Goal: Communication & Community: Answer question/provide support

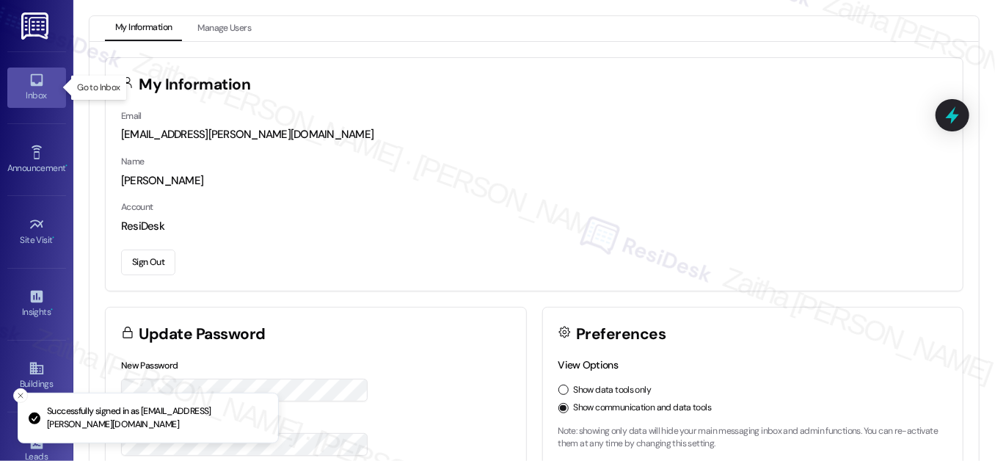
click at [58, 91] on div "Inbox" at bounding box center [36, 95] width 73 height 15
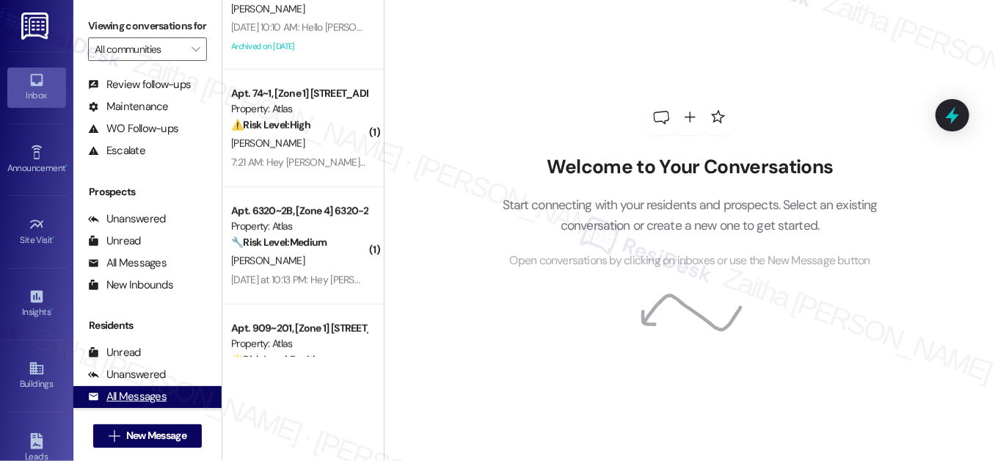
scroll to position [196, 0]
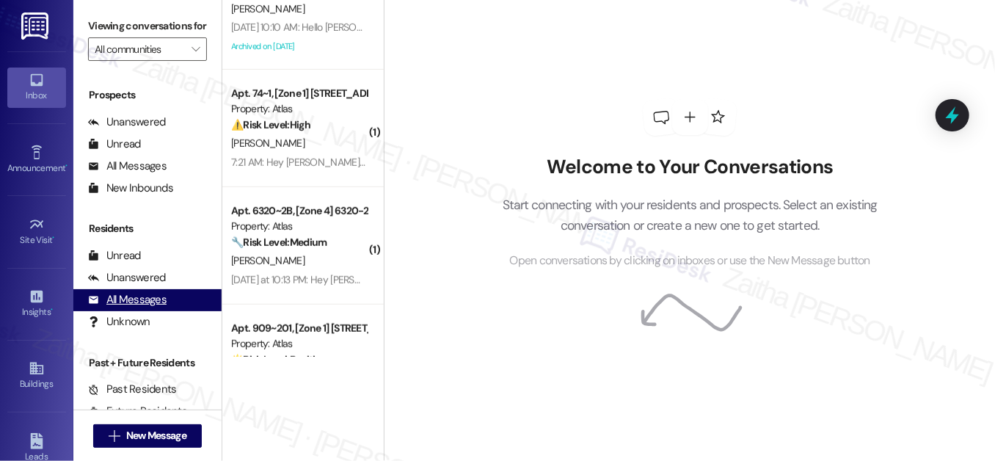
click at [133, 308] on div "All Messages" at bounding box center [127, 299] width 79 height 15
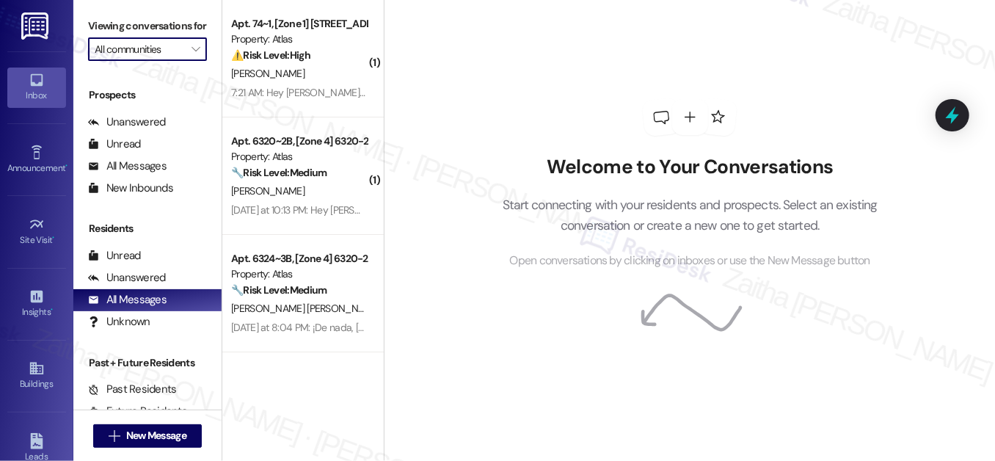
click at [169, 61] on input "All communities" at bounding box center [139, 48] width 89 height 23
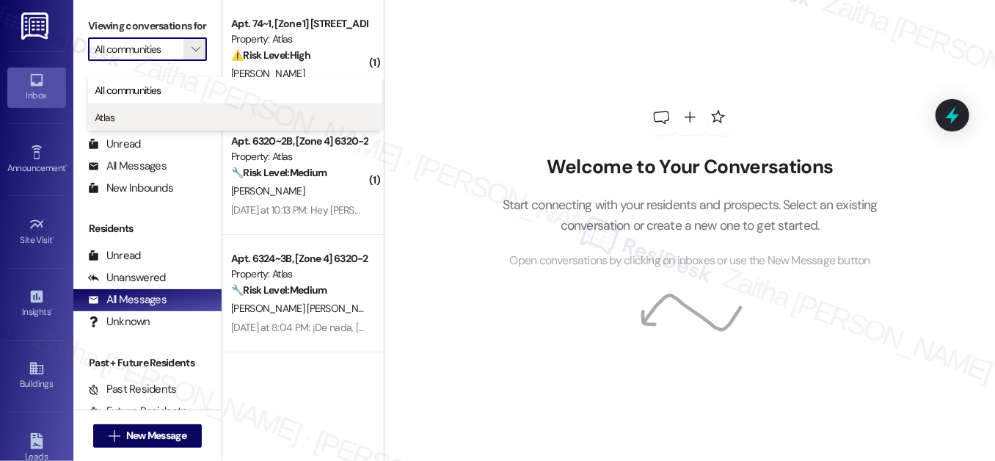
click at [144, 117] on span "Atlas" at bounding box center [235, 117] width 280 height 15
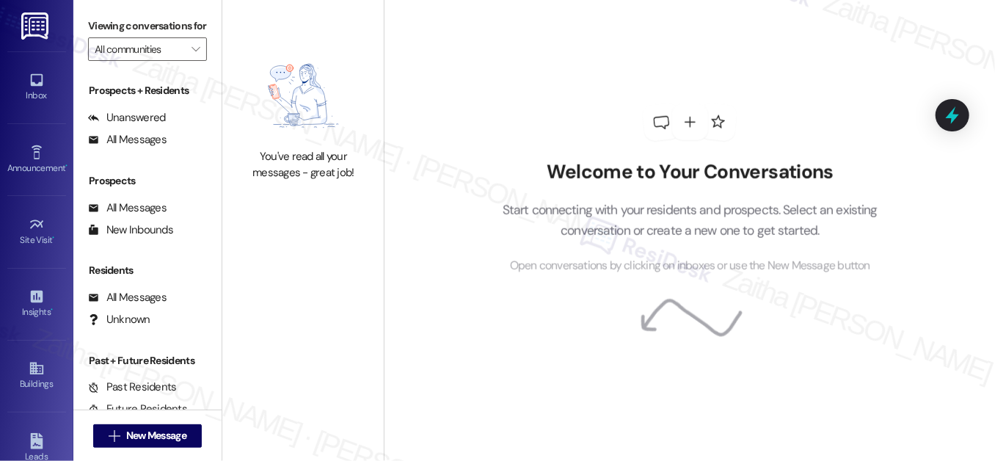
type input "Atlas"
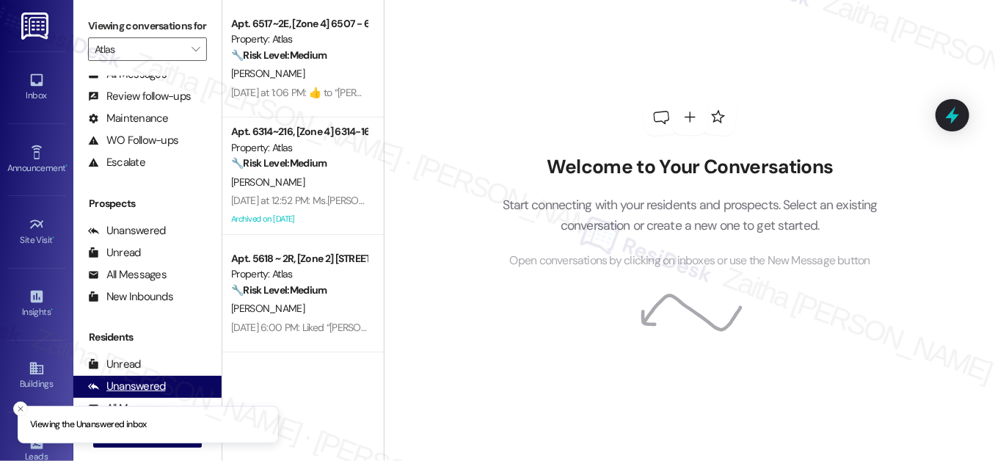
scroll to position [196, 0]
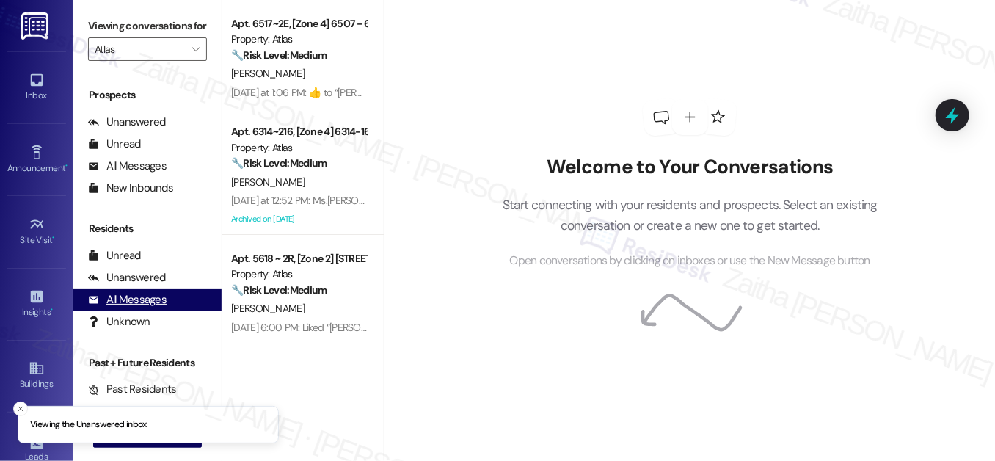
click at [151, 308] on div "All Messages" at bounding box center [127, 299] width 79 height 15
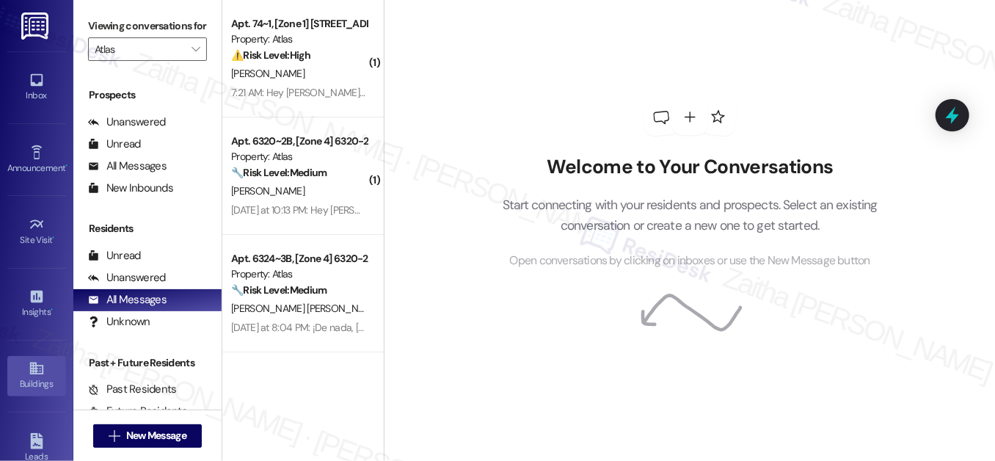
click at [12, 360] on link "Buildings" at bounding box center [36, 376] width 59 height 40
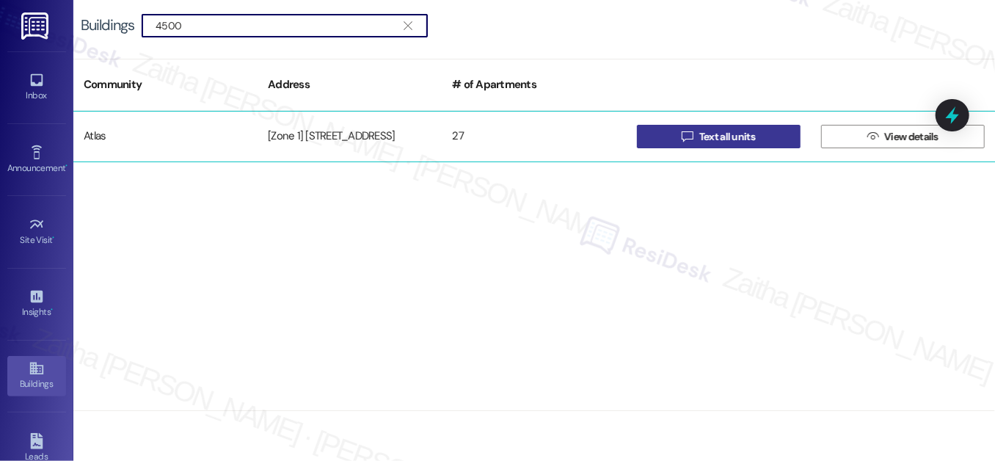
type input "4500"
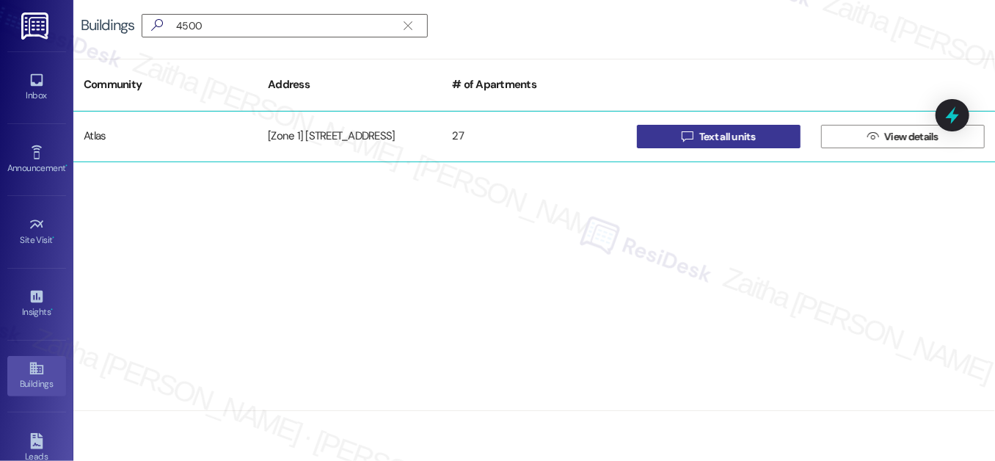
click at [756, 132] on span "Text all units" at bounding box center [728, 136] width 62 height 15
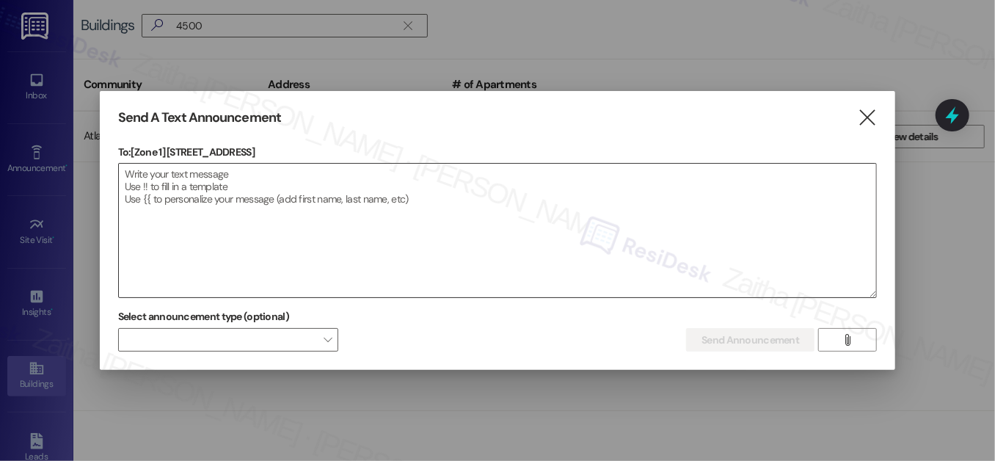
click at [238, 177] on textarea at bounding box center [498, 231] width 758 height 134
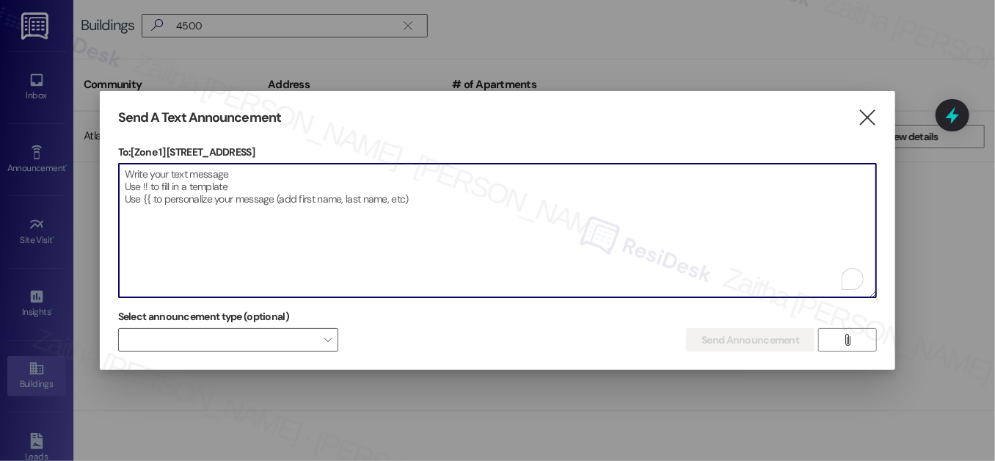
paste textarea "Hello {{first_name}}, Just a heads-up! Our routine pest control service will ta…"
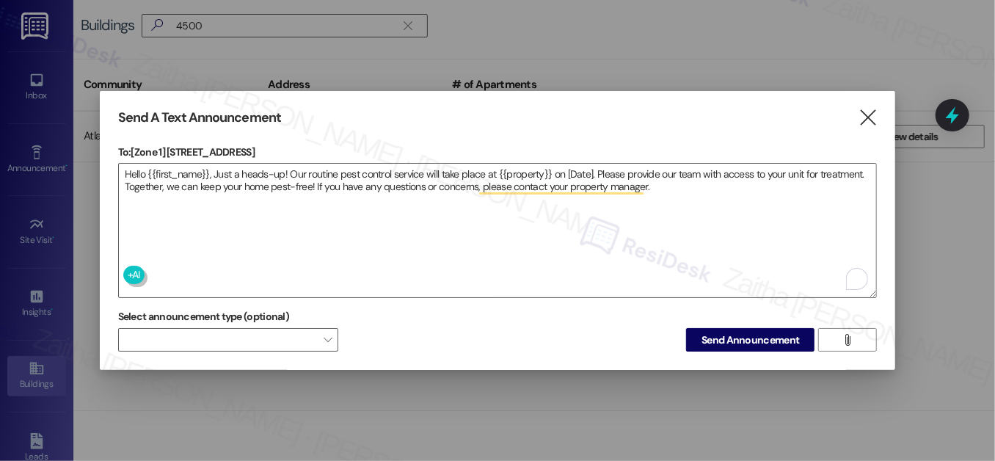
drag, startPoint x: 167, startPoint y: 144, endPoint x: 287, endPoint y: 148, distance: 119.7
click at [287, 148] on p "To: [Zone 1] 4500-4506 S Drexel Blvd" at bounding box center [498, 152] width 760 height 15
copy p "4500-4506 S Drexel Blvd"
click at [525, 166] on textarea "Hello {{first_name}}, Just a heads-up! Our routine pest control service will ta…" at bounding box center [498, 231] width 758 height 134
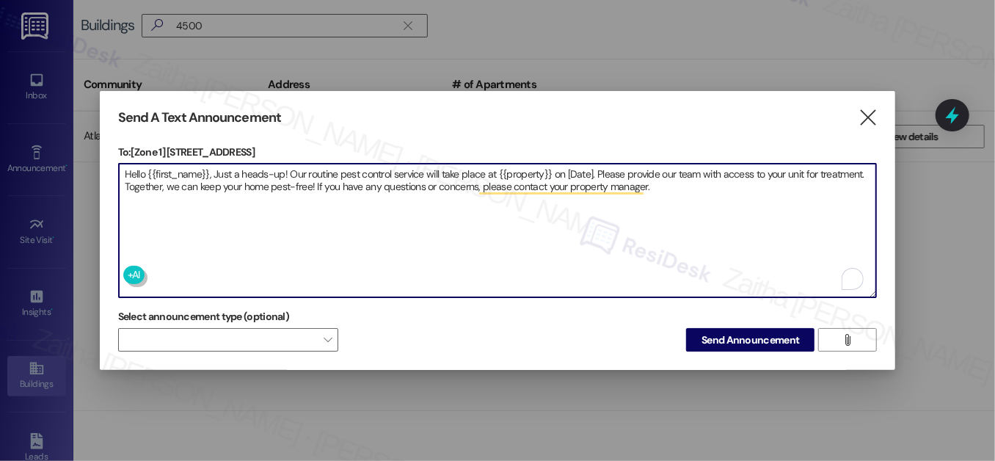
click at [525, 166] on textarea "Hello {{first_name}}, Just a heads-up! Our routine pest control service will ta…" at bounding box center [498, 231] width 758 height 134
paste textarea "4500-4506 S Drexel Blvd"
click at [639, 164] on textarea "Hello {{first_name}}, Just a heads-up! Our routine pest control service will ta…" at bounding box center [498, 231] width 758 height 134
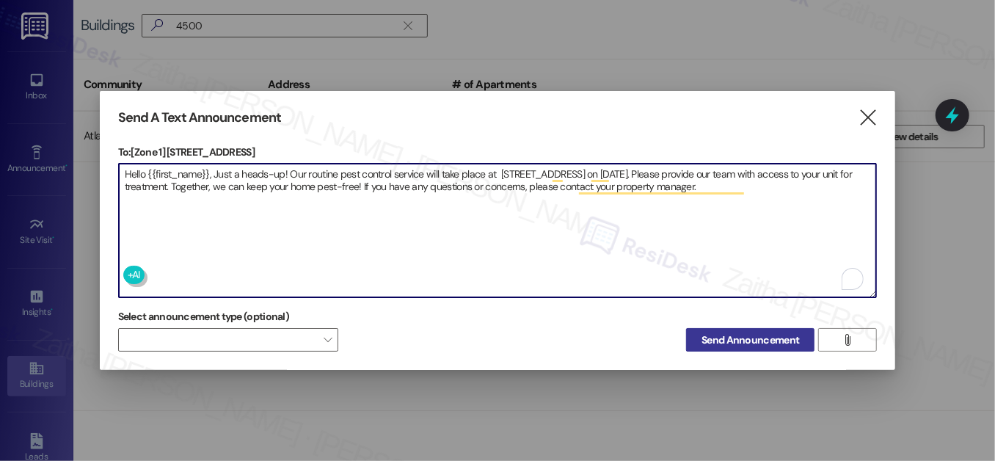
type textarea "Hello {{first_name}}, Just a heads-up! Our routine pest control service will ta…"
click at [758, 341] on span "Send Announcement" at bounding box center [751, 340] width 98 height 15
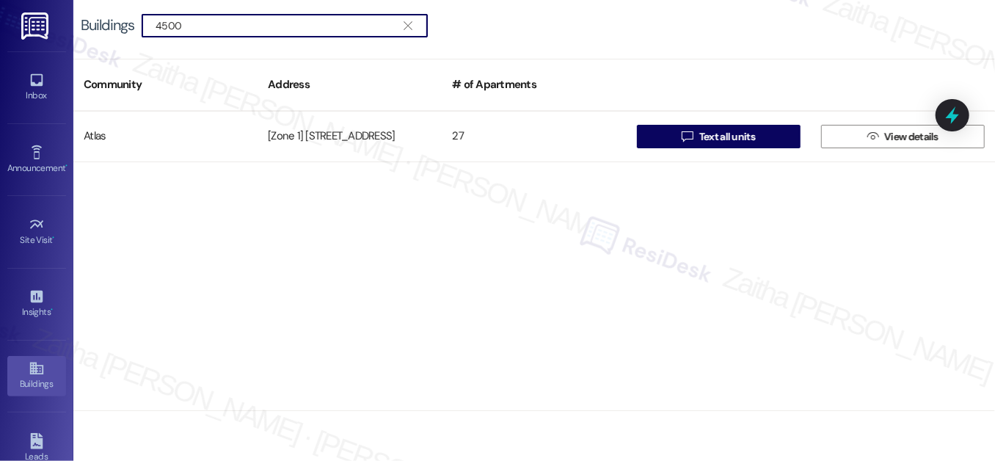
drag, startPoint x: 211, startPoint y: 30, endPoint x: 16, endPoint y: 31, distance: 195.3
click at [16, 31] on div "Inbox Go to Inbox Announcement • Send A Text Announcement Site Visit • Go to Si…" at bounding box center [497, 230] width 995 height 461
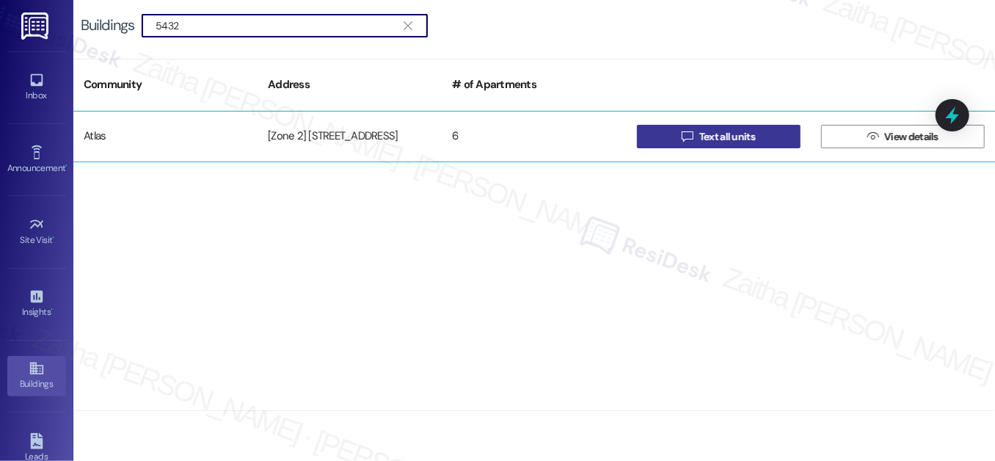
type input "5432"
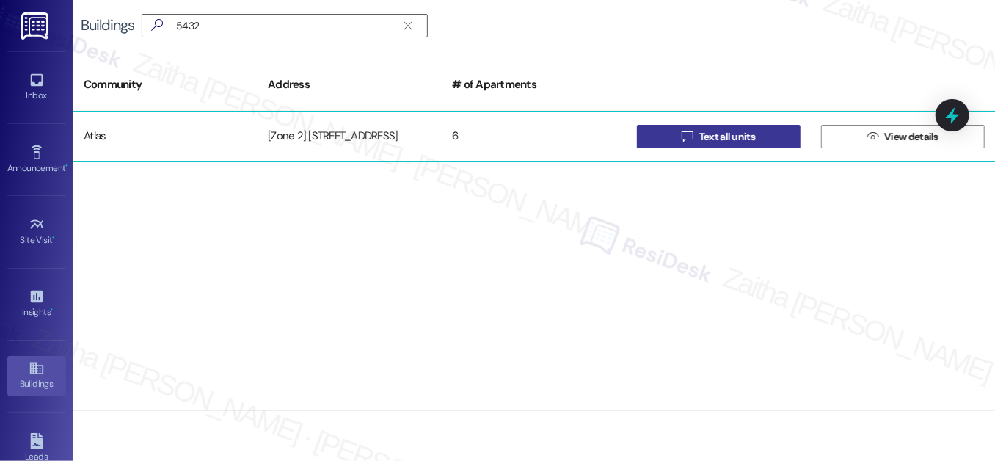
click at [736, 140] on span "Text all units" at bounding box center [728, 136] width 56 height 15
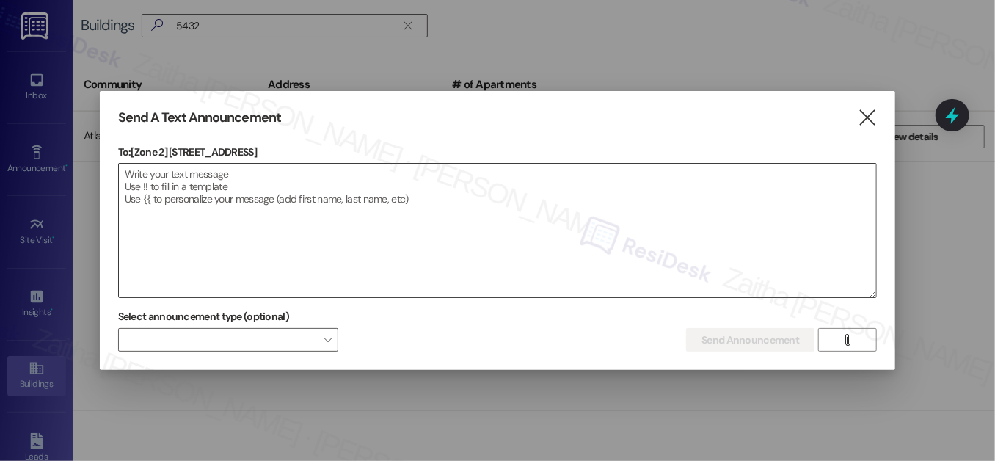
click at [258, 187] on textarea at bounding box center [498, 231] width 758 height 134
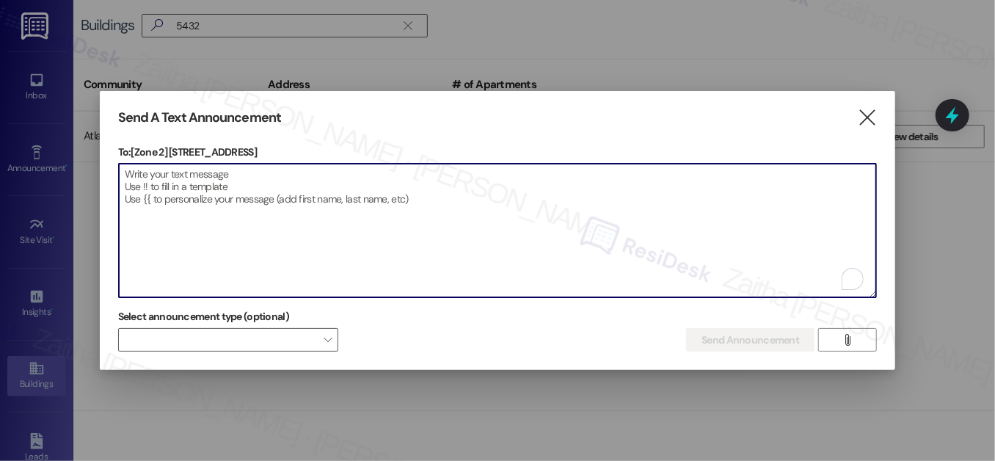
paste textarea "Hello {{first_name}}, Just a heads-up! Our routine pest control service will ta…"
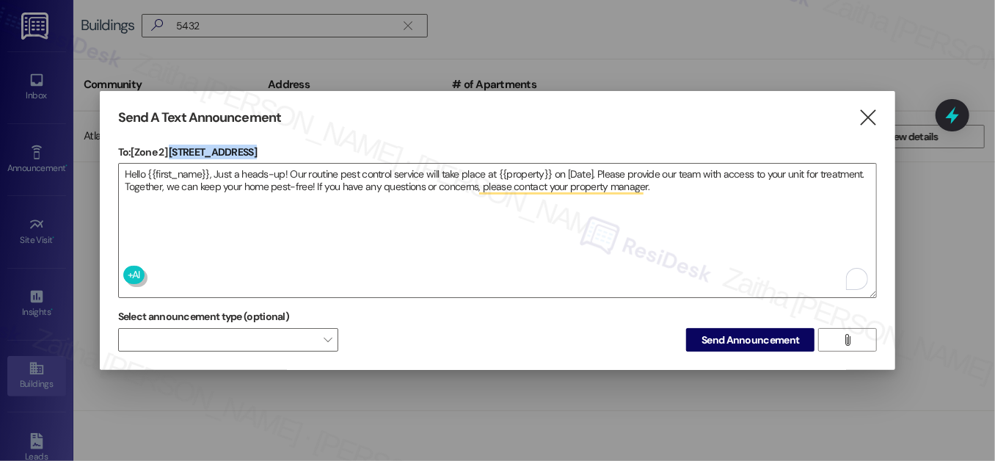
drag, startPoint x: 170, startPoint y: 144, endPoint x: 280, endPoint y: 158, distance: 110.3
click at [280, 158] on div "To: [Zone 2] 5432-5434 Prairie Ave  Drop image file here Hello {{first_name}},…" at bounding box center [498, 221] width 760 height 153
copy p "5432-5434 Prairie Ave"
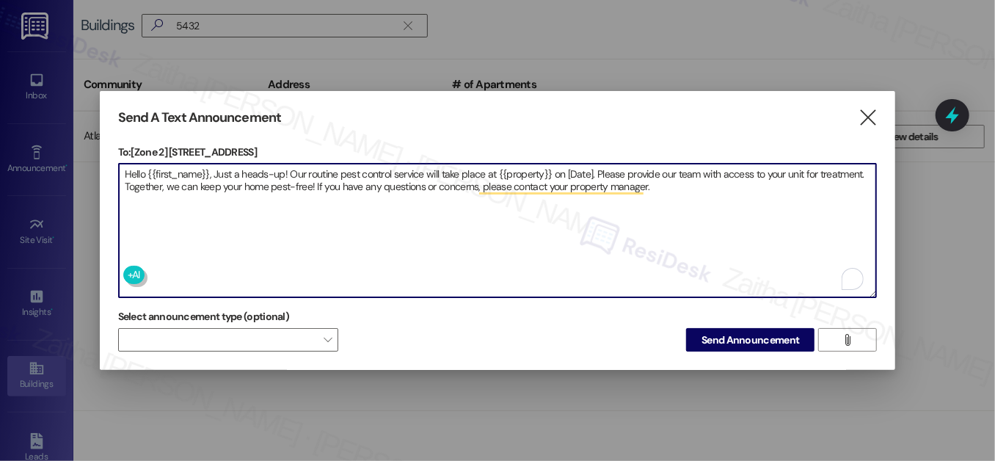
click at [525, 170] on textarea "Hello {{first_name}}, Just a heads-up! Our routine pest control service will ta…" at bounding box center [498, 231] width 758 height 134
paste textarea "5432-5434 Prairie Ave"
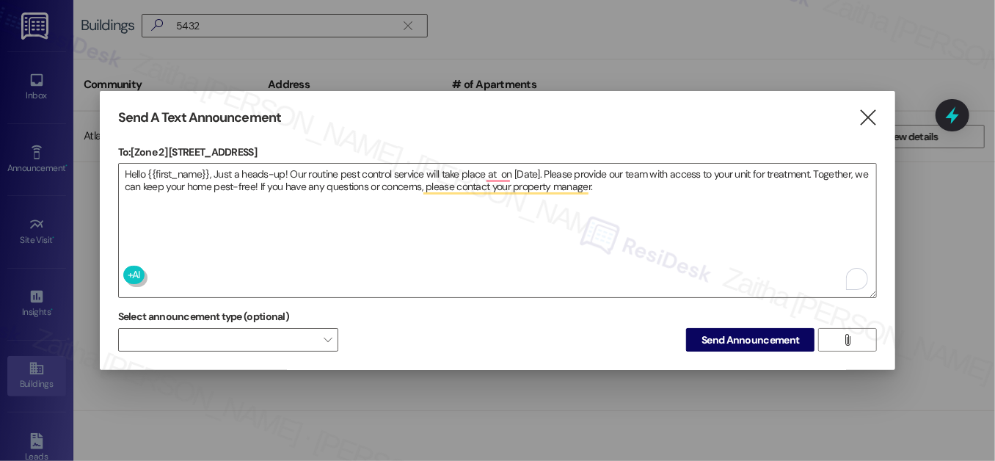
drag, startPoint x: 170, startPoint y: 144, endPoint x: 274, endPoint y: 144, distance: 103.5
click at [274, 145] on p "To: [Zone 2] 5432-5434 Prairie Ave" at bounding box center [498, 152] width 760 height 15
copy p "5432-5434 Prairie Ave"
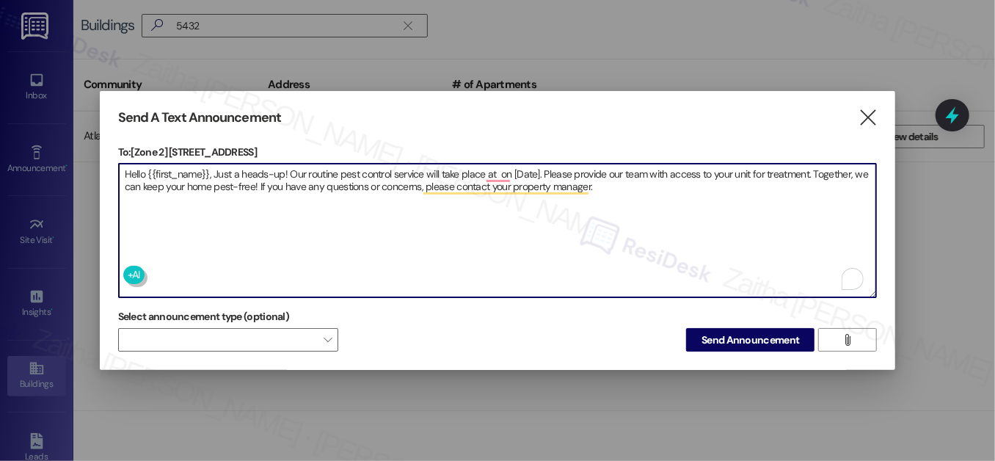
click at [490, 173] on textarea "Hello {{first_name}}, Just a heads-up! Our routine pest control service will ta…" at bounding box center [498, 231] width 758 height 134
paste textarea "5432-5434 Prairie Ave"
click at [623, 164] on textarea "Hello {{first_name}}, Just a heads-up! Our routine pest control service will ta…" at bounding box center [498, 231] width 758 height 134
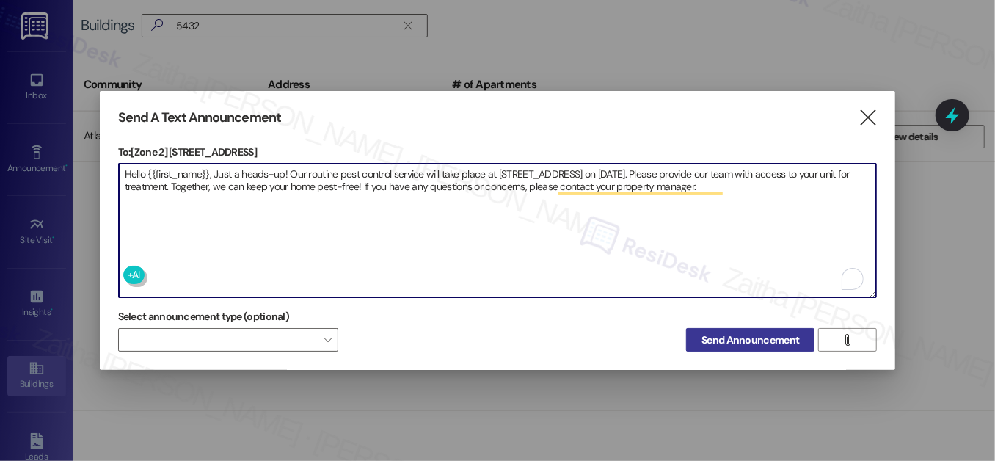
type textarea "Hello {{first_name}}, Just a heads-up! Our routine pest control service will ta…"
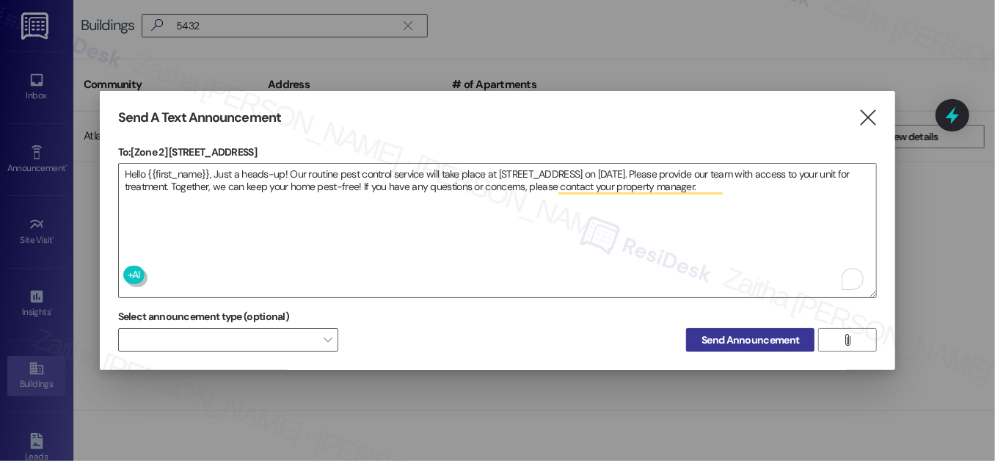
click at [745, 348] on button "Send Announcement" at bounding box center [750, 339] width 128 height 23
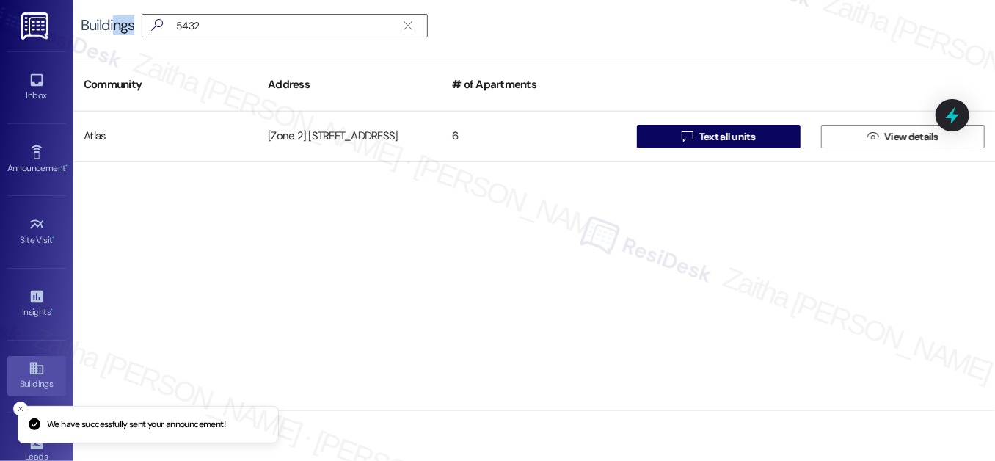
drag, startPoint x: 234, startPoint y: 12, endPoint x: 115, endPoint y: 23, distance: 120.1
click at [115, 23] on div "Buildings  5432 " at bounding box center [534, 25] width 922 height 51
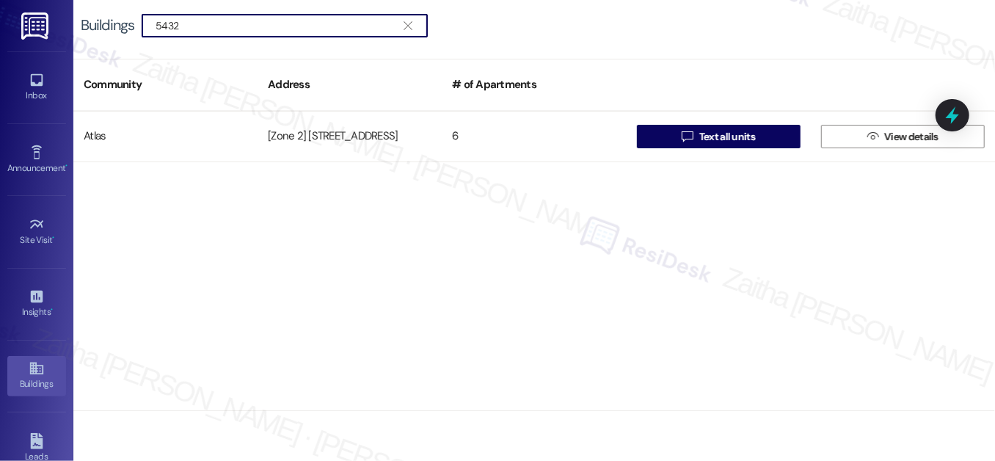
click at [233, 21] on input "5432" at bounding box center [276, 25] width 241 height 21
drag, startPoint x: 233, startPoint y: 14, endPoint x: 173, endPoint y: 32, distance: 62.7
click at [154, 28] on div " 5432 " at bounding box center [285, 25] width 286 height 23
click at [176, 26] on input "5432" at bounding box center [276, 25] width 241 height 21
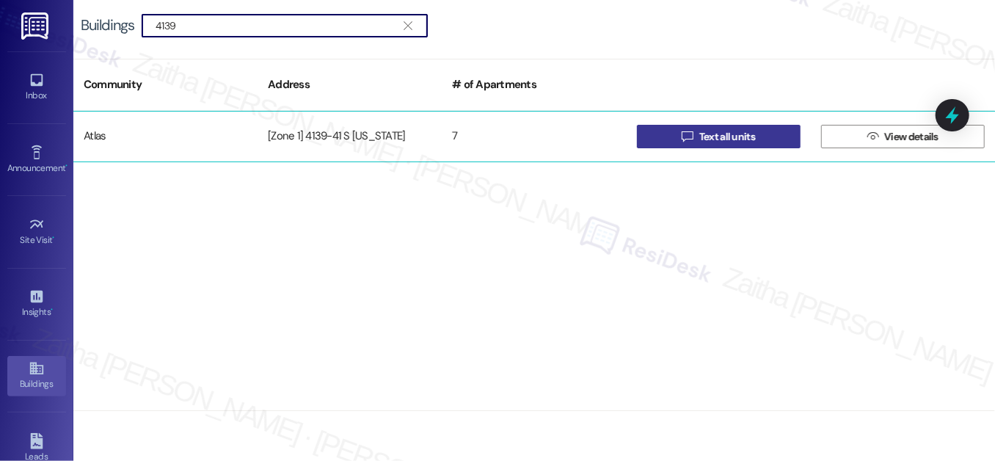
type input "4139"
click at [739, 131] on span "Text all units" at bounding box center [728, 136] width 56 height 15
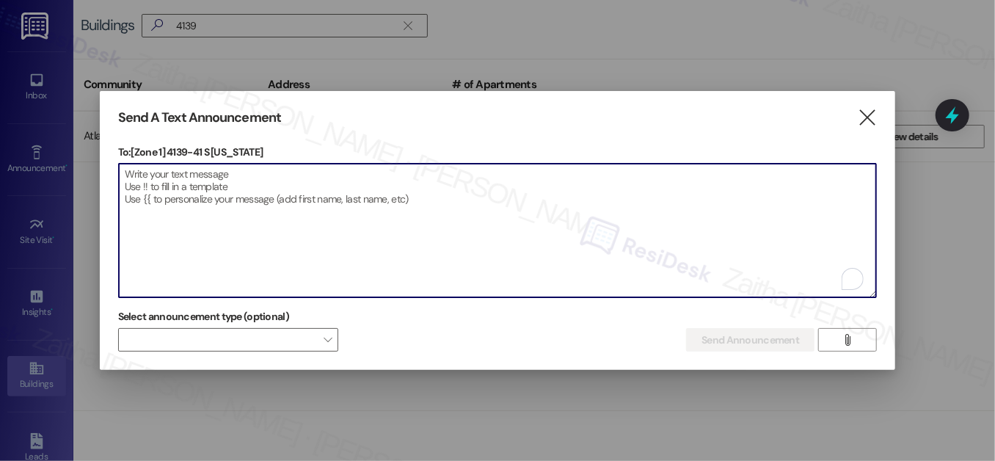
click at [270, 175] on textarea "To enrich screen reader interactions, please activate Accessibility in Grammarl…" at bounding box center [498, 231] width 758 height 134
paste textarea "Hello {{first_name}}, Just a heads-up! Our routine pest control service will ta…"
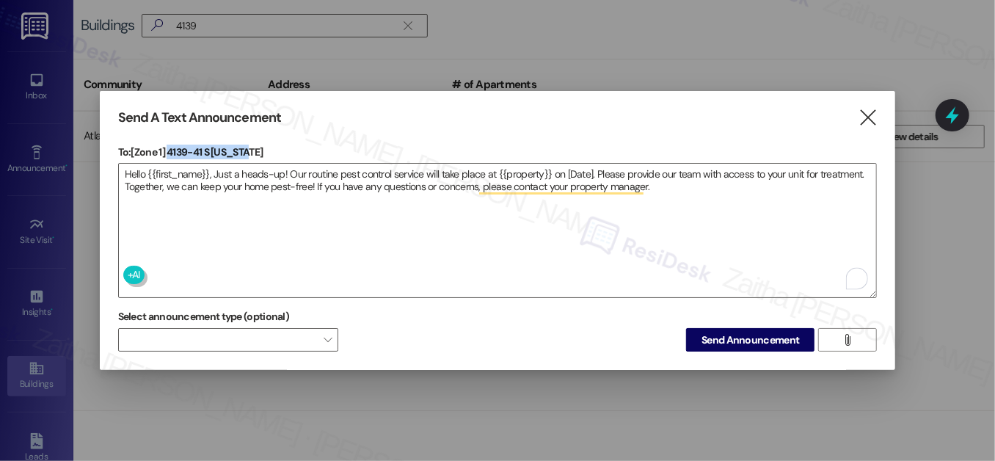
drag, startPoint x: 170, startPoint y: 145, endPoint x: 244, endPoint y: 154, distance: 74.7
click at [244, 154] on p "To: [Zone 1] 4139-41 S Indiana" at bounding box center [498, 152] width 760 height 15
copy p "4139-41 S Indiana"
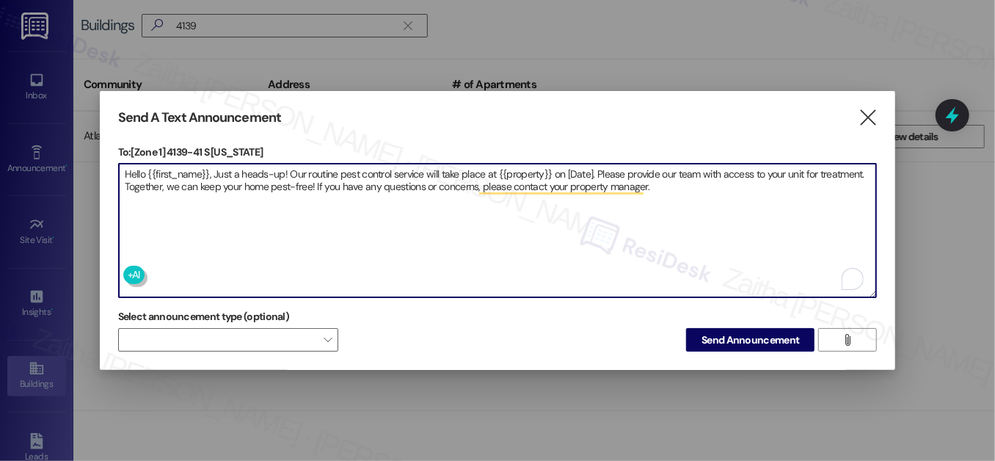
click at [522, 170] on textarea "Hello {{first_name}}, Just a heads-up! Our routine pest control service will ta…" at bounding box center [498, 231] width 758 height 134
paste textarea "4139-41 S Indiana"
click at [595, 164] on textarea "Hello {{first_name}}, Just a heads-up! Our routine pest control service will ta…" at bounding box center [498, 231] width 758 height 134
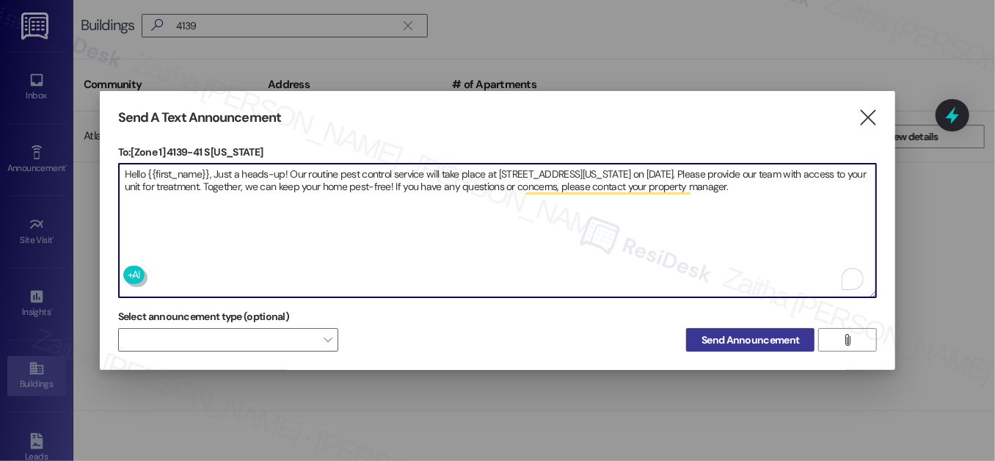
type textarea "Hello {{first_name}}, Just a heads-up! Our routine pest control service will ta…"
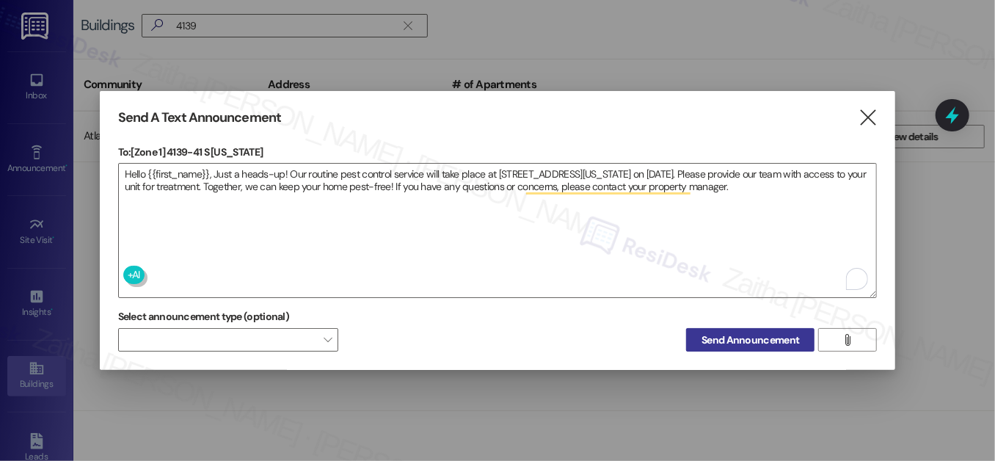
click at [753, 335] on span "Send Announcement" at bounding box center [751, 340] width 98 height 15
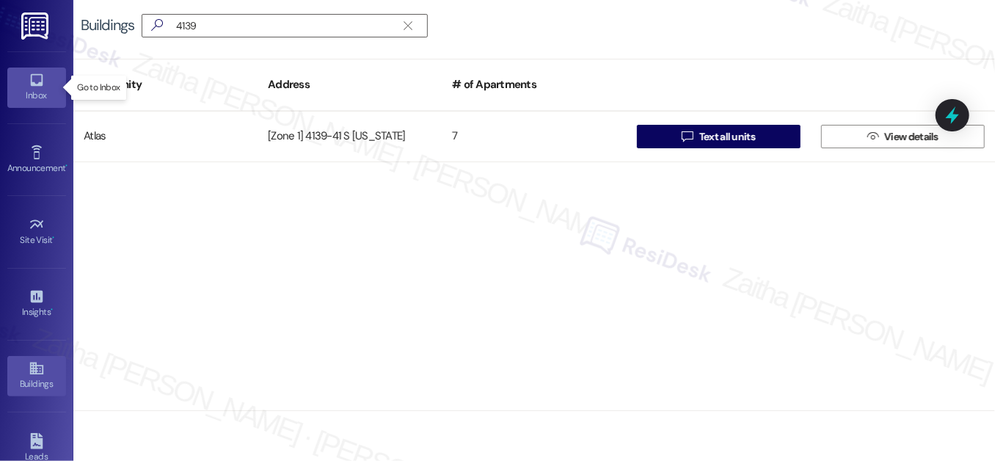
click at [45, 95] on div "Inbox" at bounding box center [36, 95] width 73 height 15
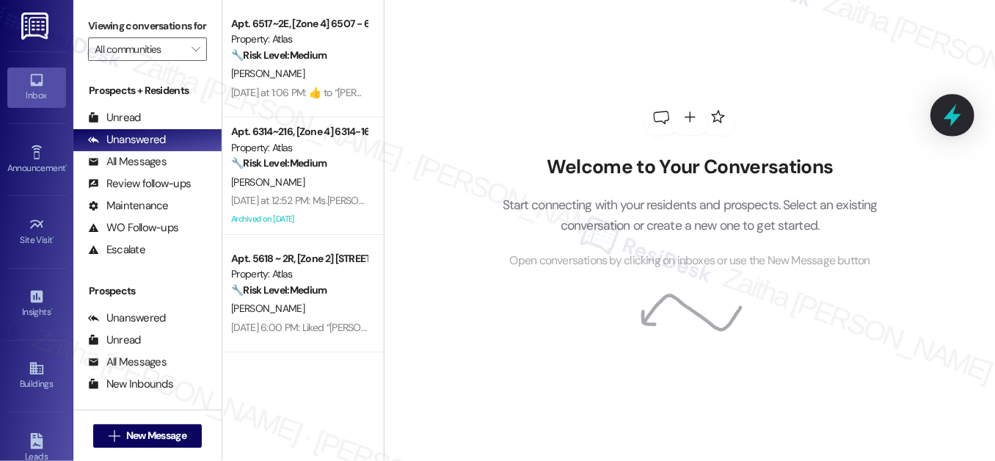
click at [962, 115] on icon at bounding box center [952, 115] width 25 height 25
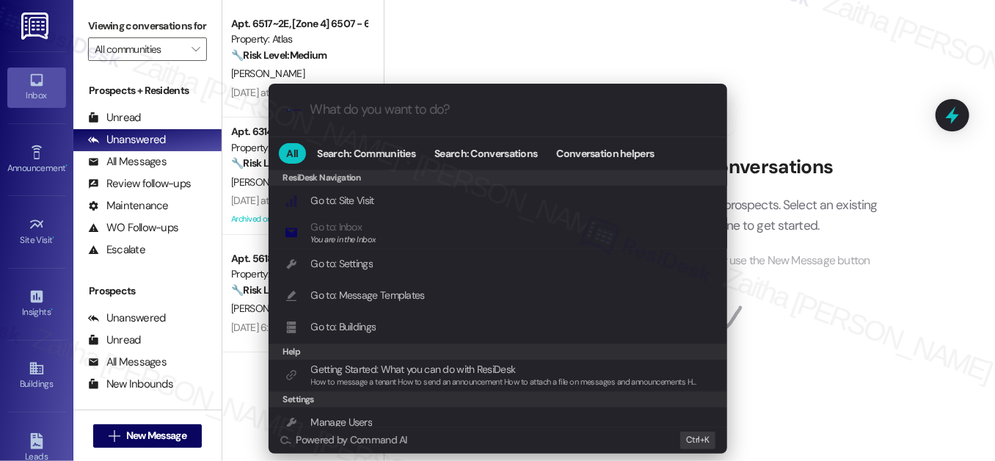
scroll to position [28, 0]
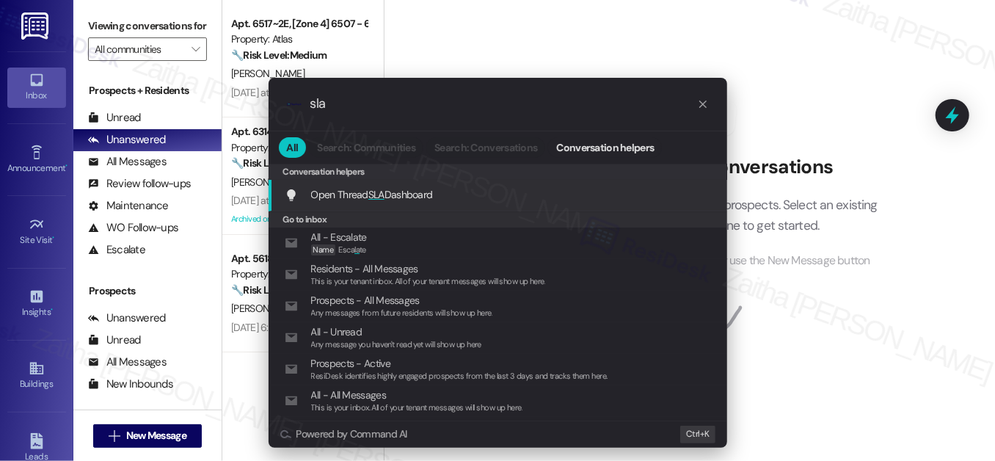
type input "sla"
click at [354, 189] on span "Open Thread SLA Dashboard" at bounding box center [372, 194] width 122 height 13
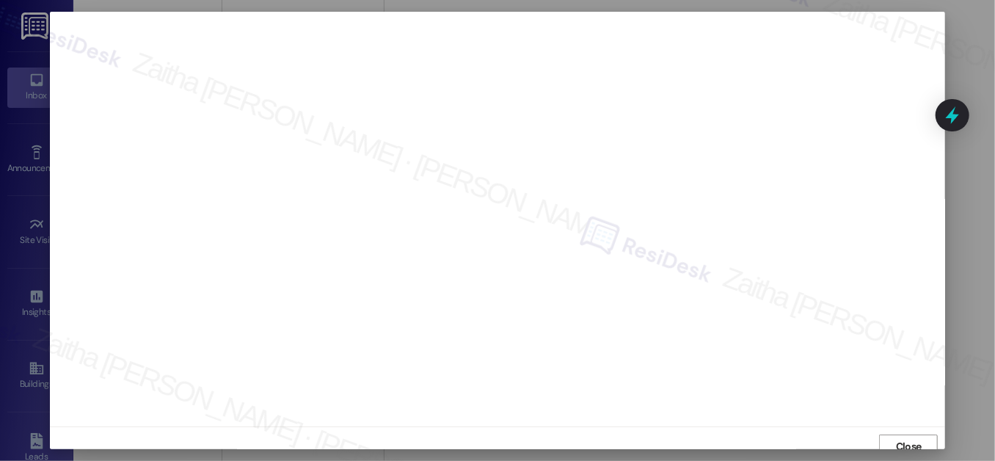
scroll to position [8, 0]
click at [896, 439] on span "Close" at bounding box center [909, 438] width 26 height 15
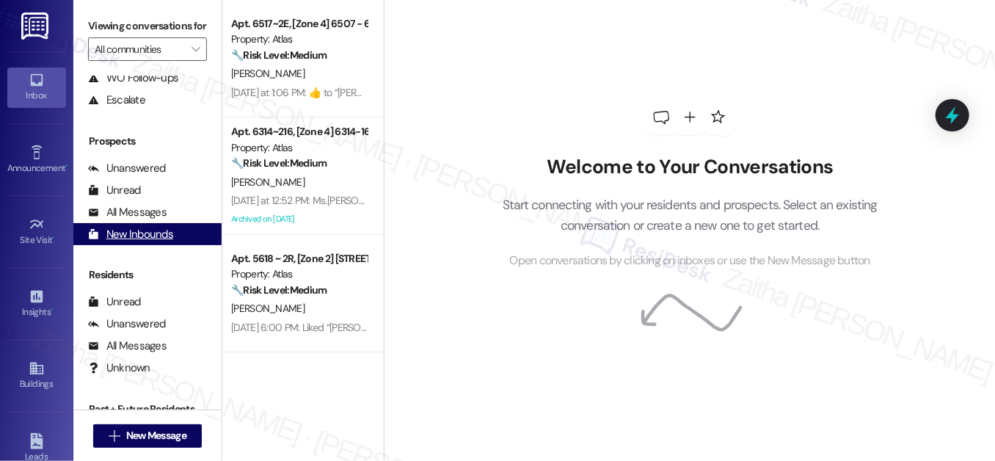
scroll to position [196, 0]
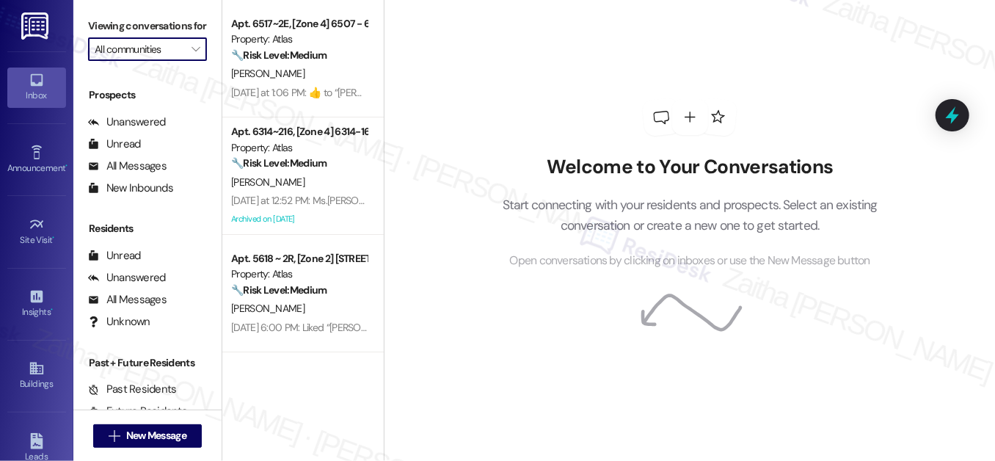
click at [139, 61] on input "All communities" at bounding box center [139, 48] width 89 height 23
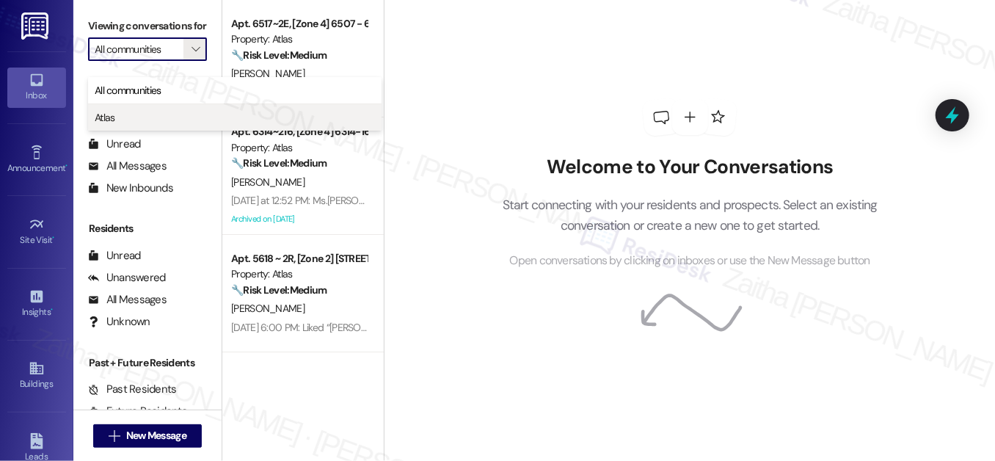
click at [145, 117] on span "Atlas" at bounding box center [235, 117] width 280 height 15
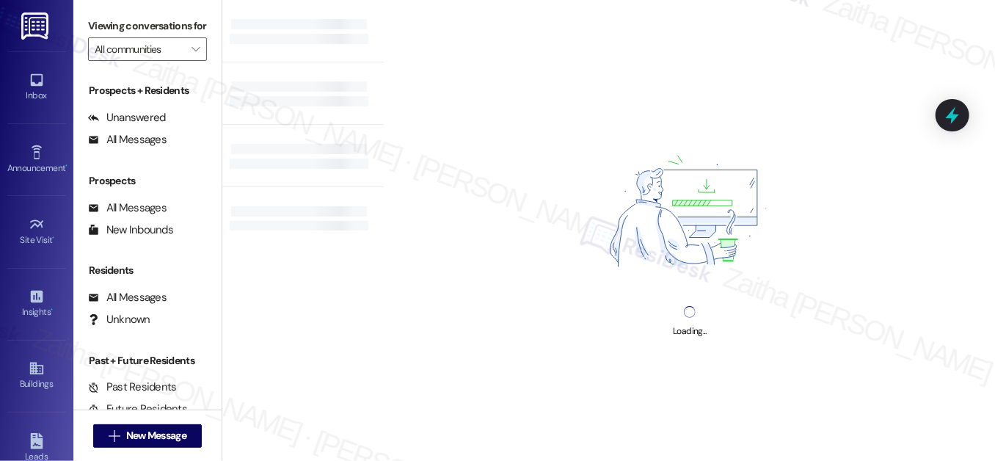
type input "Atlas"
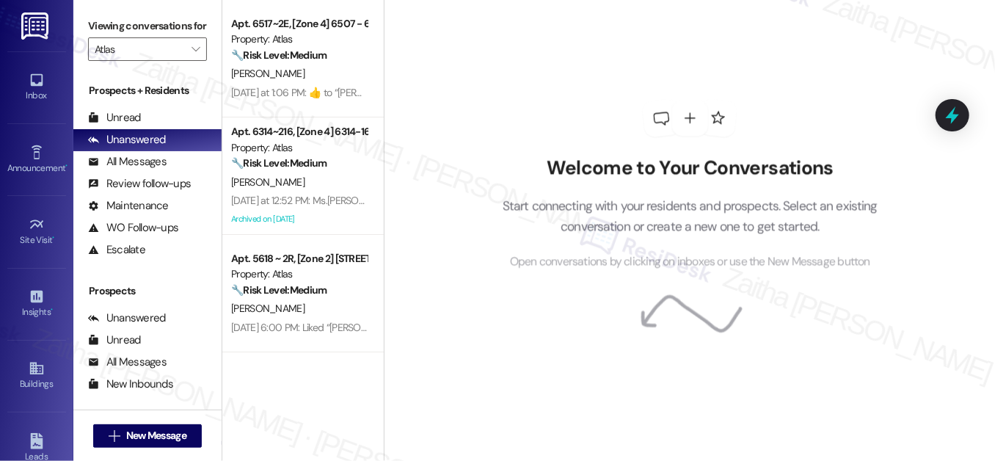
scroll to position [196, 0]
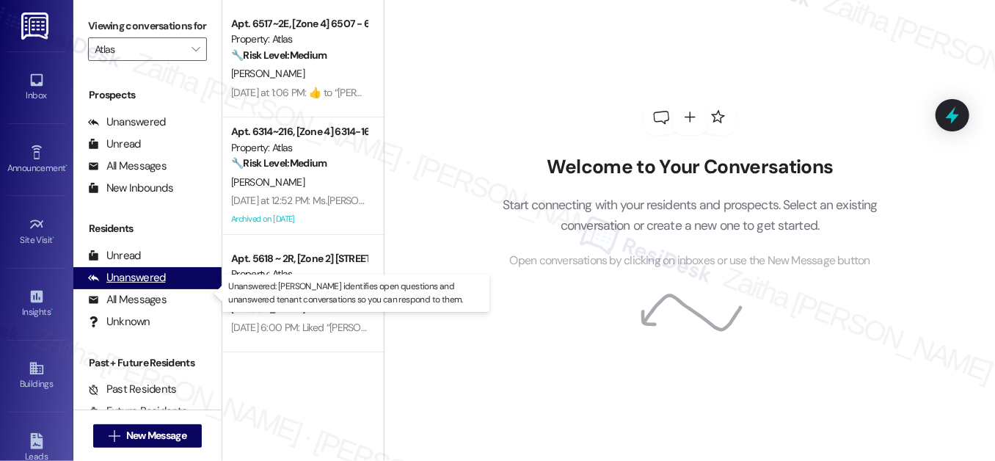
click at [140, 286] on div "Unanswered" at bounding box center [127, 277] width 78 height 15
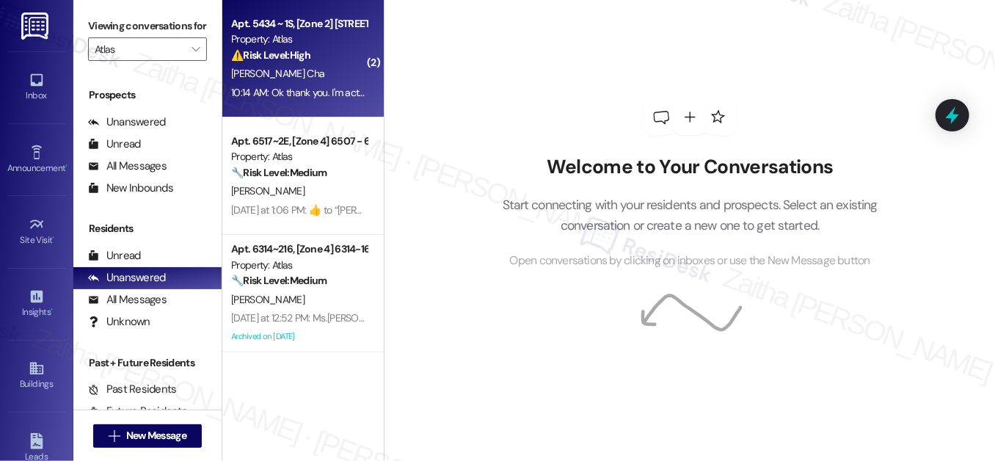
click at [317, 38] on div "Property: Atlas" at bounding box center [299, 39] width 136 height 15
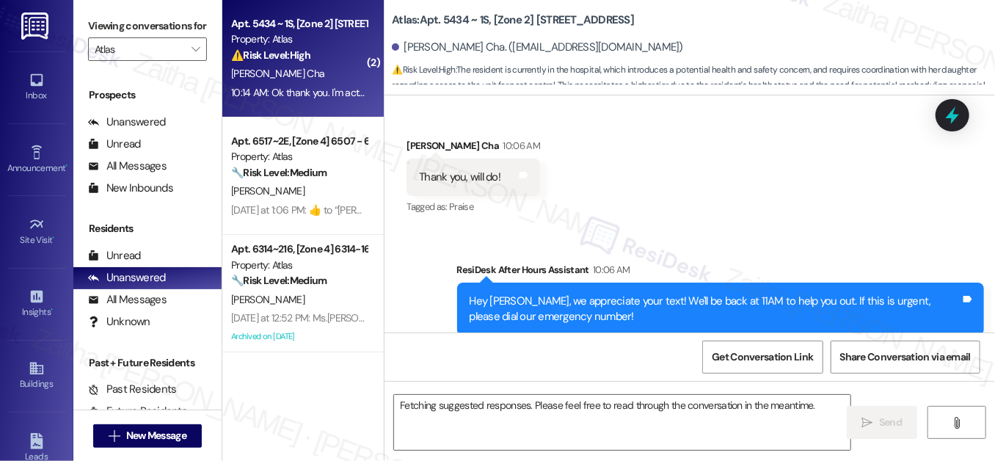
scroll to position [420, 0]
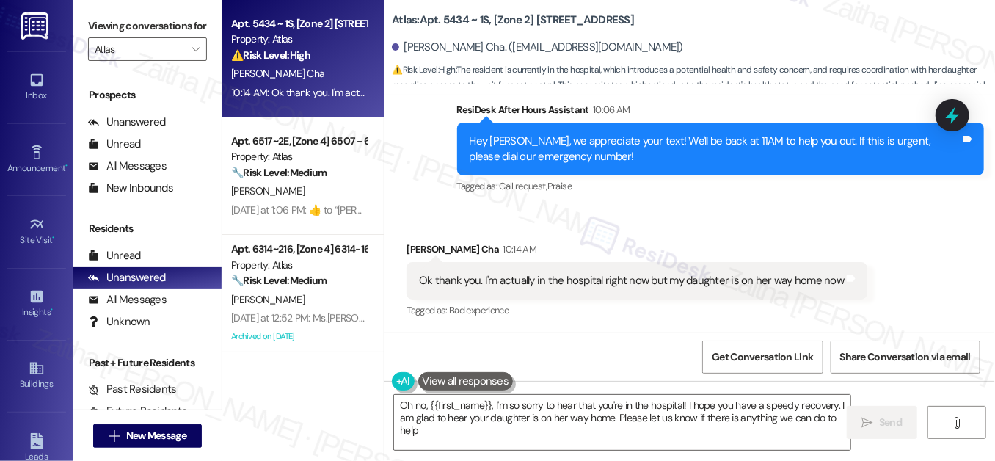
type textarea "Oh no, {{first_name}}, I'm so sorry to hear that you're in the hospital! I hope…"
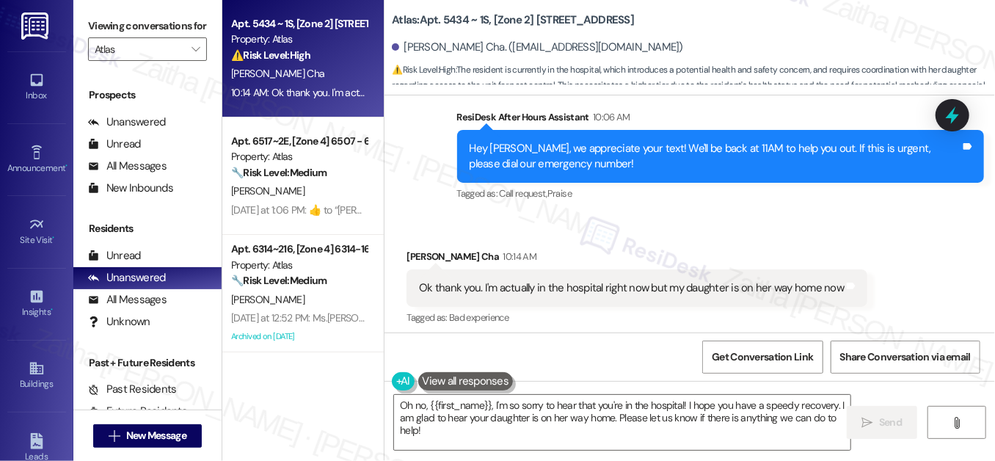
scroll to position [421, 0]
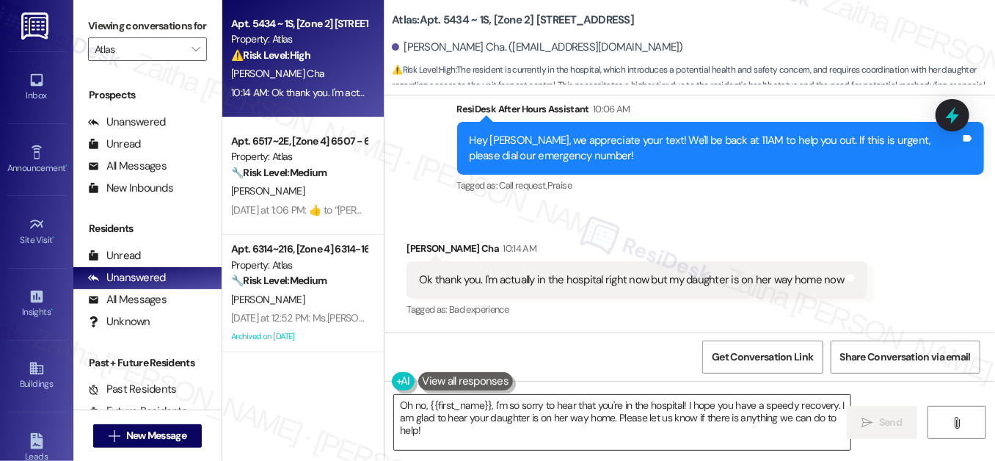
click at [426, 430] on textarea "Oh no, {{first_name}}, I'm so sorry to hear that you're in the hospital! I hope…" at bounding box center [622, 422] width 457 height 55
click at [868, 417] on icon "" at bounding box center [868, 423] width 11 height 12
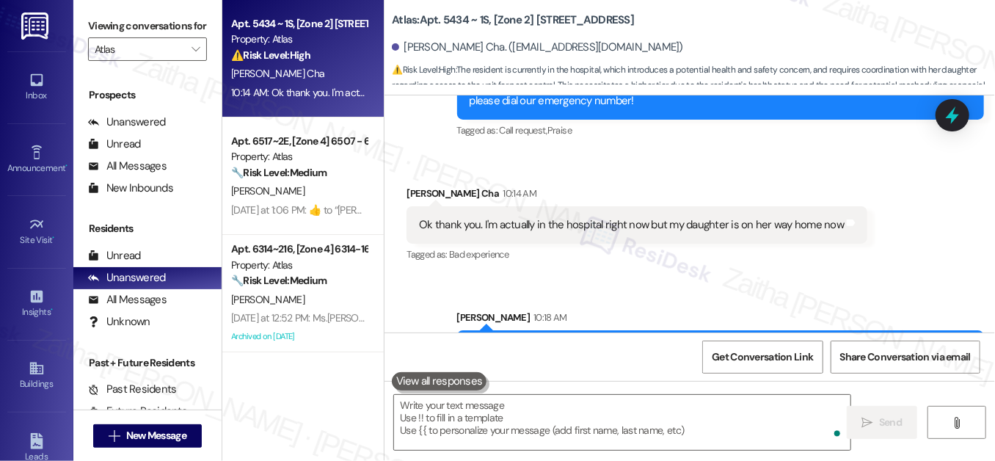
scroll to position [538, 0]
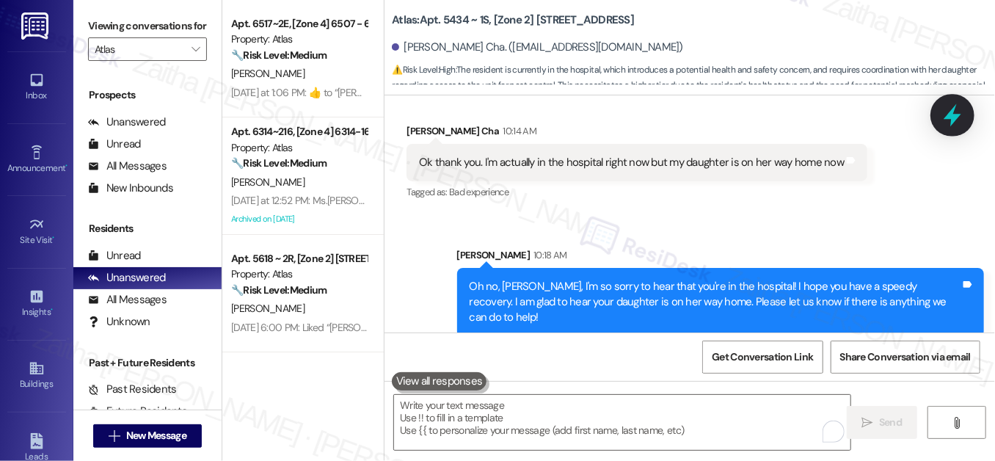
click at [949, 117] on icon at bounding box center [953, 115] width 18 height 23
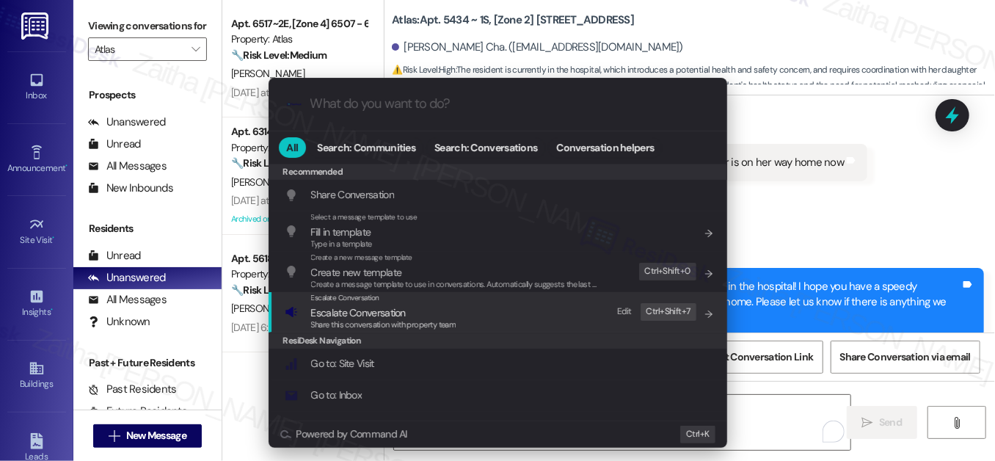
click at [357, 319] on span "Escalate Conversation" at bounding box center [358, 312] width 95 height 13
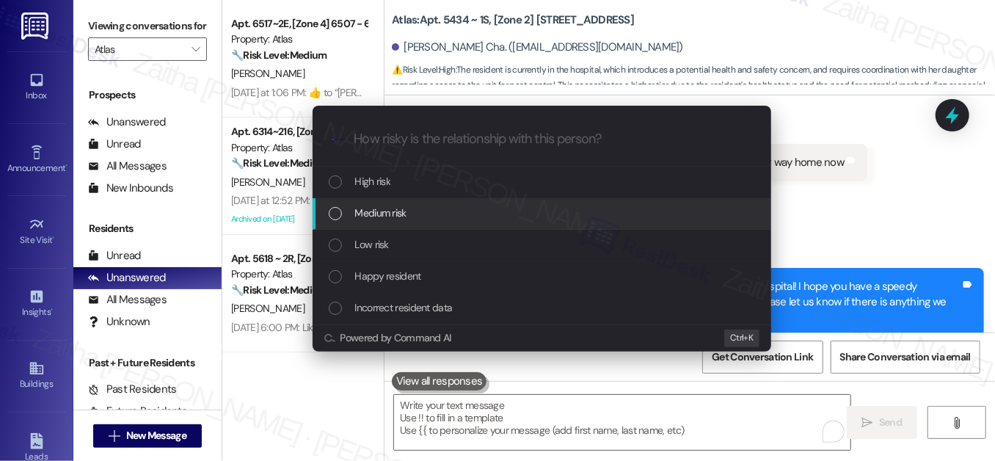
click at [382, 210] on span "Medium risk" at bounding box center [380, 213] width 51 height 16
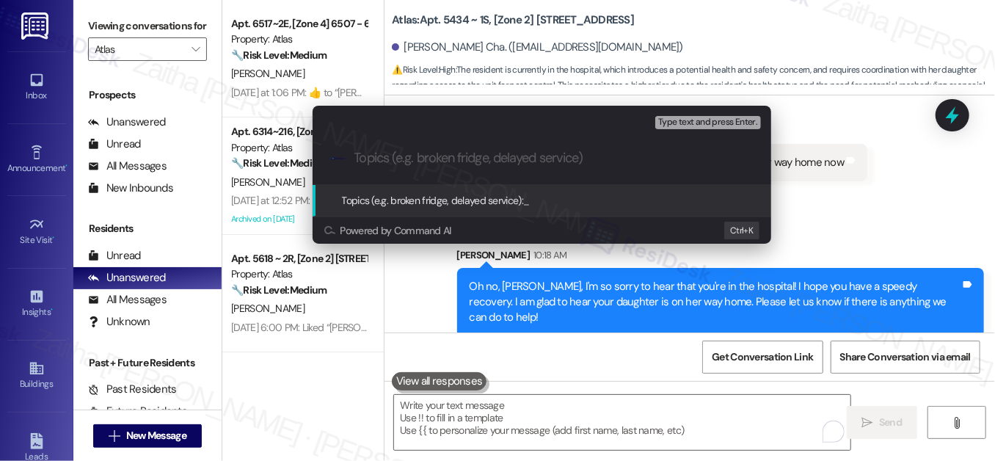
paste input "Pest Control Routine Service- Permission"
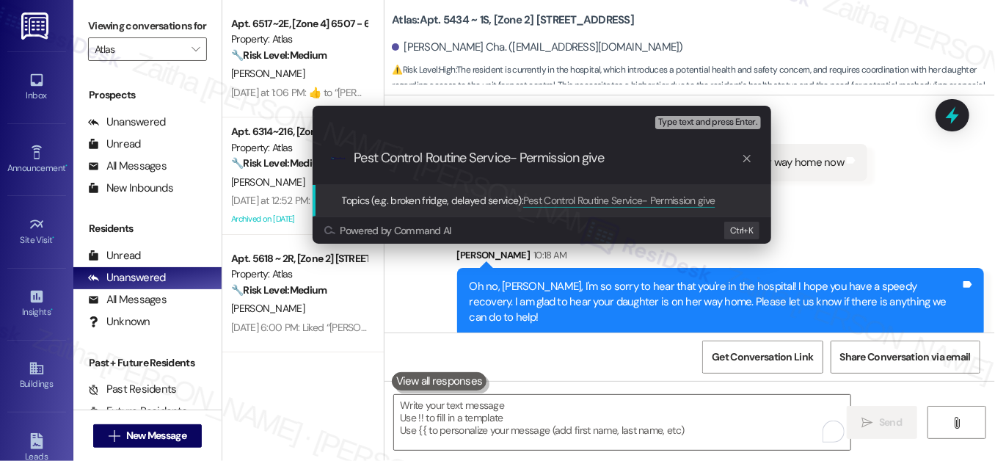
click at [512, 156] on input "Pest Control Routine Service- Permission give" at bounding box center [548, 157] width 387 height 15
type input "Pest Control Routine Service - Permission give"
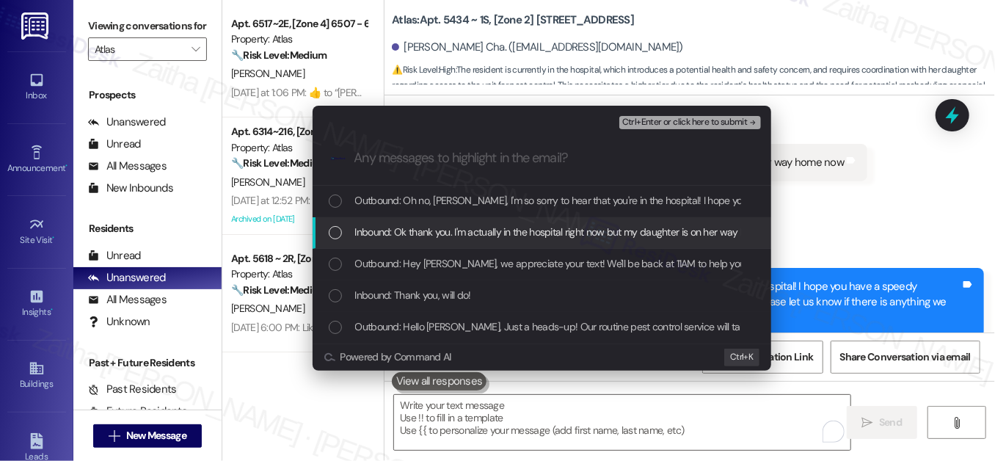
click at [335, 229] on div "List of options" at bounding box center [335, 232] width 13 height 13
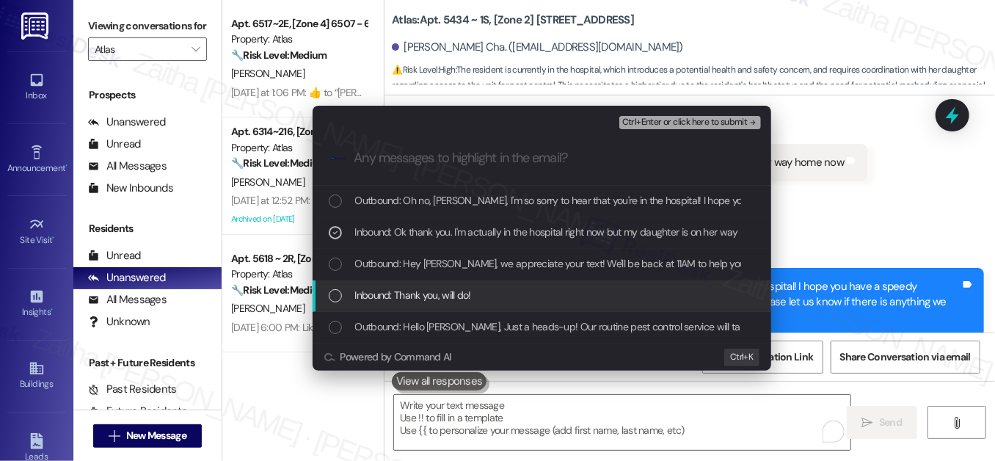
click at [338, 297] on div "List of options" at bounding box center [335, 295] width 13 height 13
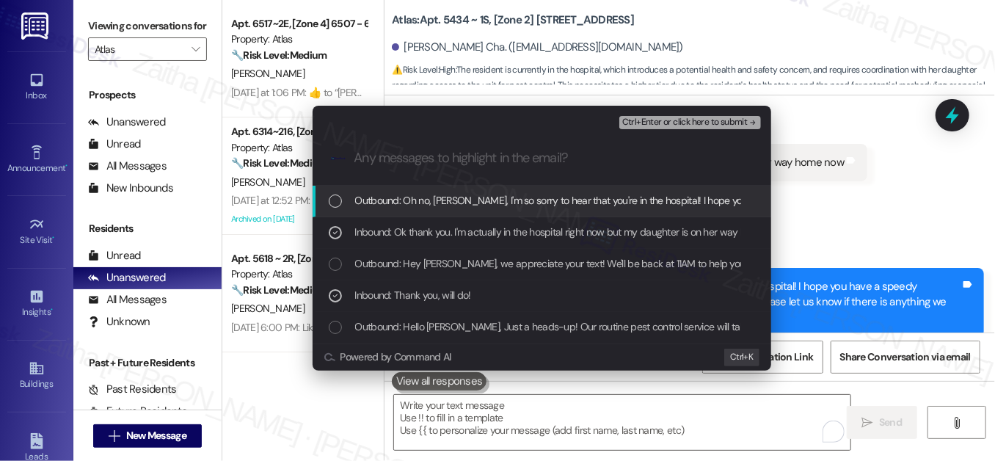
click at [676, 123] on span "Ctrl+Enter or click here to submit" at bounding box center [686, 122] width 126 height 10
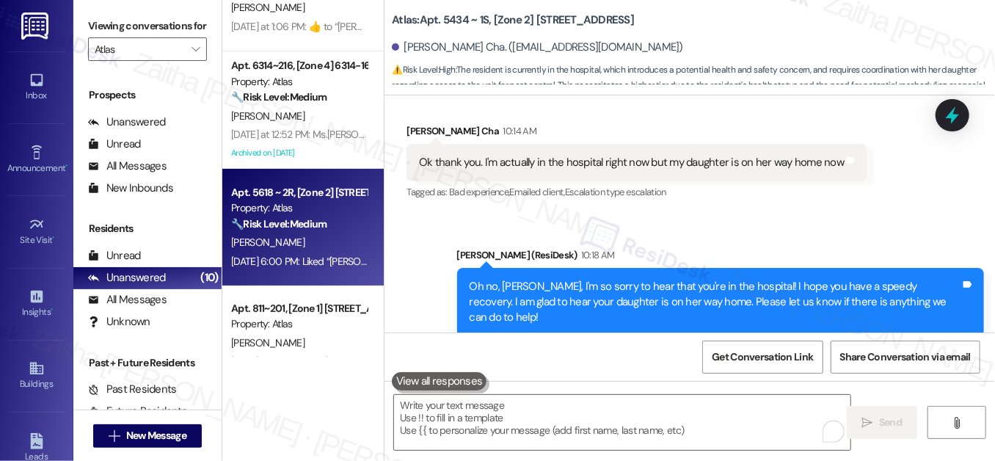
scroll to position [200, 0]
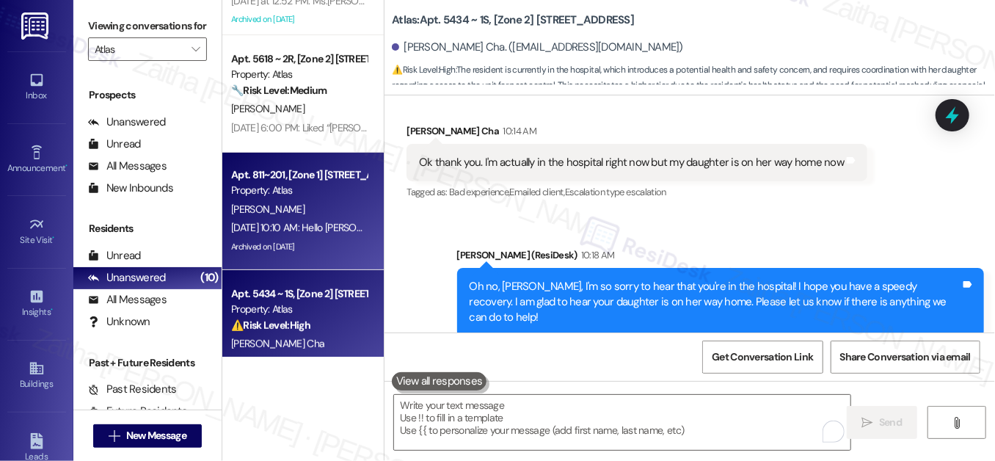
click at [335, 206] on div "R. Stofer" at bounding box center [299, 209] width 139 height 18
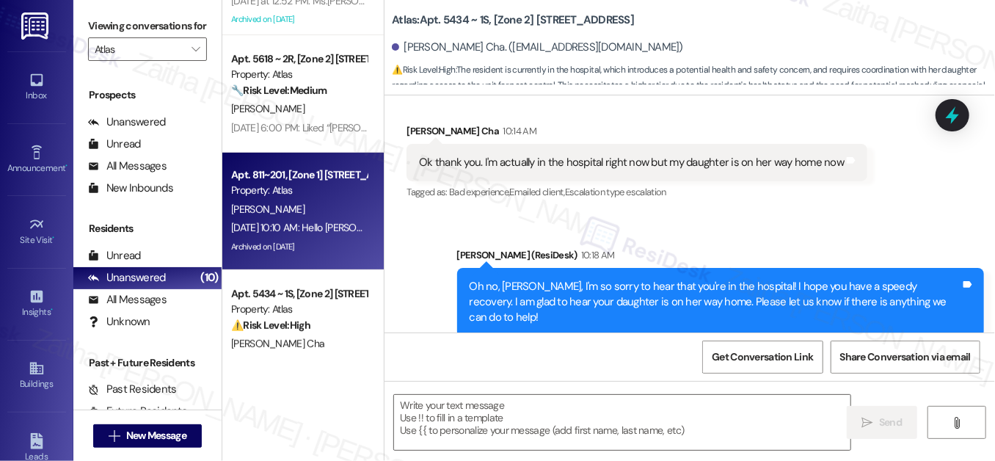
type textarea "Fetching suggested responses. Please feel free to read through the conversation…"
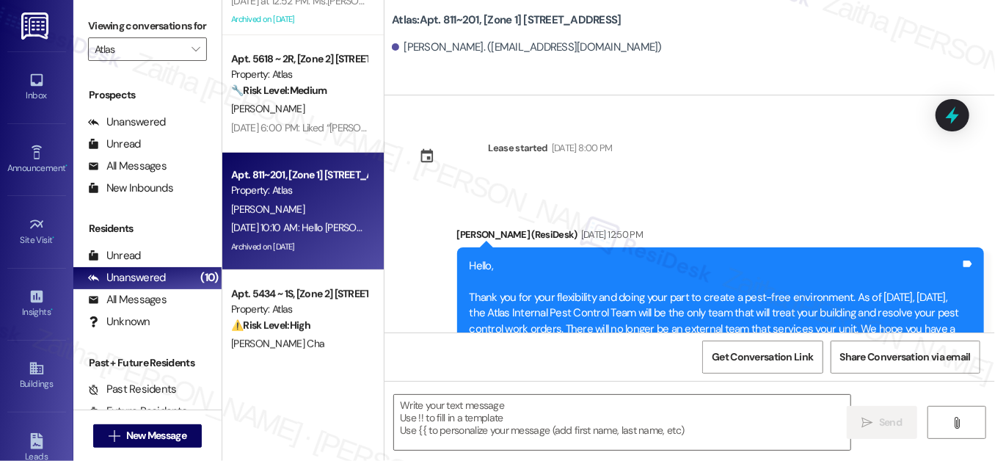
type textarea "Fetching suggested responses. Please feel free to read through the conversation…"
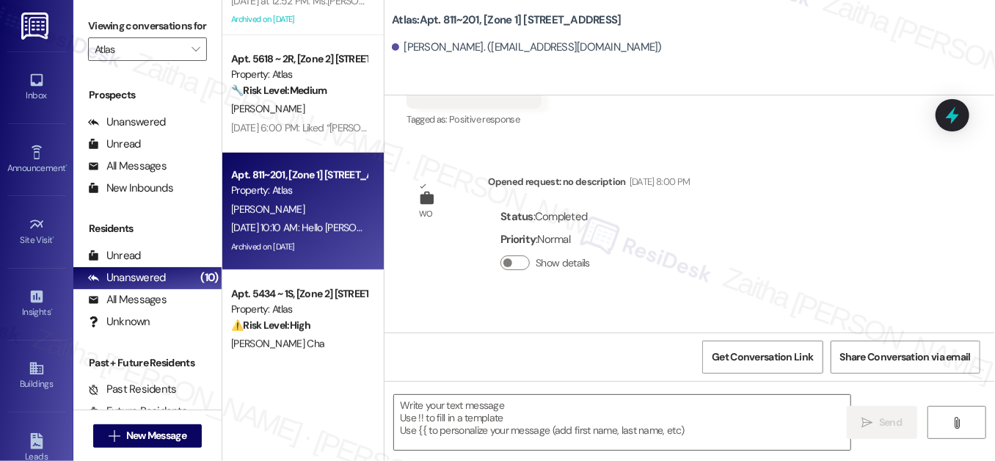
scroll to position [10283, 0]
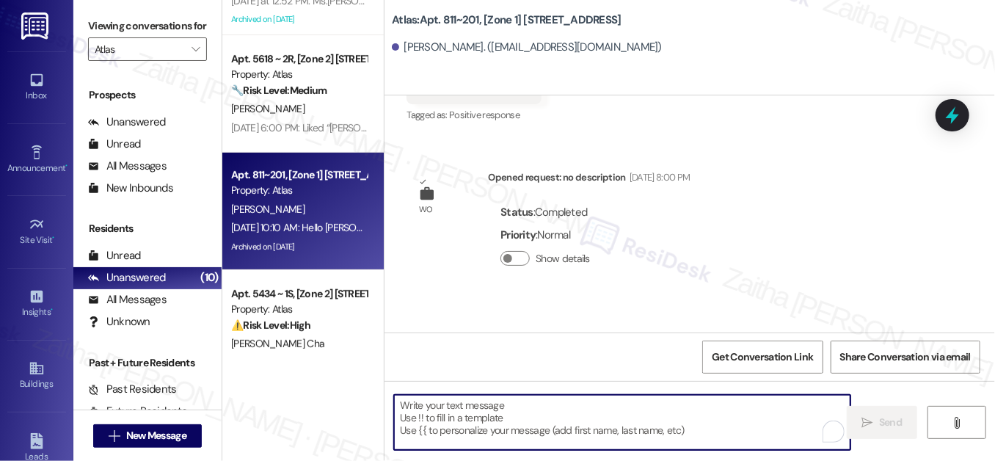
click at [482, 407] on textarea "To enrich screen reader interactions, please activate Accessibility in Grammarl…" at bounding box center [622, 422] width 457 height 55
paste textarea "Hi {{first_name}}, just checking in to see how you're doing. Please don't hesit…"
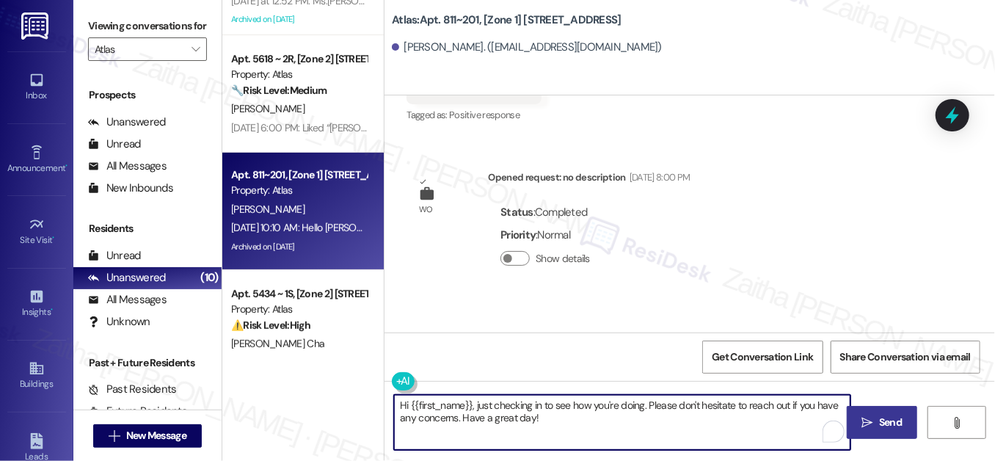
type textarea "Hi {{first_name}}, just checking in to see how you're doing. Please don't hesit…"
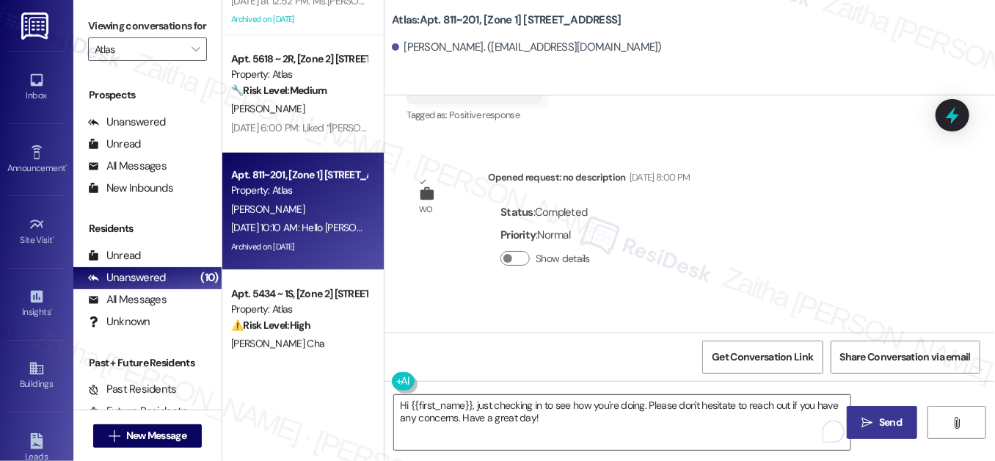
click at [887, 424] on span "Send" at bounding box center [890, 422] width 23 height 15
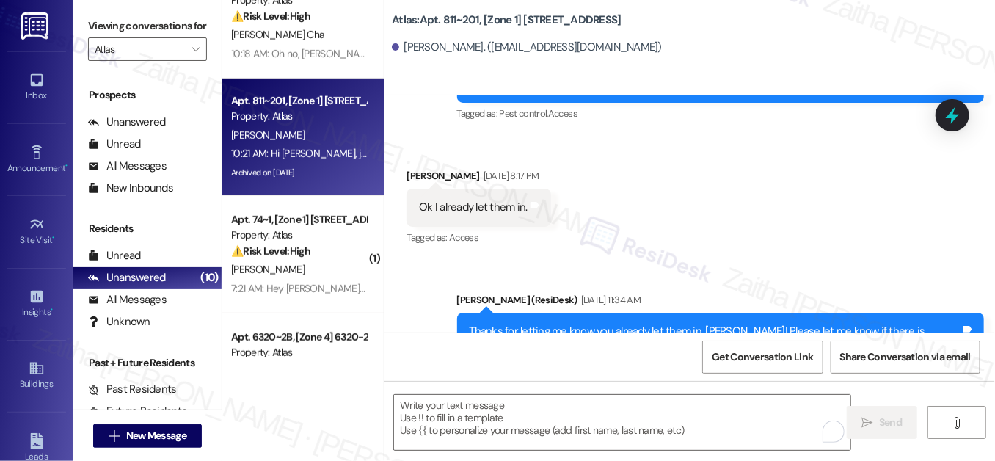
scroll to position [400, 0]
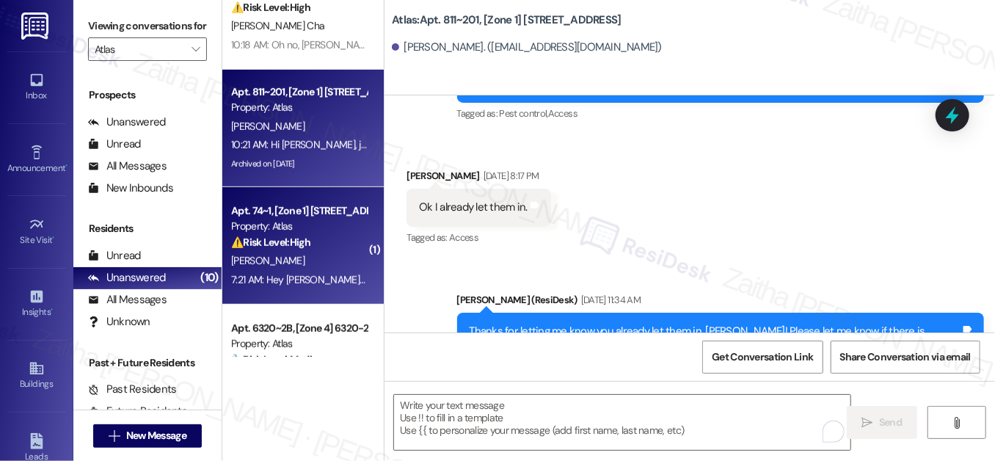
click at [321, 260] on div "[PERSON_NAME]" at bounding box center [299, 261] width 139 height 18
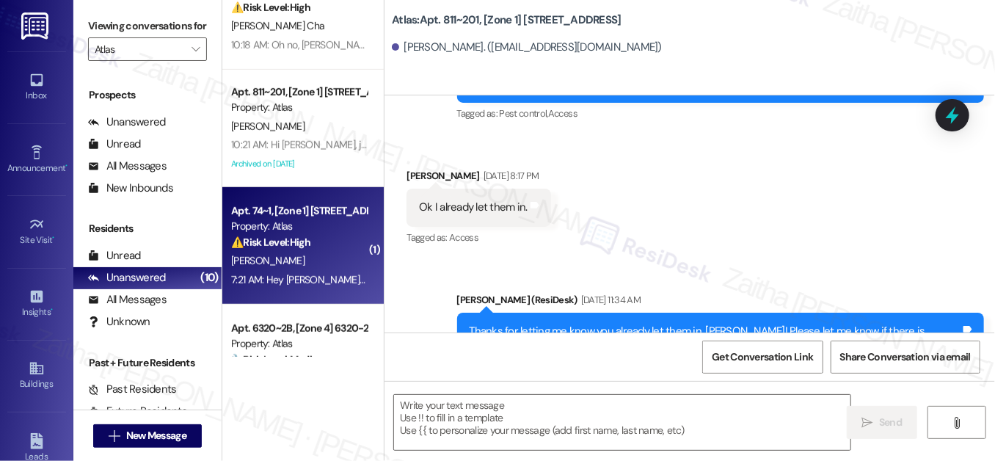
type textarea "Fetching suggested responses. Please feel free to read through the conversation…"
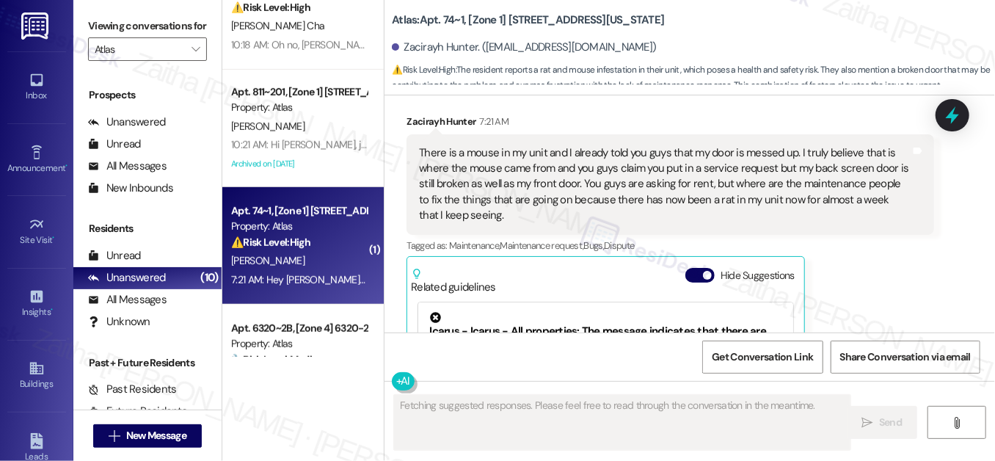
scroll to position [766, 0]
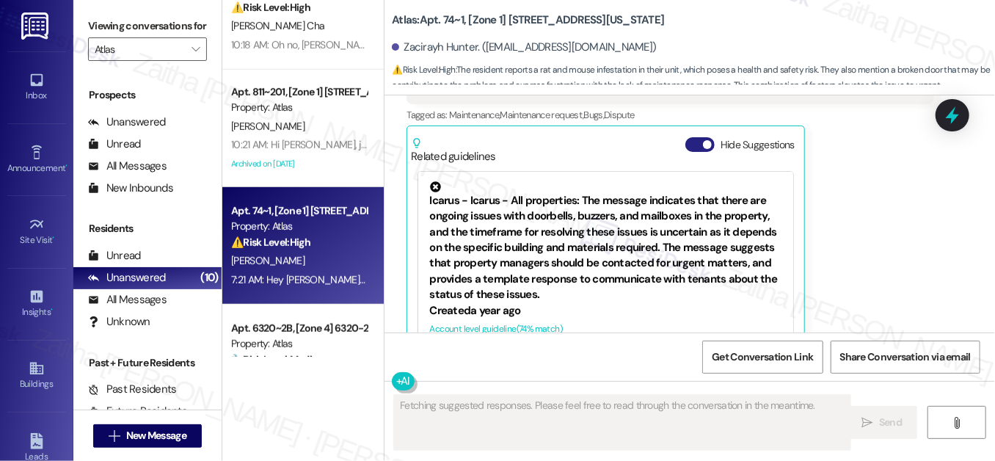
click at [689, 137] on button "Hide Suggestions" at bounding box center [700, 144] width 29 height 15
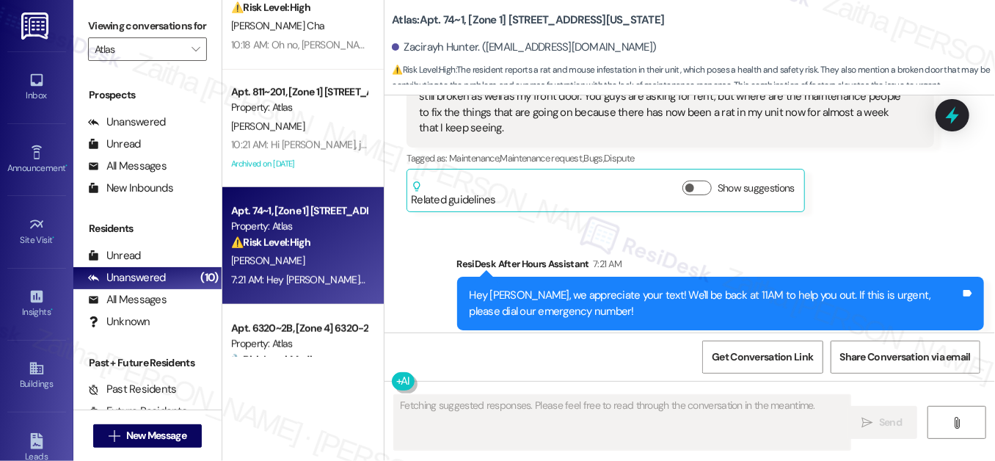
scroll to position [589, 0]
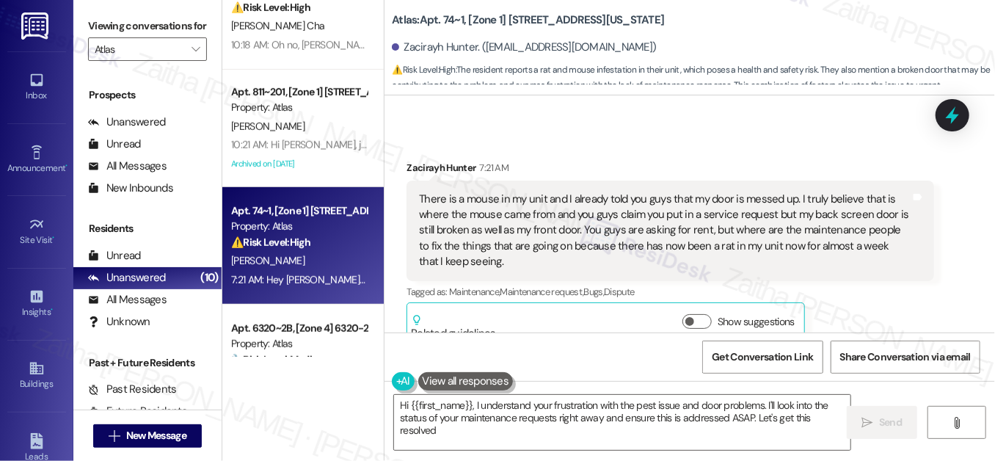
type textarea "Hi {{first_name}}, I understand your frustration with the pest issue and door p…"
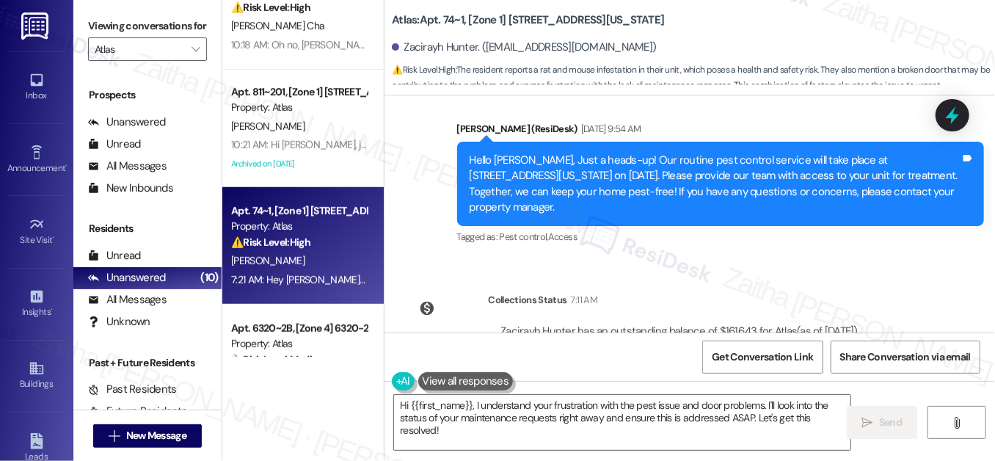
scroll to position [522, 0]
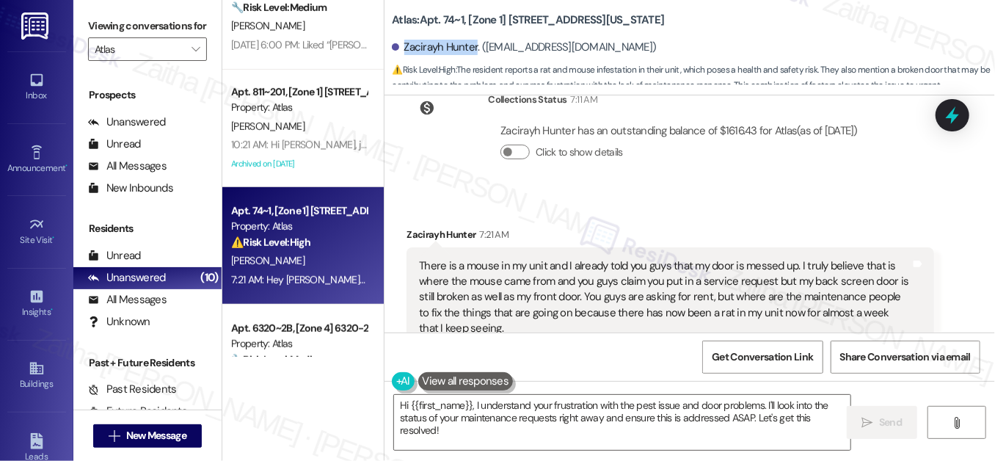
drag, startPoint x: 402, startPoint y: 43, endPoint x: 472, endPoint y: 40, distance: 70.5
click at [472, 40] on div "Zacirayh Hunter. (hunterzacirayh@yahoo.com)" at bounding box center [524, 47] width 264 height 15
copy div "Zacirayh Hunter"
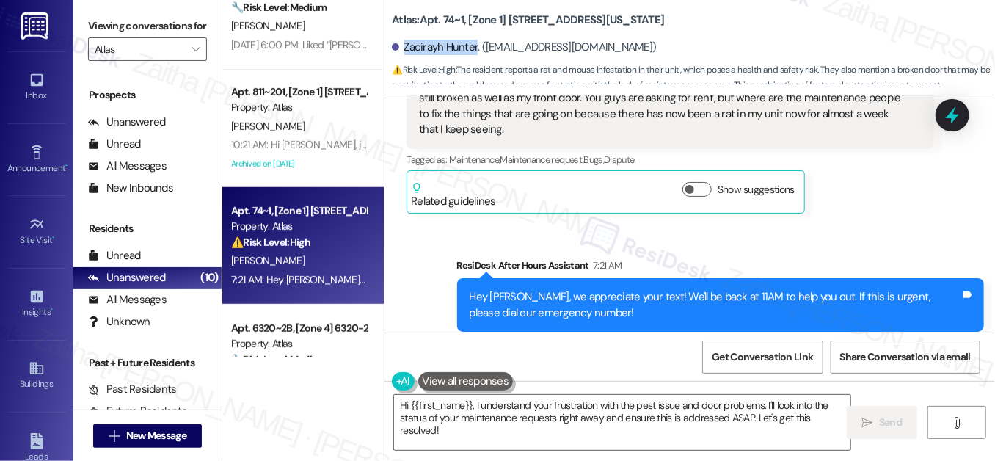
scroll to position [722, 0]
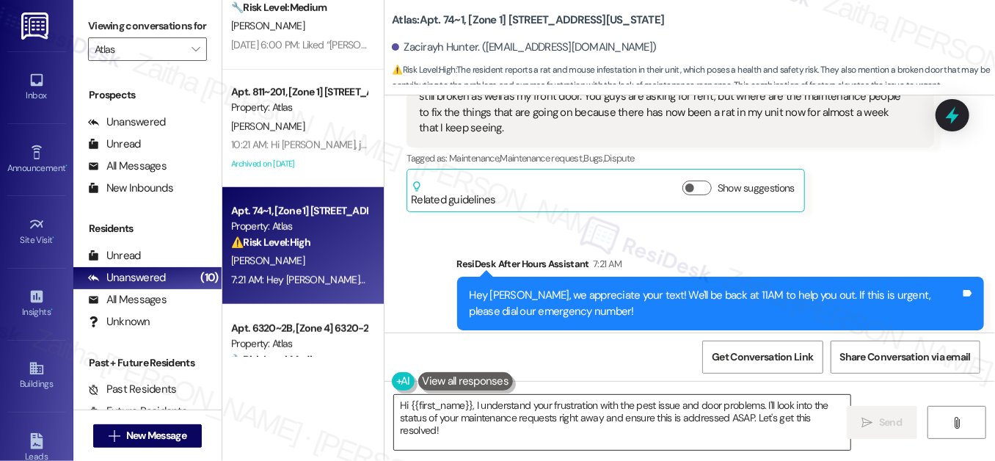
click at [473, 404] on textarea "Hi {{first_name}}, I understand your frustration with the pest issue and door p…" at bounding box center [622, 422] width 457 height 55
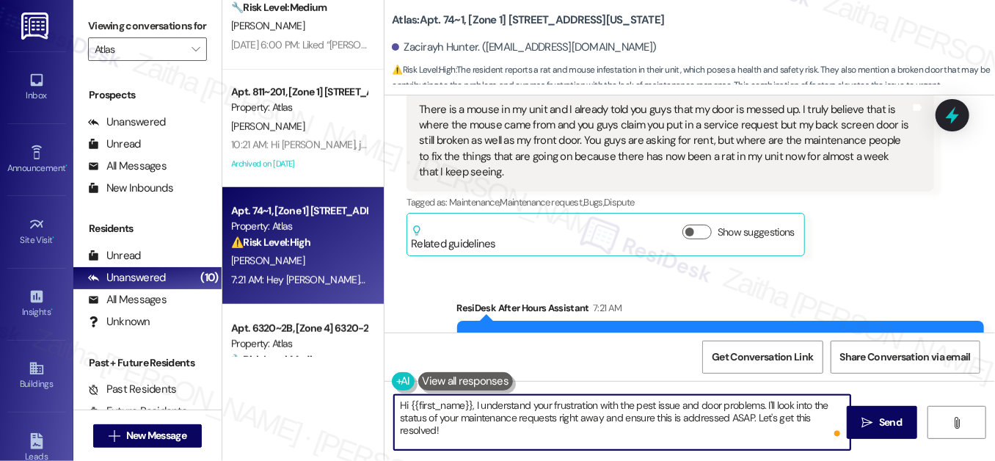
scroll to position [589, 0]
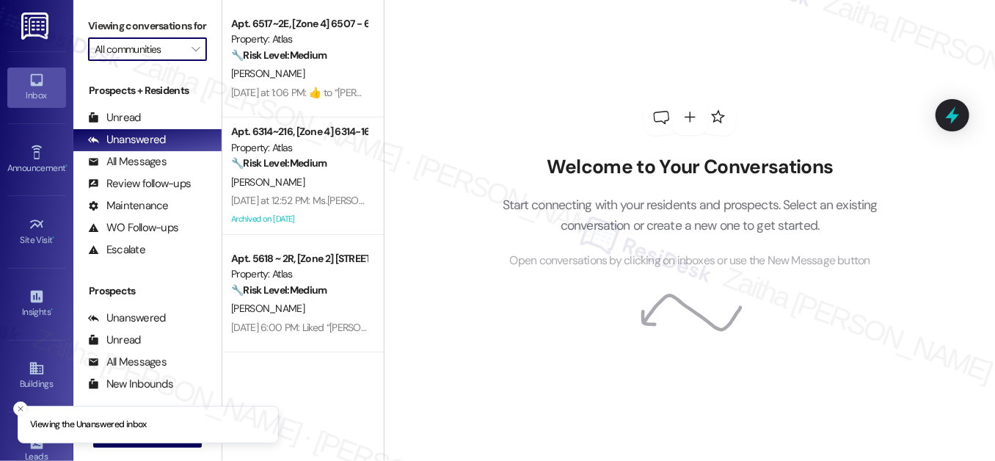
click at [142, 61] on input "All communities" at bounding box center [139, 48] width 89 height 23
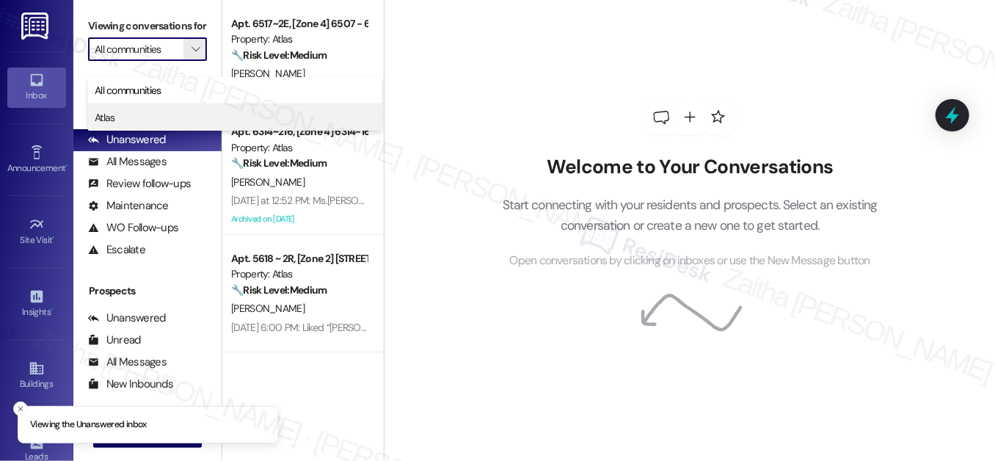
click at [148, 115] on span "Atlas" at bounding box center [235, 117] width 280 height 15
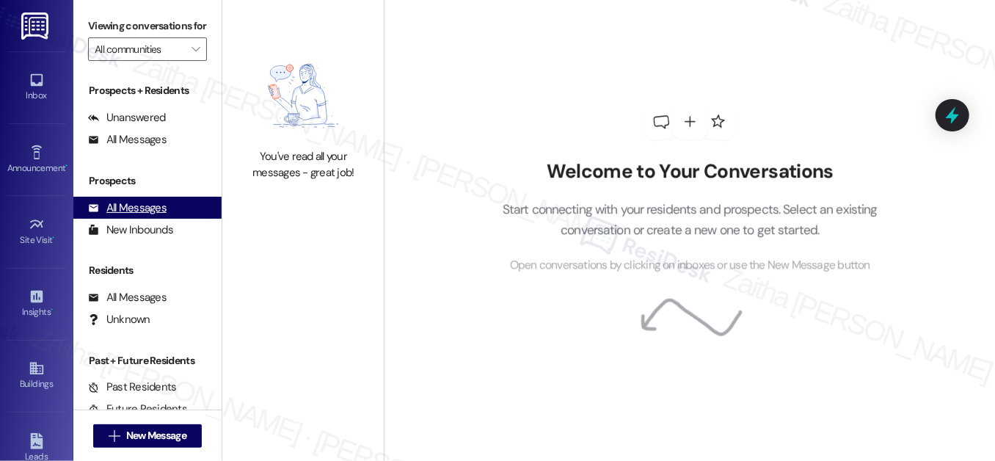
type input "Atlas"
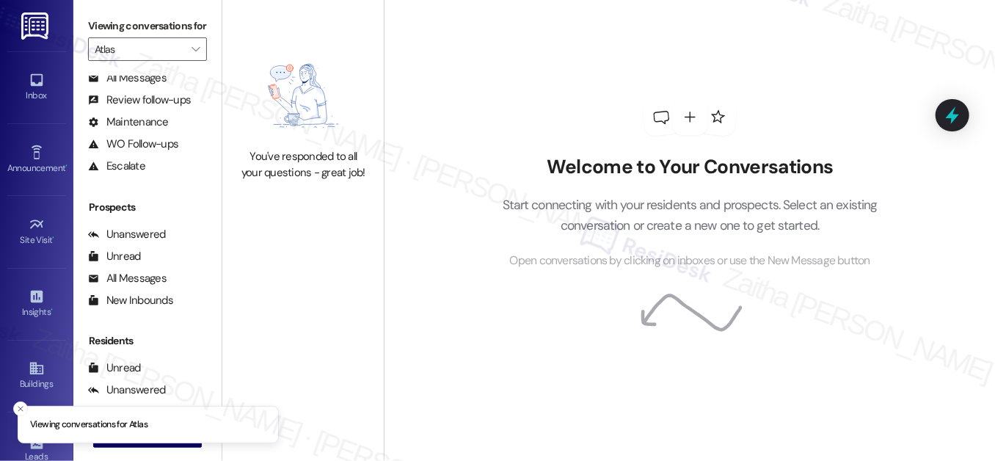
scroll to position [196, 0]
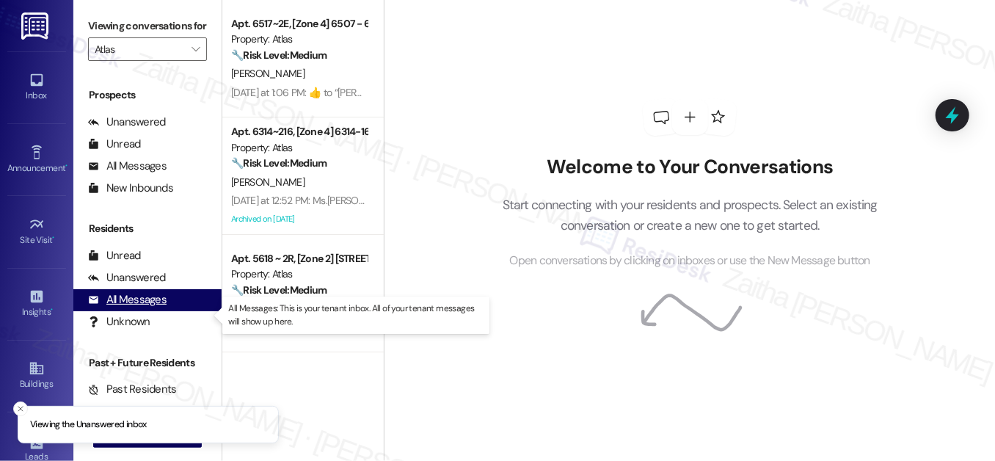
click at [156, 308] on div "All Messages" at bounding box center [127, 299] width 79 height 15
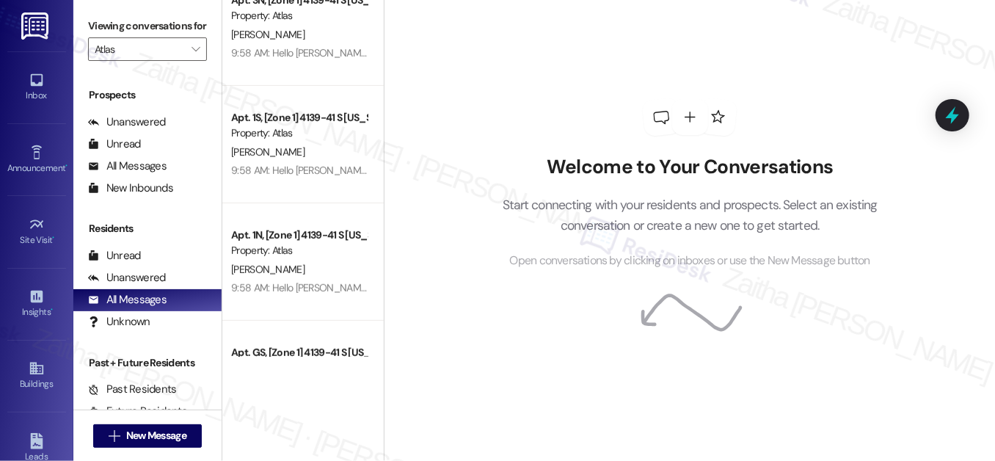
scroll to position [0, 0]
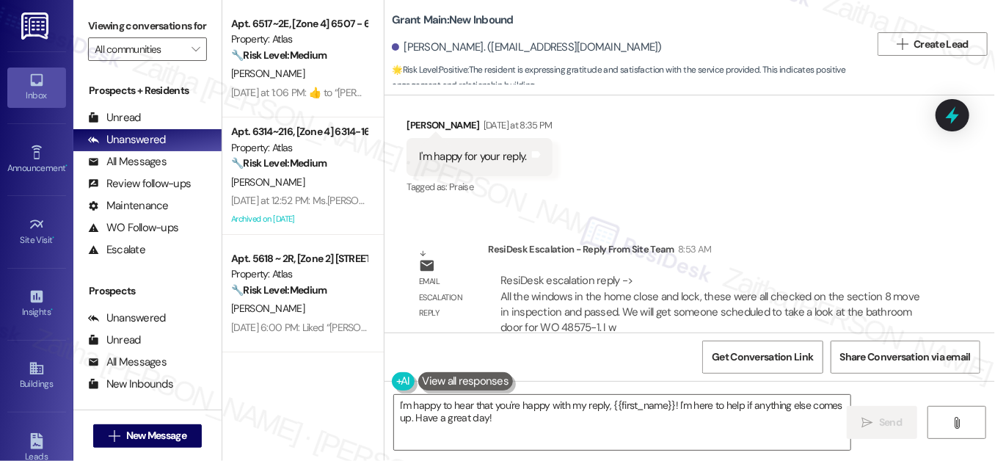
scroll to position [3509, 0]
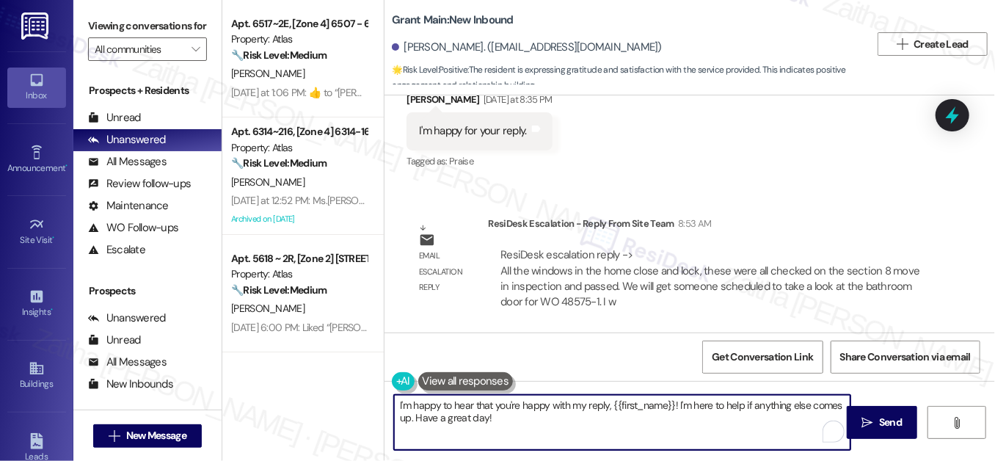
drag, startPoint x: 396, startPoint y: 402, endPoint x: 511, endPoint y: 418, distance: 116.4
click at [511, 418] on textarea "I'm happy to hear that you're happy with my reply, {{first_name}}! I'm here to …" at bounding box center [622, 422] width 457 height 55
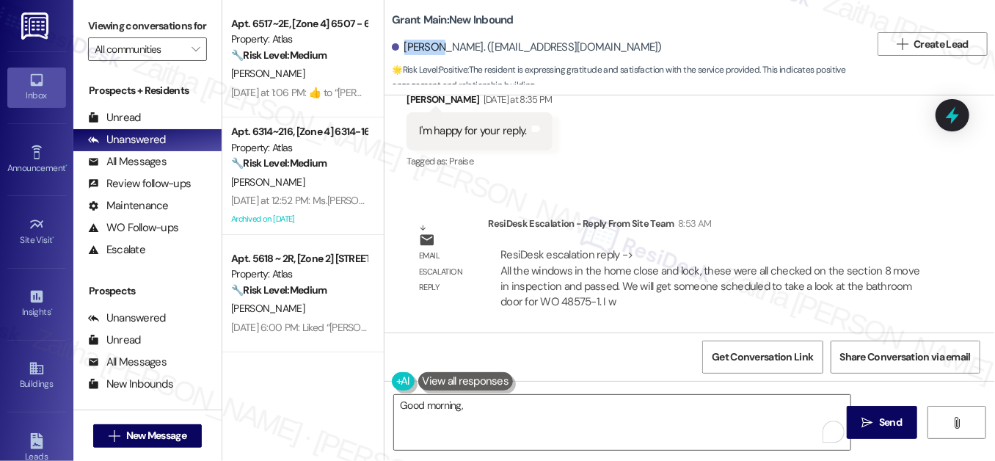
drag, startPoint x: 402, startPoint y: 44, endPoint x: 436, endPoint y: 47, distance: 34.6
click at [436, 47] on div "[PERSON_NAME]. ([EMAIL_ADDRESS][DOMAIN_NAME])" at bounding box center [527, 47] width 270 height 15
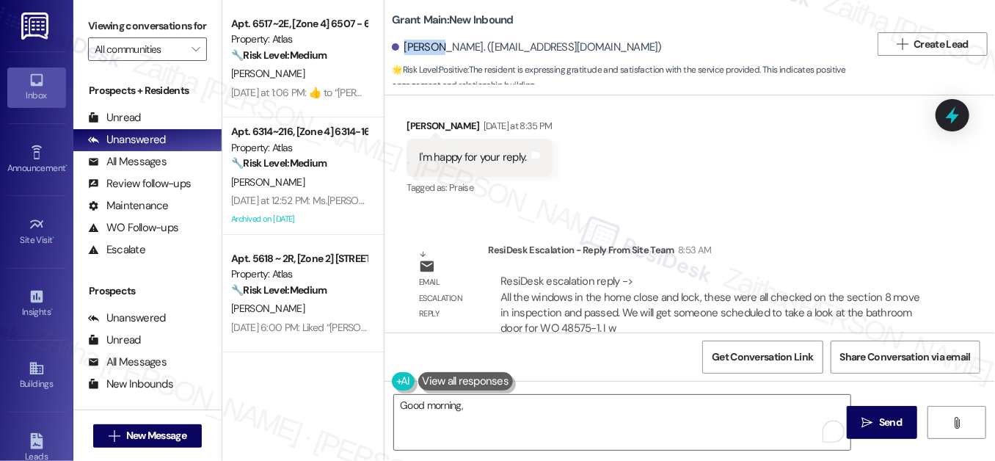
scroll to position [3442, 0]
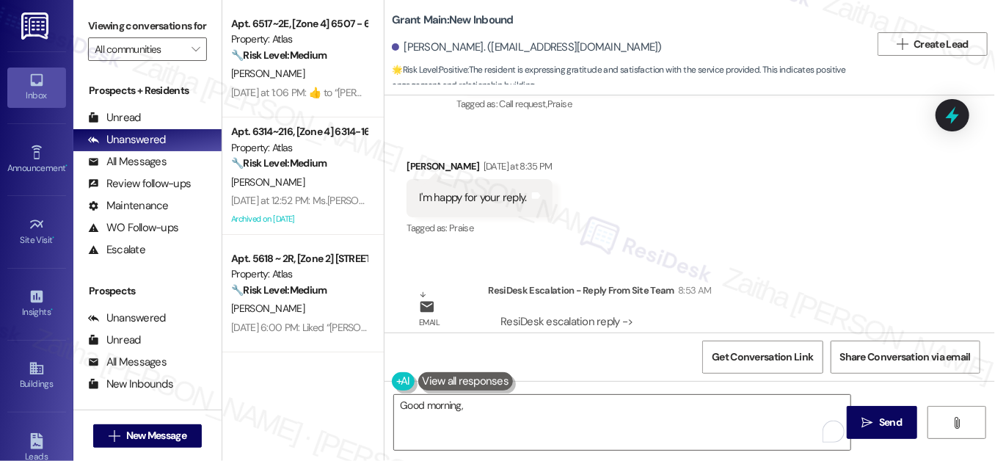
click at [424, 163] on div "[PERSON_NAME] [DATE] at 8:35 PM" at bounding box center [480, 169] width 146 height 21
copy div "[PERSON_NAME]"
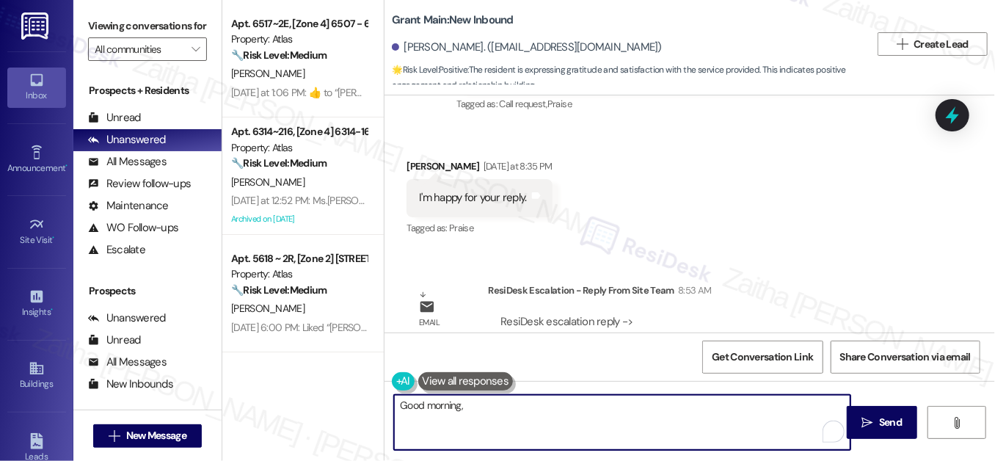
click at [491, 395] on textarea "Good morning," at bounding box center [622, 422] width 457 height 55
paste textarea "Joselyn"
paste textarea "All the windows in the home close and lock, these were all checked on the secti…"
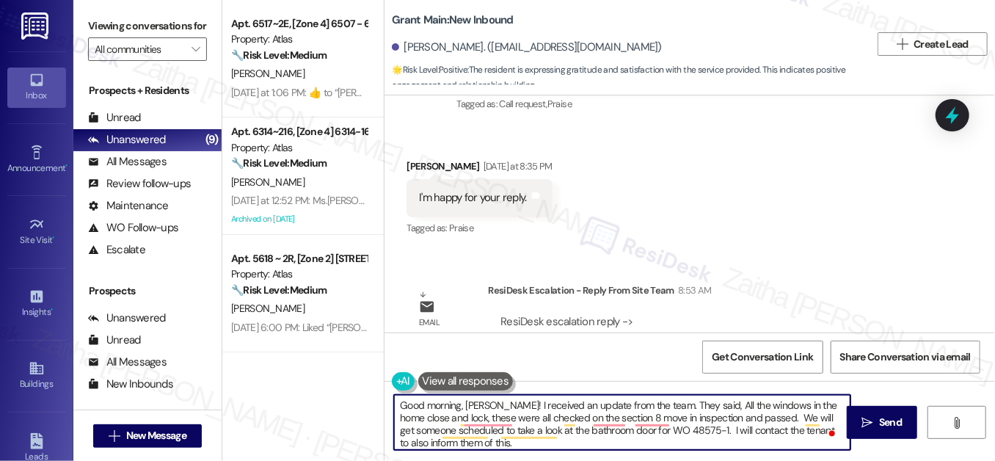
click at [703, 402] on textarea "Good morning, Joselyn! I received an update from the team. They said, All the w…" at bounding box center [622, 422] width 457 height 55
click at [781, 405] on textarea "Good morning, Joselyn! I received an update from the team. They said, all the w…" at bounding box center [622, 422] width 457 height 55
click at [715, 428] on textarea "Good morning, Joselyn! I received an update from the team. They said all the wi…" at bounding box center [622, 422] width 457 height 55
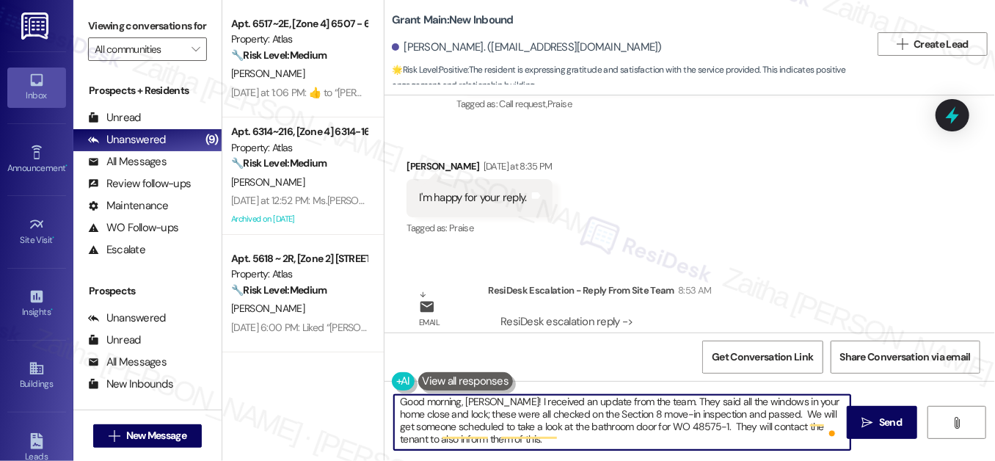
scroll to position [4, 0]
drag, startPoint x: 788, startPoint y: 429, endPoint x: 407, endPoint y: 438, distance: 381.8
click at [407, 438] on textarea "Good morning, Joselyn! I received an update from the team. They said all the wi…" at bounding box center [622, 422] width 457 height 55
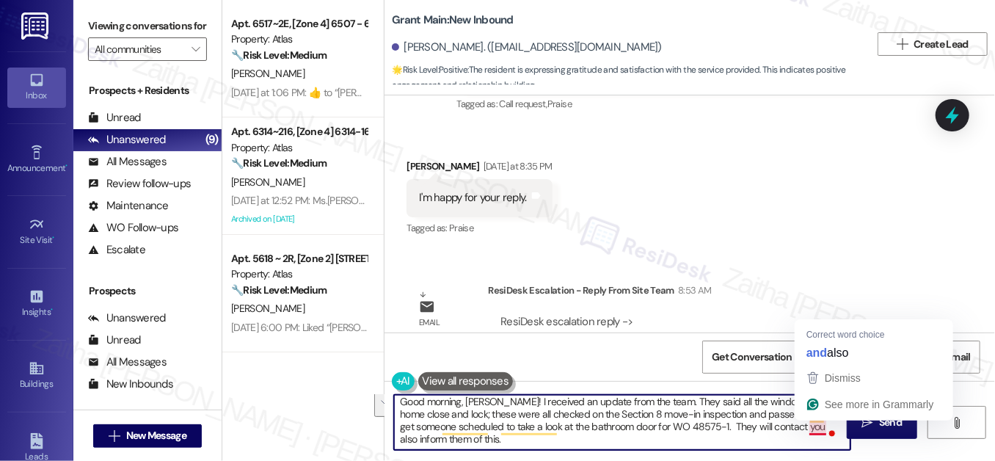
drag, startPoint x: 807, startPoint y: 429, endPoint x: 807, endPoint y: 439, distance: 9.5
click at [807, 439] on textarea "Good morning, Joselyn! I received an update from the team. They said all the wi…" at bounding box center [622, 422] width 457 height 55
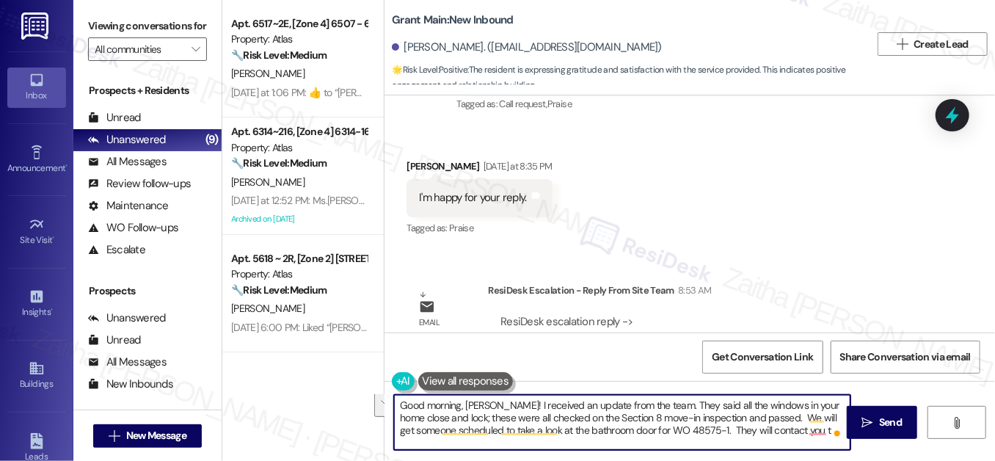
scroll to position [0, 0]
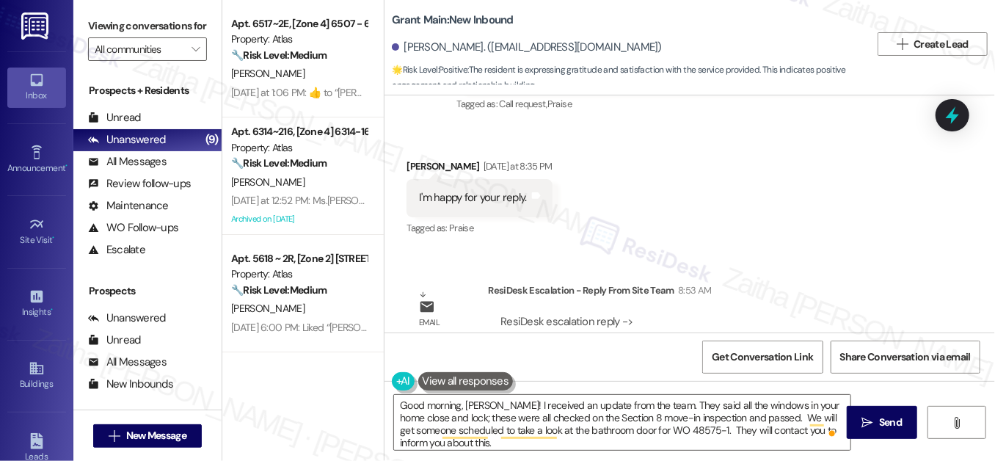
click at [468, 382] on button at bounding box center [465, 381] width 95 height 18
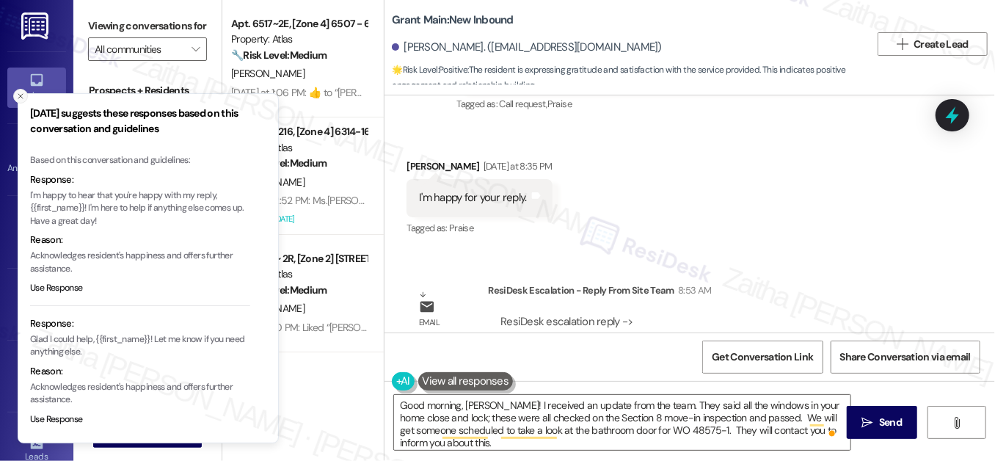
click at [23, 97] on icon "Close toast" at bounding box center [20, 96] width 9 height 9
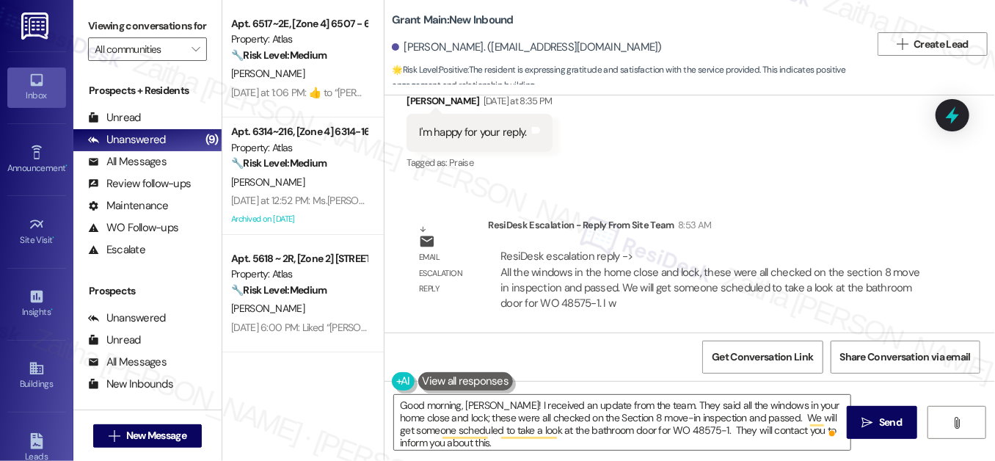
scroll to position [3509, 0]
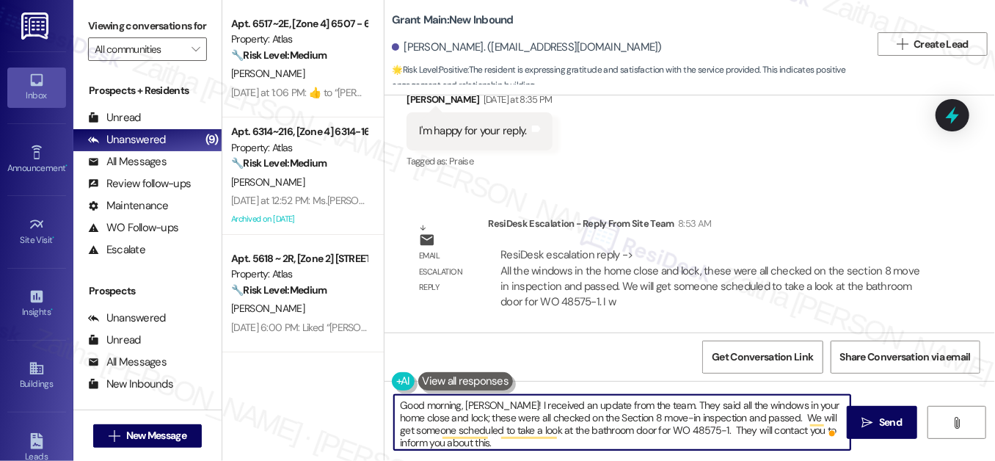
click at [713, 423] on textarea "Good morning, Joselyn! I received an update from the team. They said all the wi…" at bounding box center [622, 422] width 457 height 55
click at [715, 430] on textarea "Good morning, Joselyn! I received an update from the team. They said all the wi…" at bounding box center [622, 422] width 457 height 55
click at [749, 426] on textarea "Good morning, Joselyn! I received an update from the team. They said all the wi…" at bounding box center [622, 422] width 457 height 55
click at [517, 443] on textarea "Good morning, Joselyn! I received an update from the team. They said all the wi…" at bounding box center [622, 422] width 457 height 55
type textarea "Good morning, Joselyn! I received an update from the team. They said all the wi…"
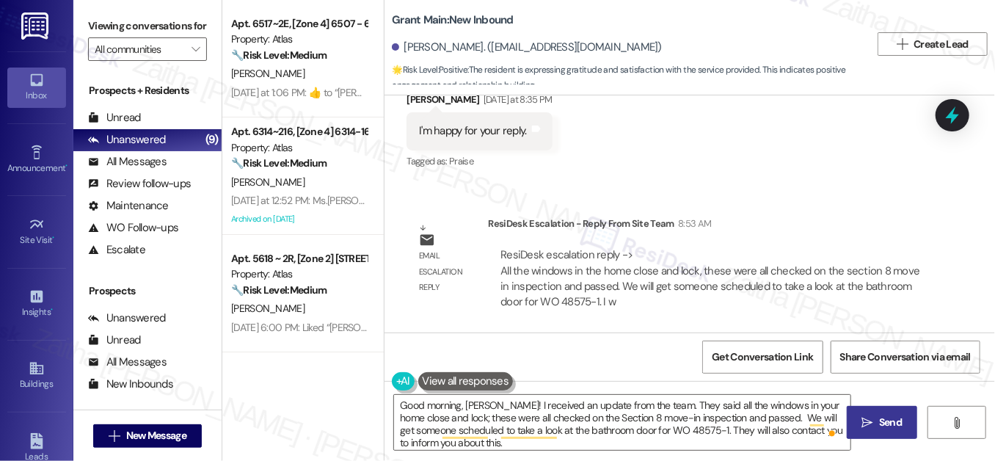
click at [857, 421] on button " Send" at bounding box center [882, 422] width 71 height 33
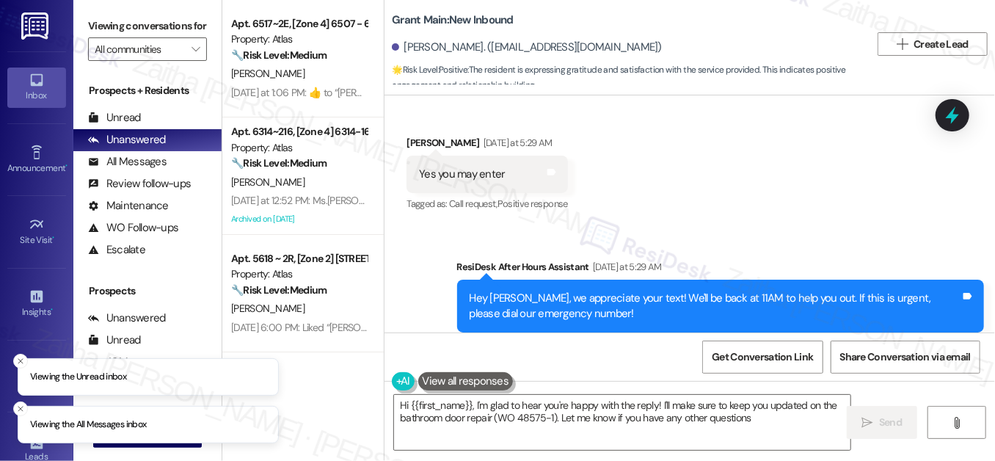
type textarea "Hi {{first_name}}, I'm glad to hear you're happy with the reply! I'll make sure…"
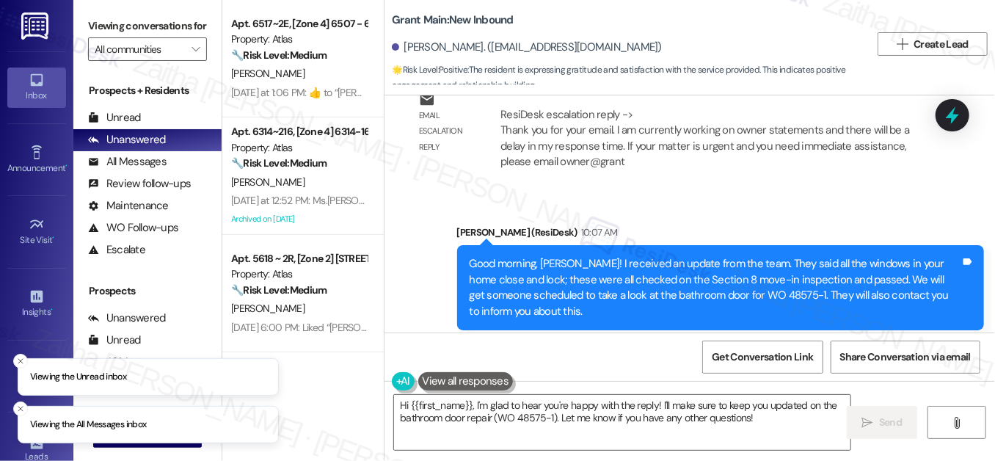
scroll to position [3829, 0]
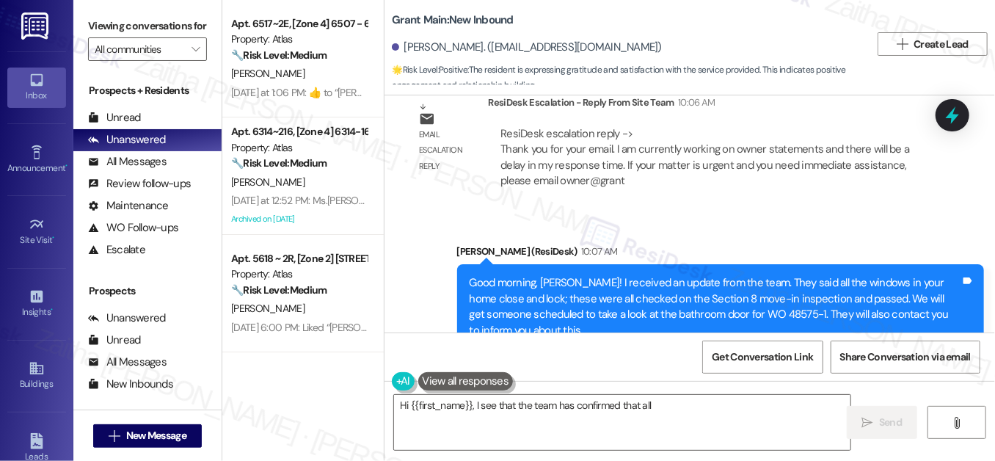
scroll to position [3829, 0]
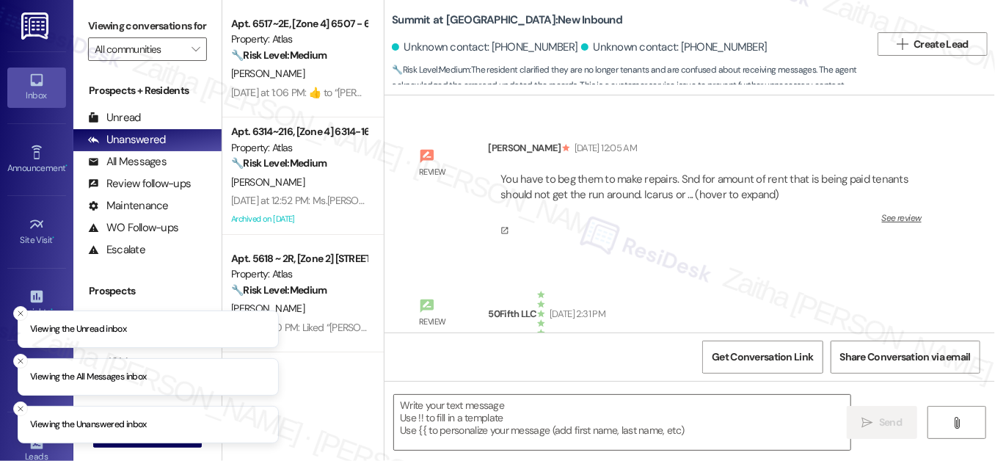
type textarea "Fetching suggested responses. Please feel free to read through the conversation…"
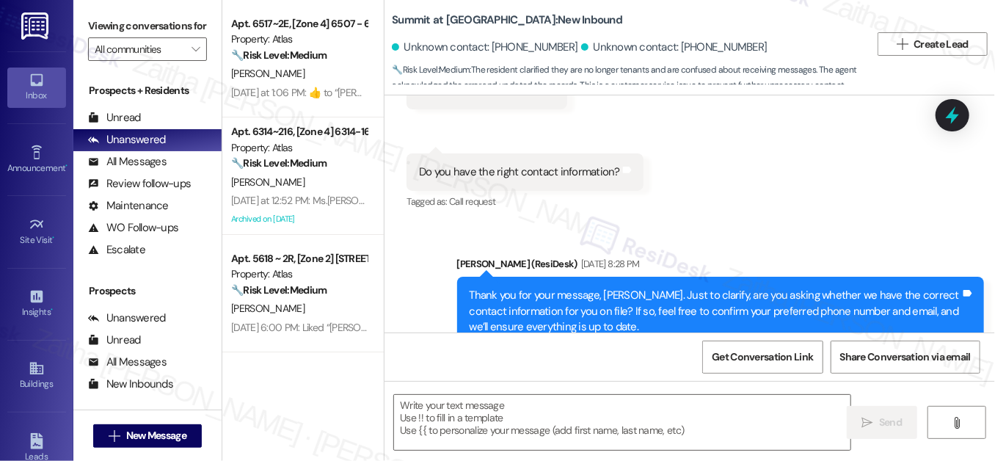
scroll to position [81732, 0]
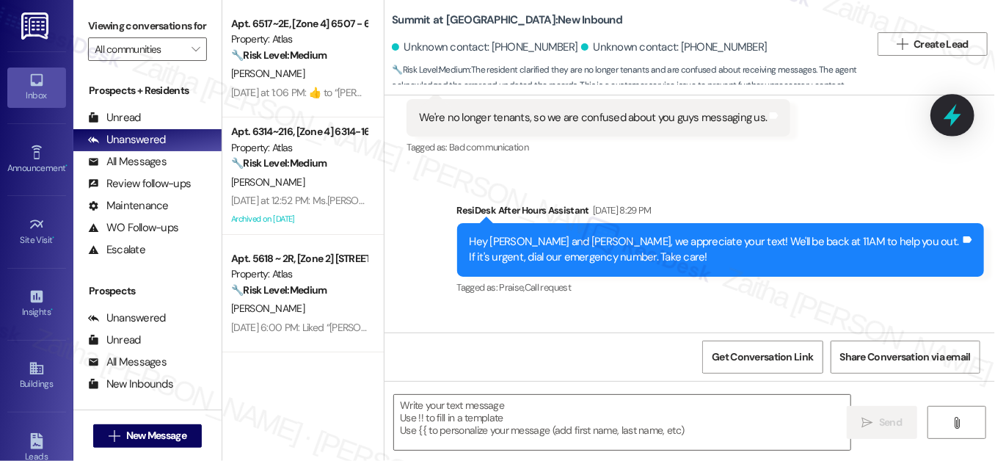
click at [953, 116] on icon at bounding box center [953, 115] width 18 height 23
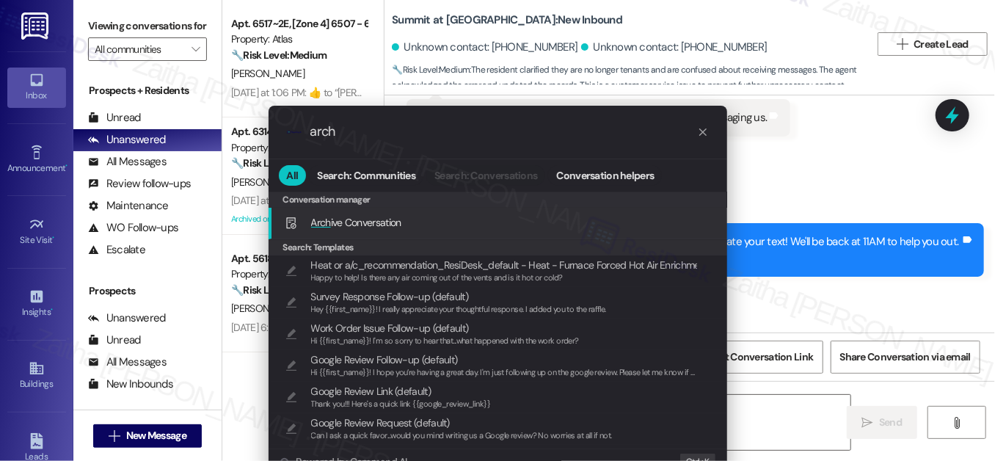
type input "arch"
click at [391, 222] on span "Arch ive Conversation" at bounding box center [356, 222] width 90 height 13
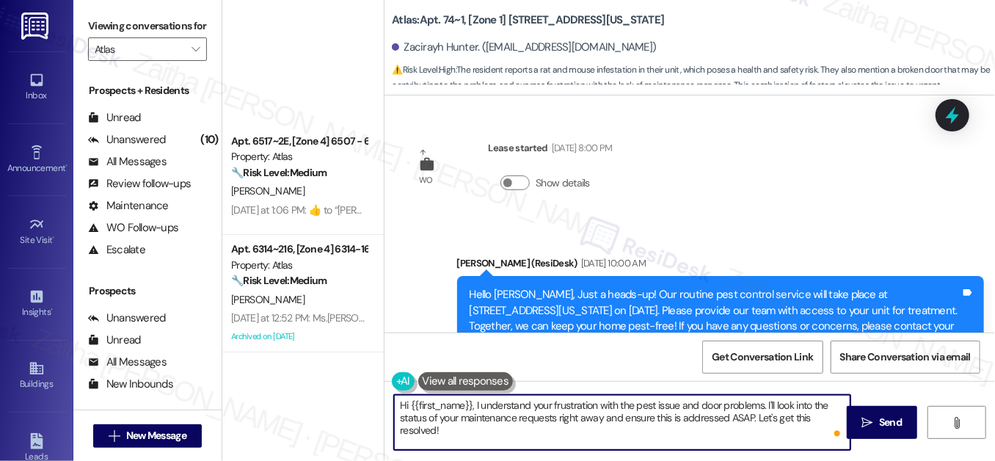
scroll to position [589, 0]
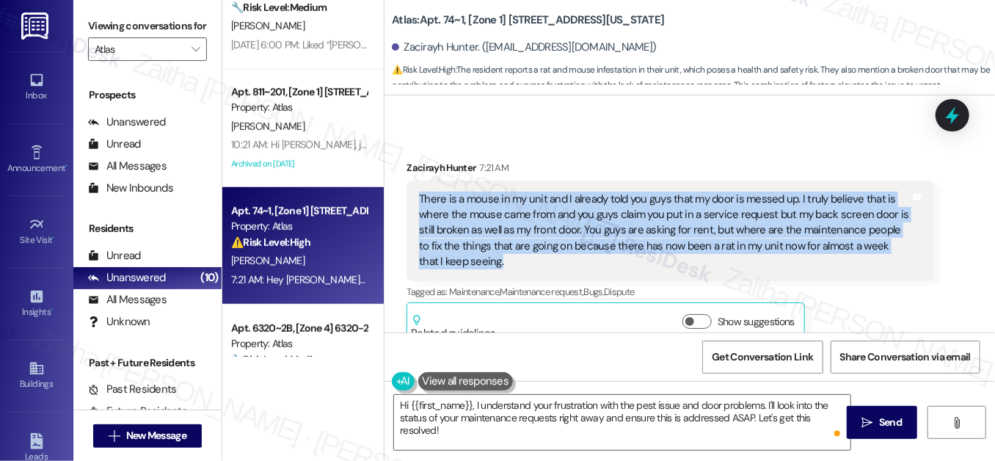
drag, startPoint x: 415, startPoint y: 162, endPoint x: 474, endPoint y: 238, distance: 96.8
click at [474, 238] on div "There is a mouse in my unit and I already told you guys that my door is messed …" at bounding box center [670, 231] width 527 height 101
copy div "There is a mouse in my unit and I already told you guys that my door is messed …"
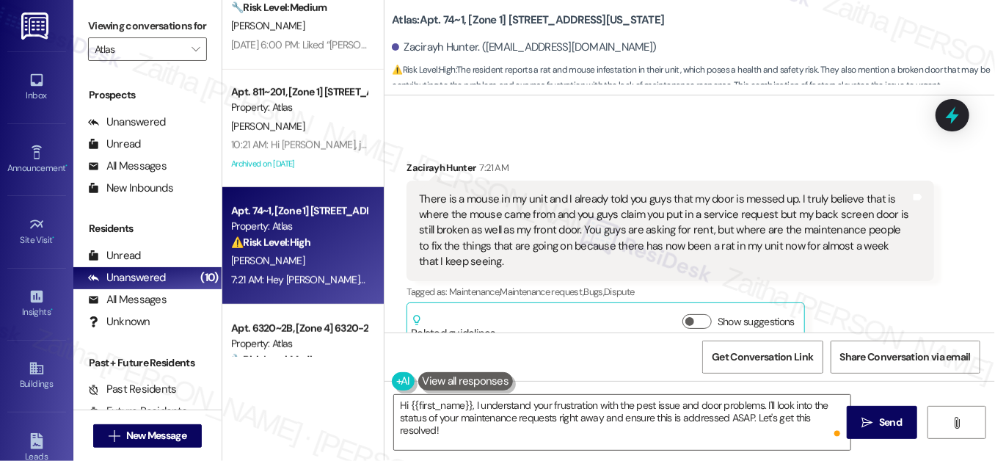
click at [670, 149] on div "Received via SMS Zacirayh Hunter 7:21 AM There is a mouse in my unit and I alre…" at bounding box center [670, 253] width 549 height 208
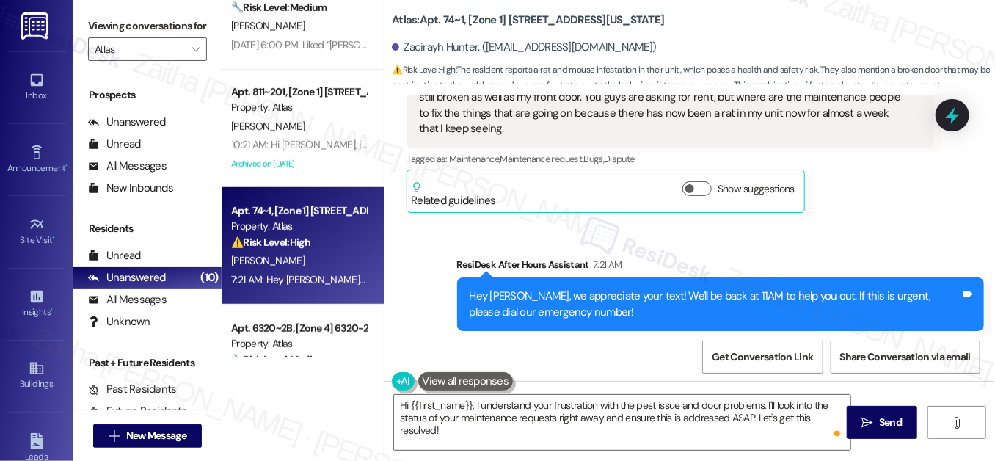
scroll to position [722, 0]
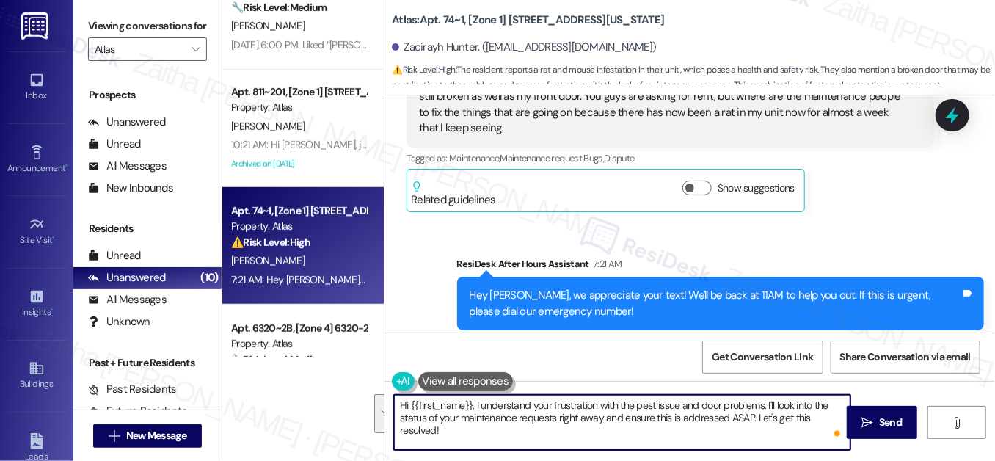
drag, startPoint x: 766, startPoint y: 402, endPoint x: 780, endPoint y: 440, distance: 40.4
click at [780, 440] on textarea "Hi {{first_name}}, I understand your frustration with the pest issue and door p…" at bounding box center [622, 422] width 457 height 55
click at [677, 418] on textarea "Hi {{first_name}}, I understand your frustration with the pest issue and door p…" at bounding box center [622, 422] width 457 height 55
click at [603, 429] on textarea "Hi {{first_name}}, I understand your frustration with the pest issue and door p…" at bounding box center [622, 422] width 457 height 55
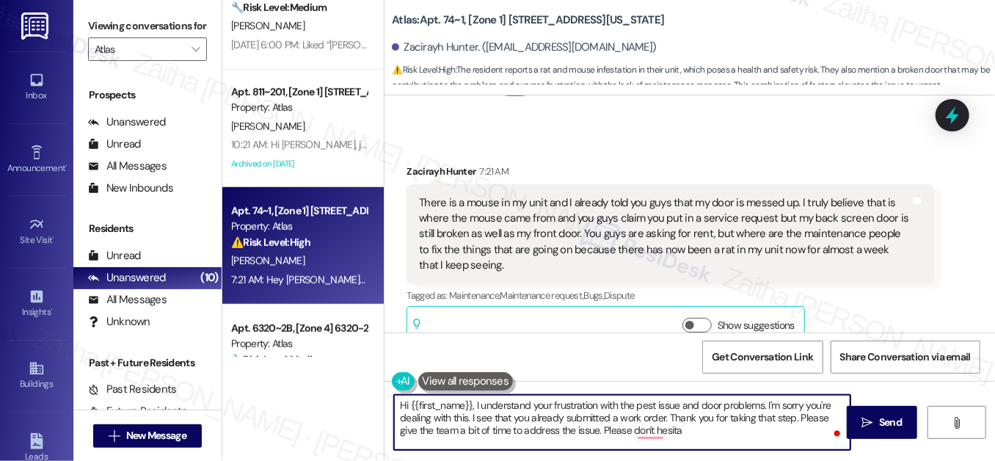
scroll to position [522, 0]
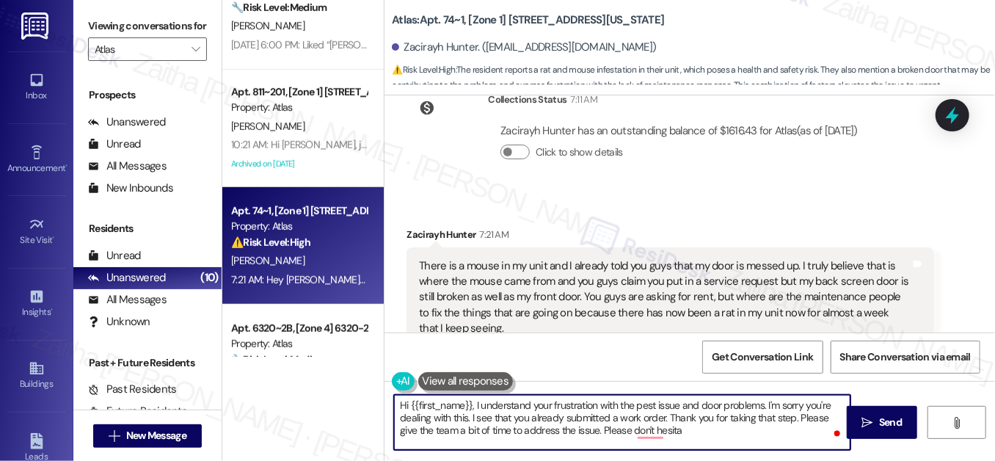
click at [662, 415] on textarea "Hi {{first_name}}, I understand your frustration with the pest issue and door p…" at bounding box center [622, 422] width 457 height 55
drag, startPoint x: 468, startPoint y: 426, endPoint x: 791, endPoint y: 430, distance: 323.0
click at [791, 430] on textarea "Hi {{first_name}}, I understand your frustration with the pest issue and door p…" at bounding box center [622, 422] width 457 height 55
paste textarea "Could you tell me a bit more about what’s going on with the back screen door? F…"
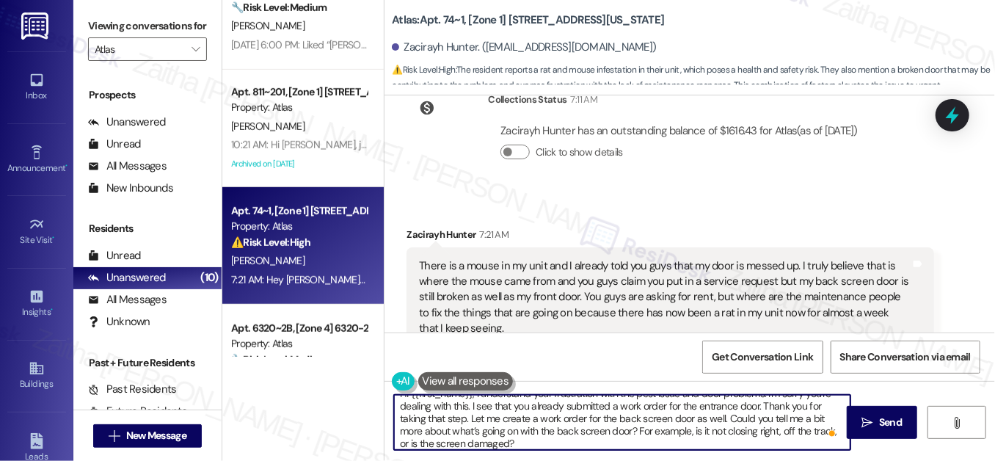
scroll to position [15, 0]
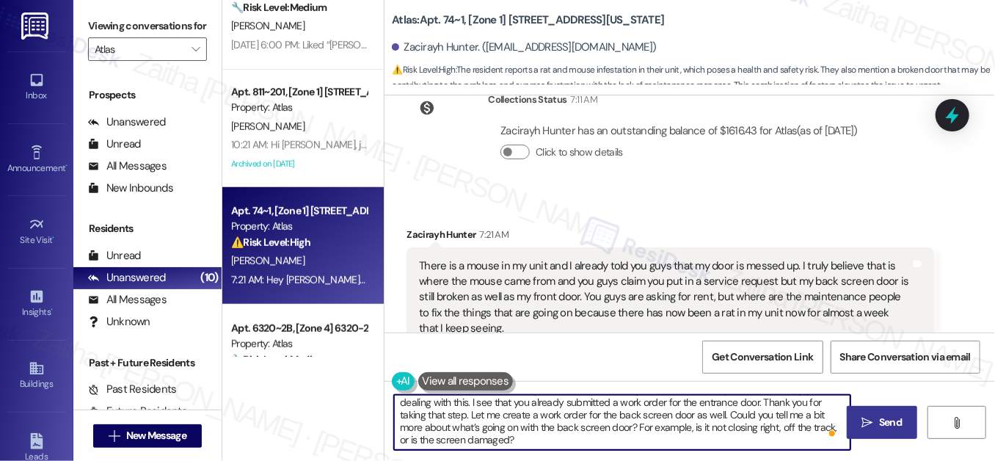
type textarea "Hi {{first_name}}, I understand your frustration with the pest issue and door p…"
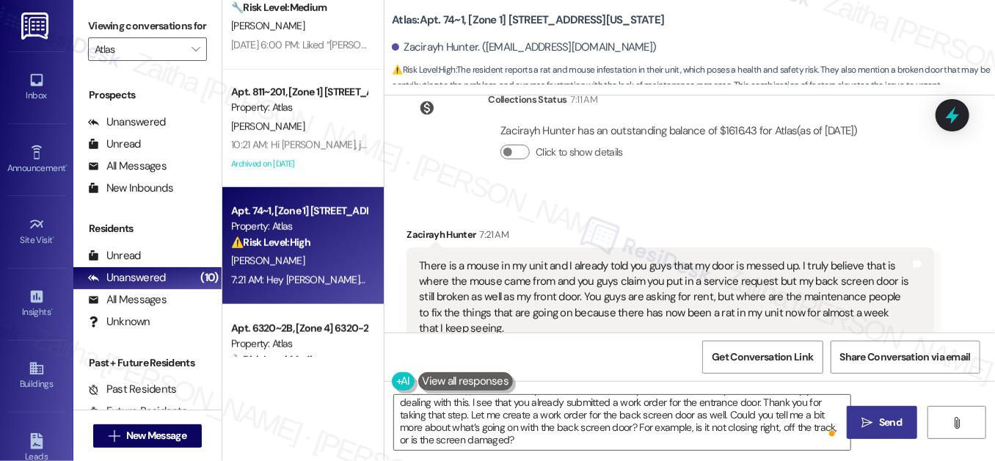
click at [885, 413] on button " Send" at bounding box center [882, 422] width 71 height 33
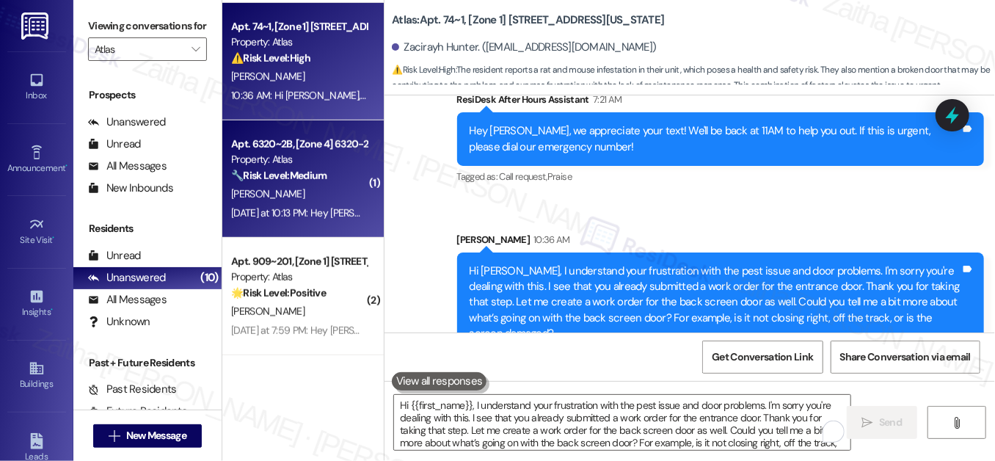
click at [335, 201] on div "B. Coleman-Lawrence" at bounding box center [299, 194] width 139 height 18
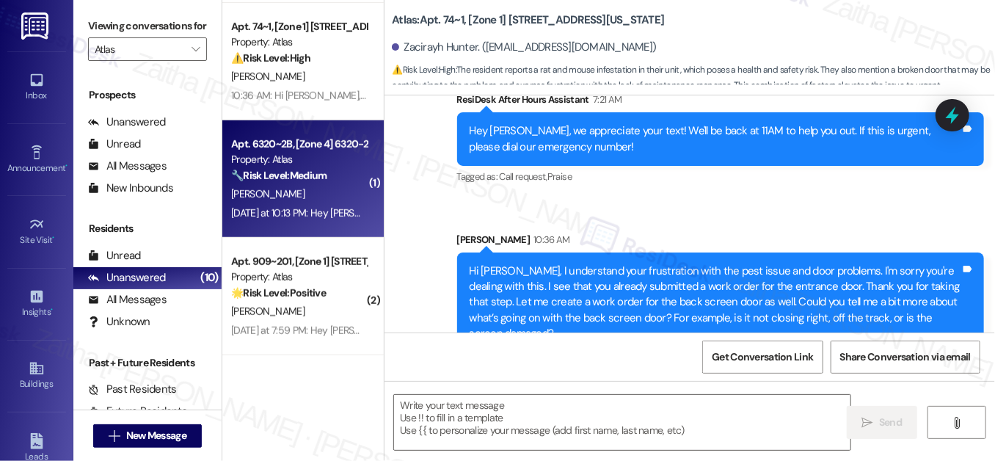
type textarea "Fetching suggested responses. Please feel free to read through the conversation…"
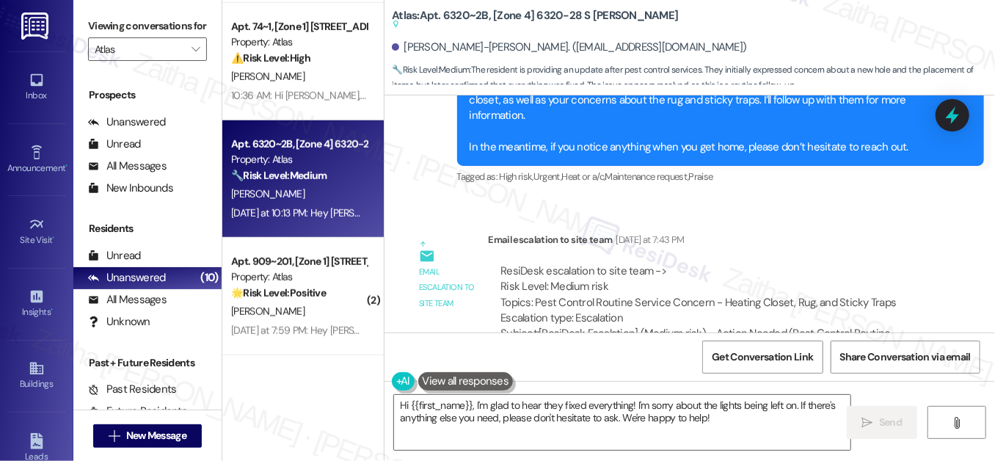
scroll to position [39924, 0]
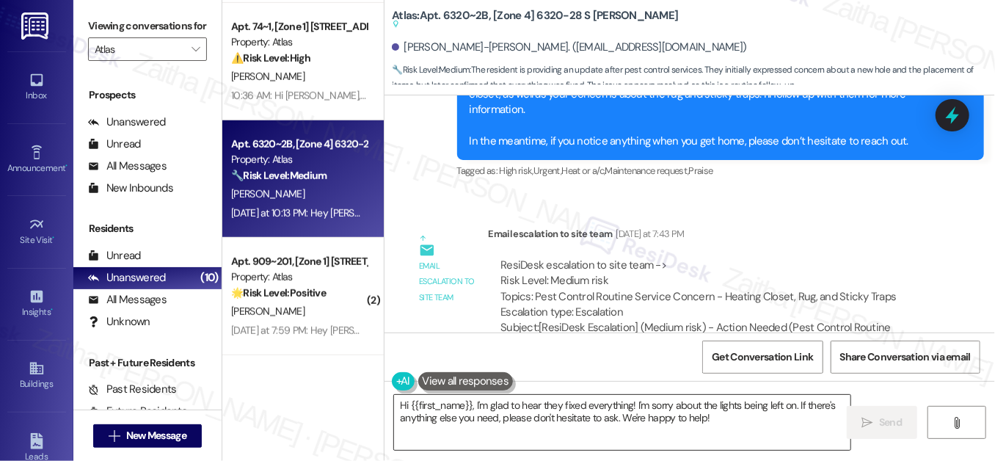
click at [471, 408] on textarea "Hi {{first_name}}, I'm glad to hear they fixed everything! I'm sorry about the …" at bounding box center [622, 422] width 457 height 55
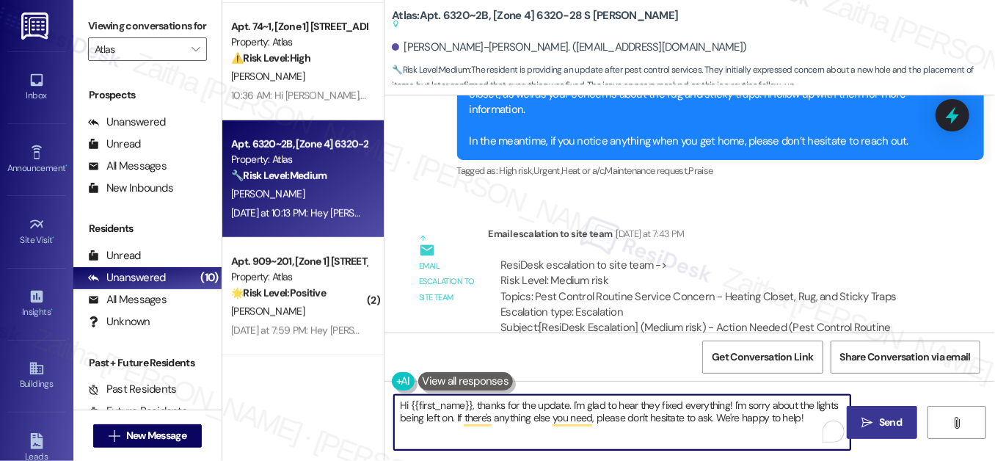
type textarea "Hi {{first_name}}, thanks for the update. I'm glad to hear they fixed everythin…"
drag, startPoint x: 890, startPoint y: 415, endPoint x: 832, endPoint y: 388, distance: 63.4
click at [890, 415] on span "Send" at bounding box center [890, 422] width 23 height 15
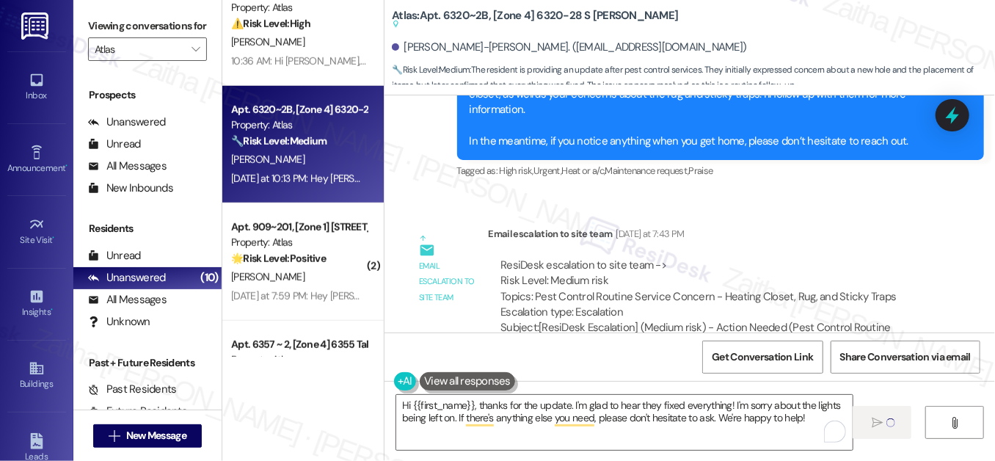
scroll to position [534, 0]
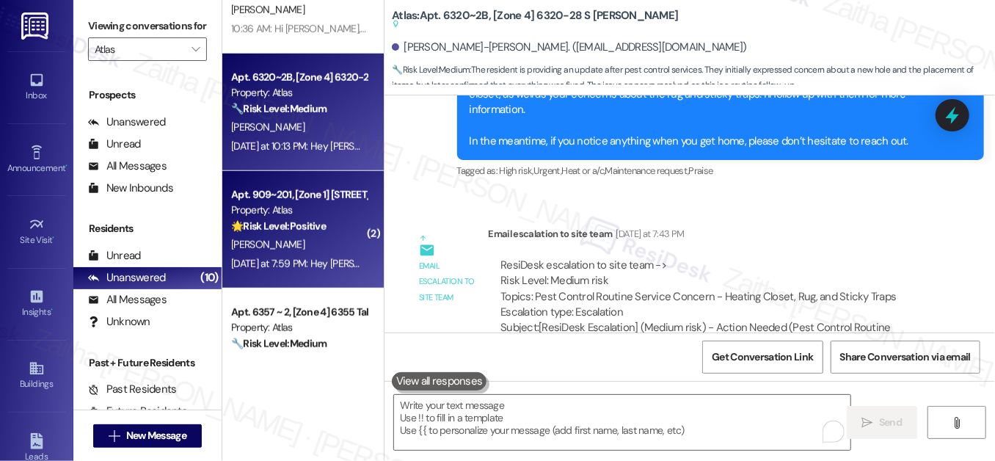
click at [327, 242] on div "S. Lewis" at bounding box center [299, 245] width 139 height 18
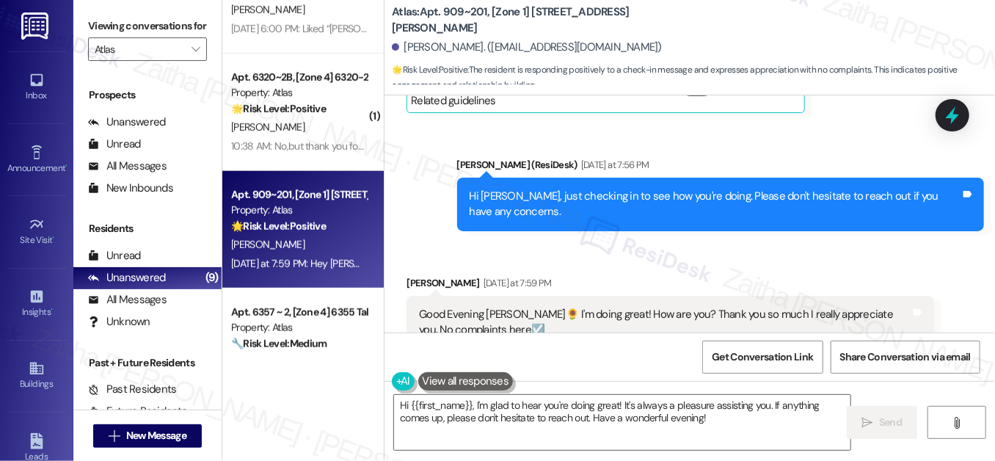
scroll to position [6761, 0]
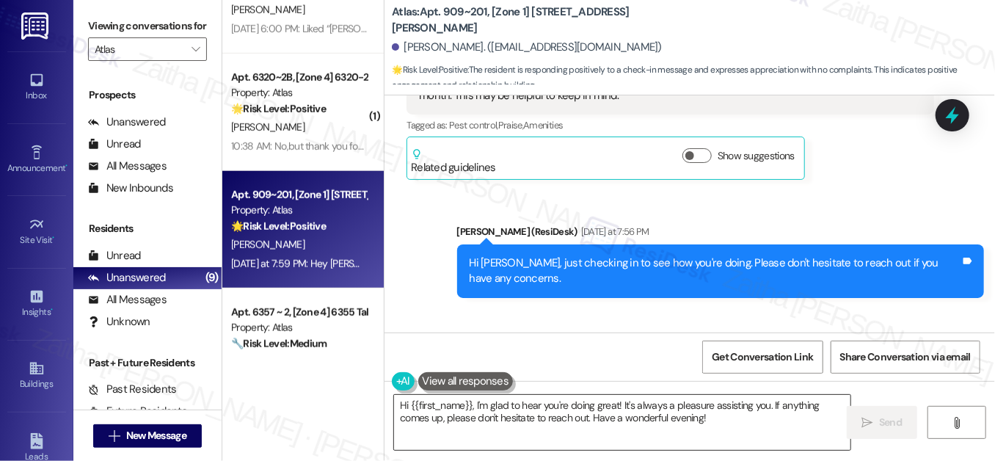
click at [675, 417] on textarea "Hi {{first_name}}, I'm glad to hear you're doing great! It's always a pleasure …" at bounding box center [622, 422] width 457 height 55
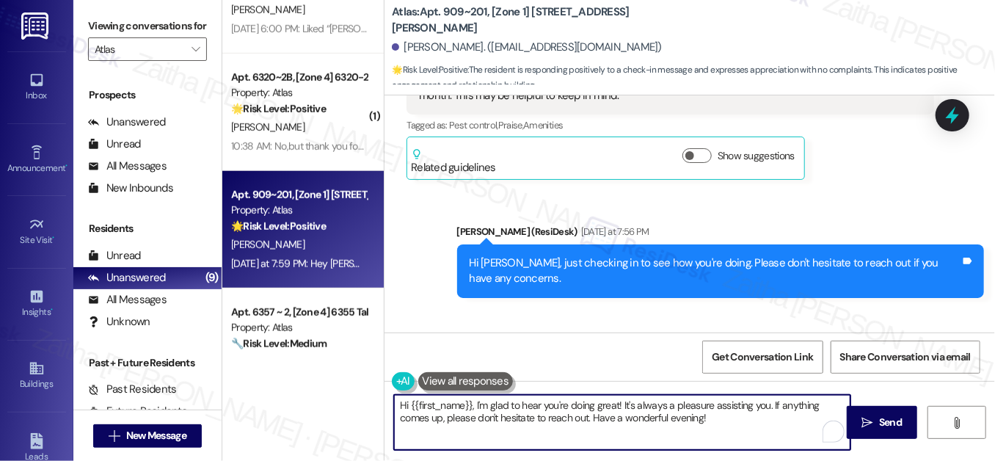
click at [675, 417] on textarea "Hi {{first_name}}, I'm glad to hear you're doing great! It's always a pleasure …" at bounding box center [622, 422] width 457 height 55
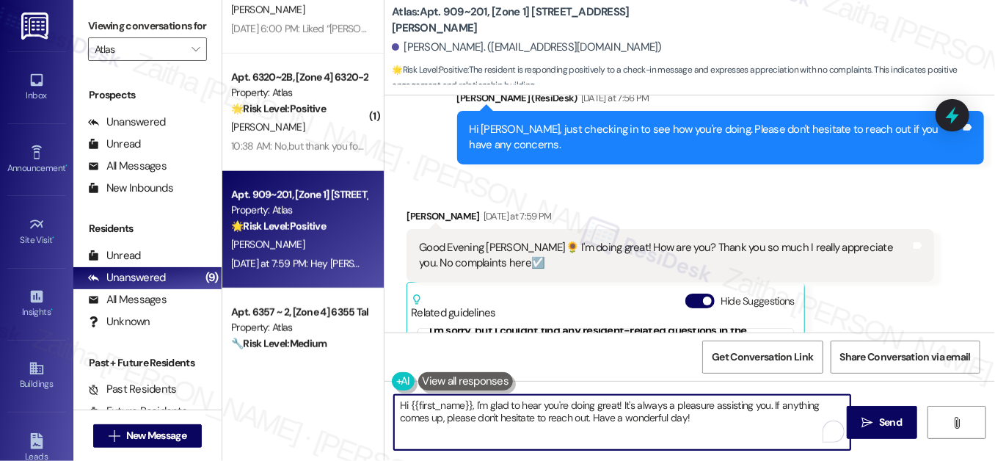
scroll to position [39, 0]
type textarea "Hi {{first_name}}, I'm glad to hear you're doing great! It's always a pleasure …"
click at [889, 416] on span "Send" at bounding box center [890, 422] width 23 height 15
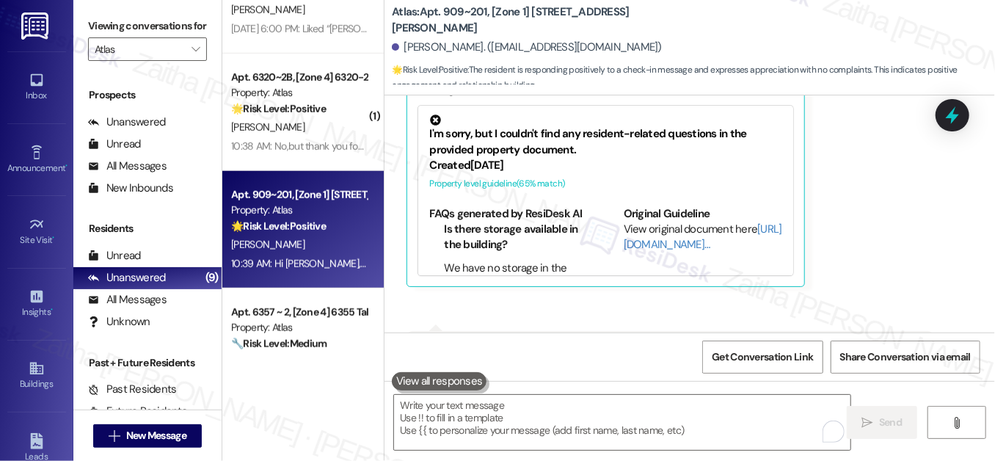
scroll to position [7346, 0]
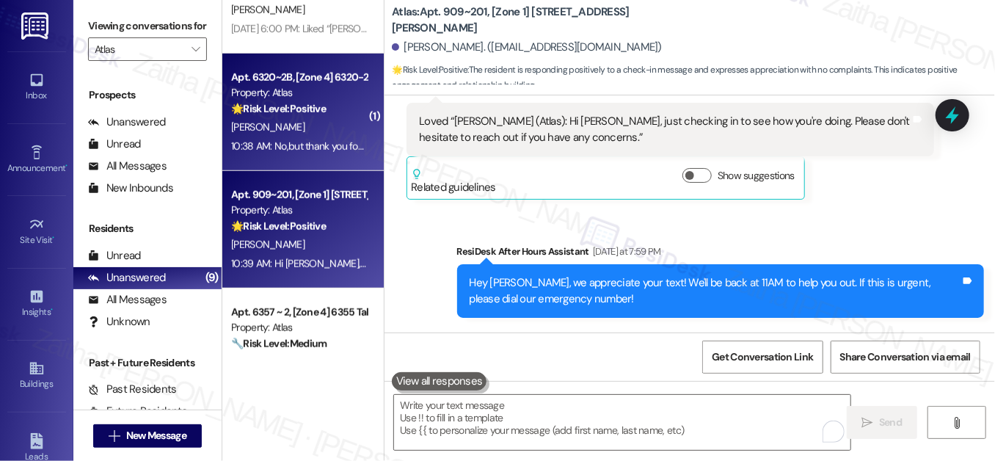
click at [335, 123] on div "B. Coleman-Lawrence" at bounding box center [299, 127] width 139 height 18
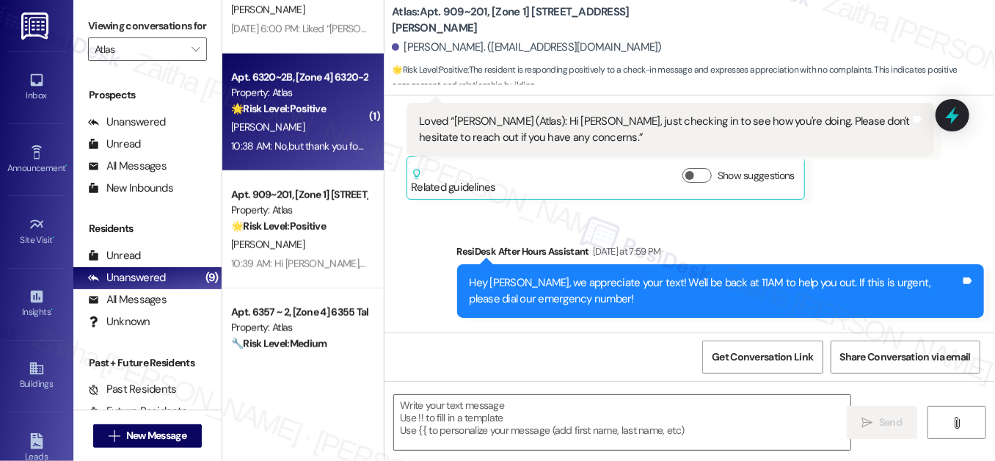
type textarea "Fetching suggested responses. Please feel free to read through the conversation…"
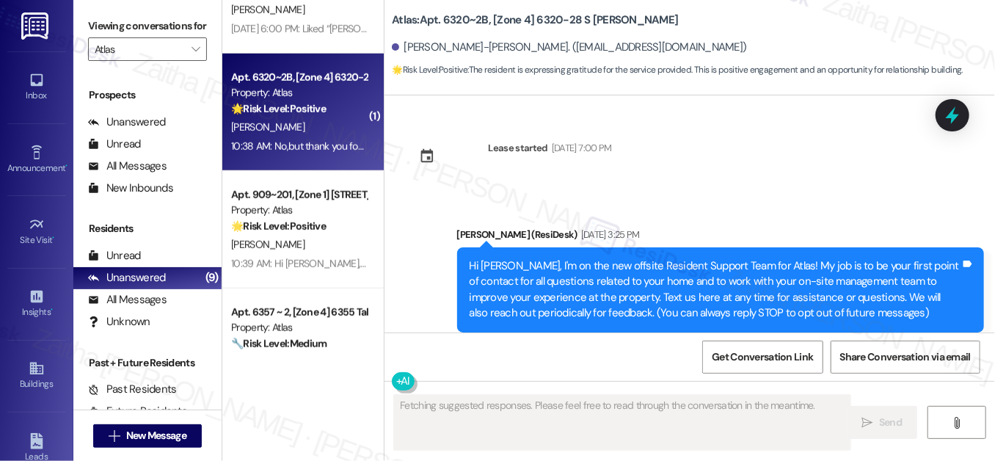
scroll to position [40188, 0]
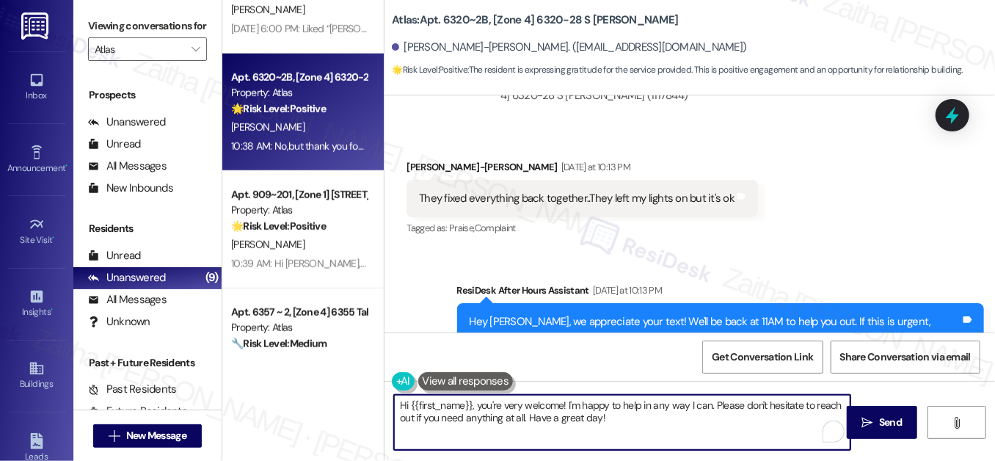
drag, startPoint x: 479, startPoint y: 404, endPoint x: 373, endPoint y: 408, distance: 105.8
click at [373, 408] on div "Apt. 6517~2E, [Zone 4] 6507 - 6519 S California Property: Atlas 🔧 Risk Level: M…" at bounding box center [608, 230] width 773 height 461
type textarea "You're very welcome! I'm happy to help in any way I can. Please don't hesitate …"
click at [868, 415] on span " Send" at bounding box center [883, 422] width 46 height 15
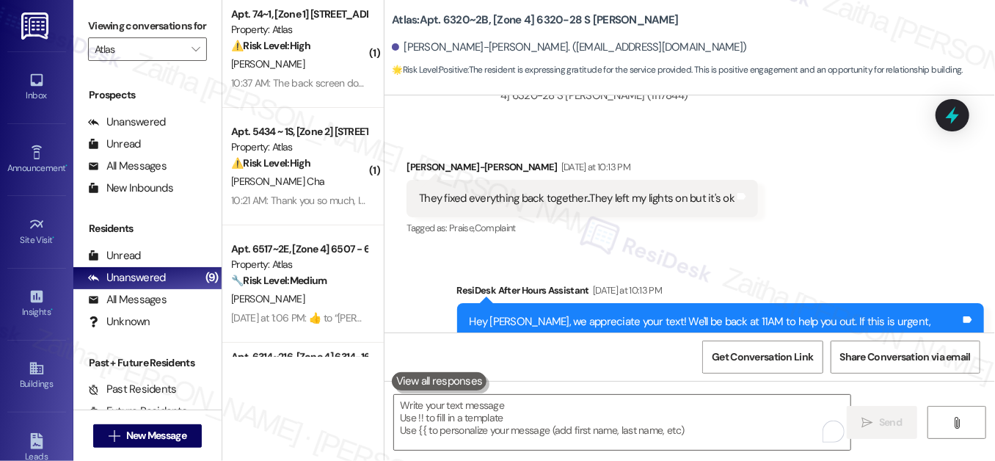
scroll to position [0, 0]
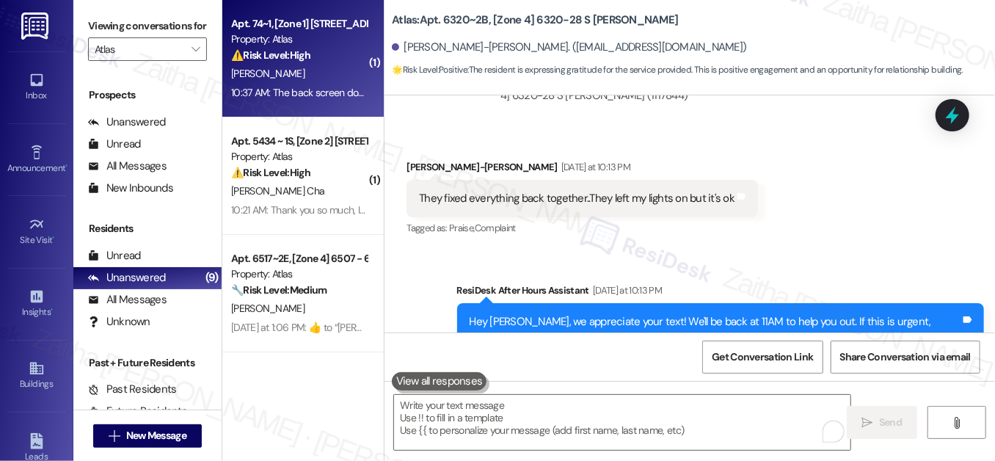
click at [322, 72] on div "Z. Hunter" at bounding box center [299, 74] width 139 height 18
type textarea "Fetching suggested responses. Please feel free to read through the conversation…"
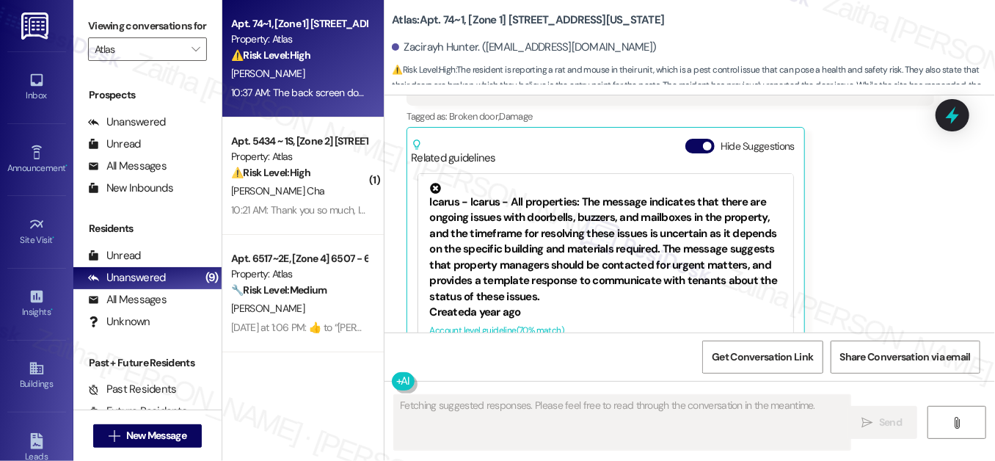
scroll to position [1291, 0]
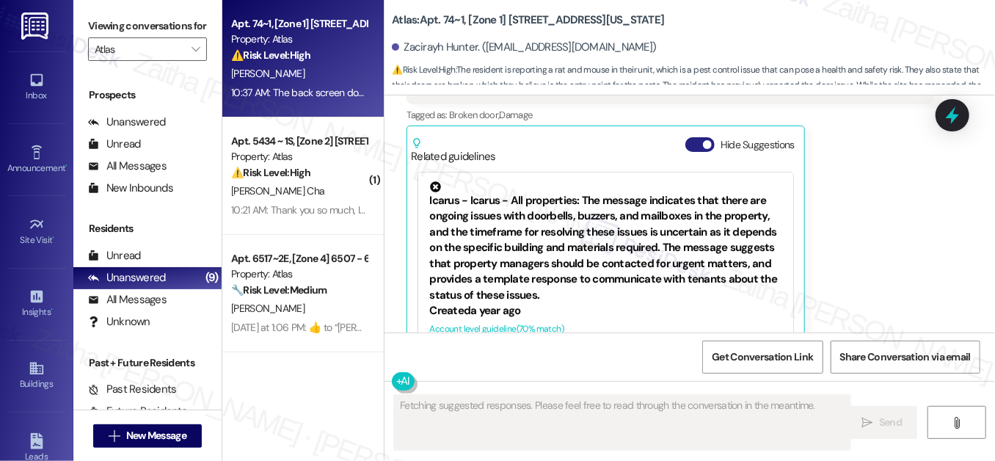
click at [691, 137] on button "Hide Suggestions" at bounding box center [700, 144] width 29 height 15
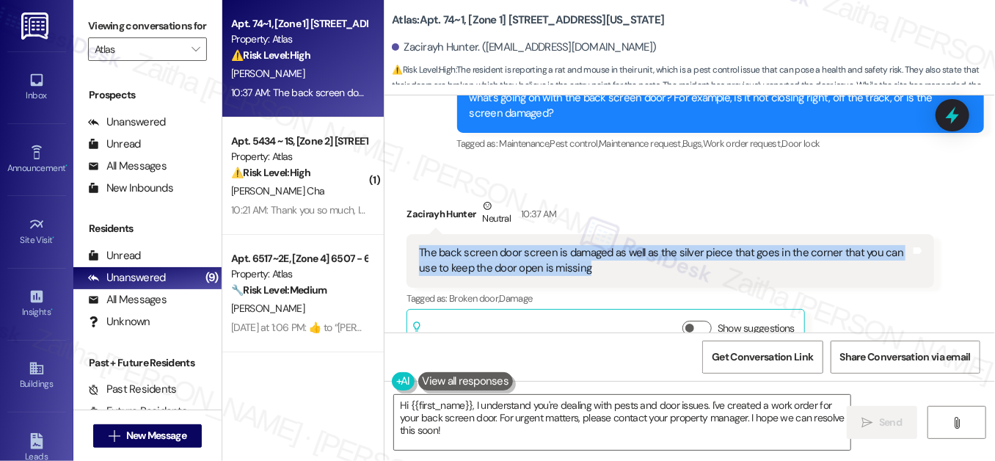
drag, startPoint x: 415, startPoint y: 219, endPoint x: 593, endPoint y: 250, distance: 181.0
click at [593, 250] on div "The back screen door screen is damaged as well as the silver piece that goes in…" at bounding box center [670, 261] width 527 height 54
copy div "The back screen door screen is damaged as well as the silver piece that goes in…"
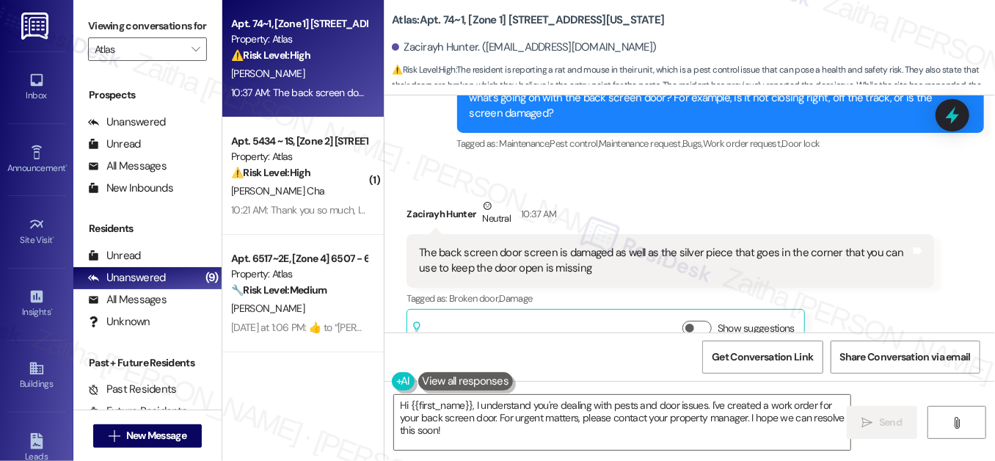
click at [681, 198] on div "Zacirayh Hunter Neutral 10:37 AM" at bounding box center [670, 216] width 527 height 36
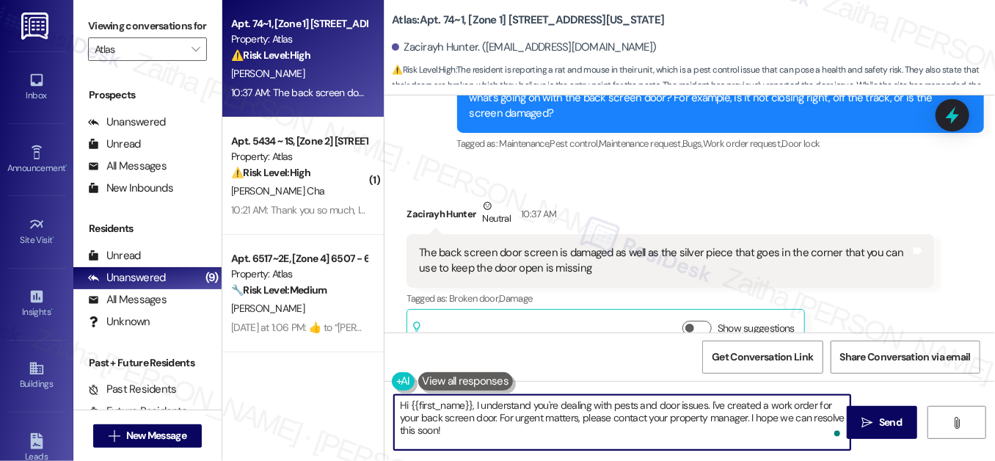
drag, startPoint x: 398, startPoint y: 405, endPoint x: 467, endPoint y: 436, distance: 75.6
click at [467, 436] on textarea "Hi {{first_name}}, I understand you're dealing with pests and door issues. I've…" at bounding box center [622, 422] width 457 height 55
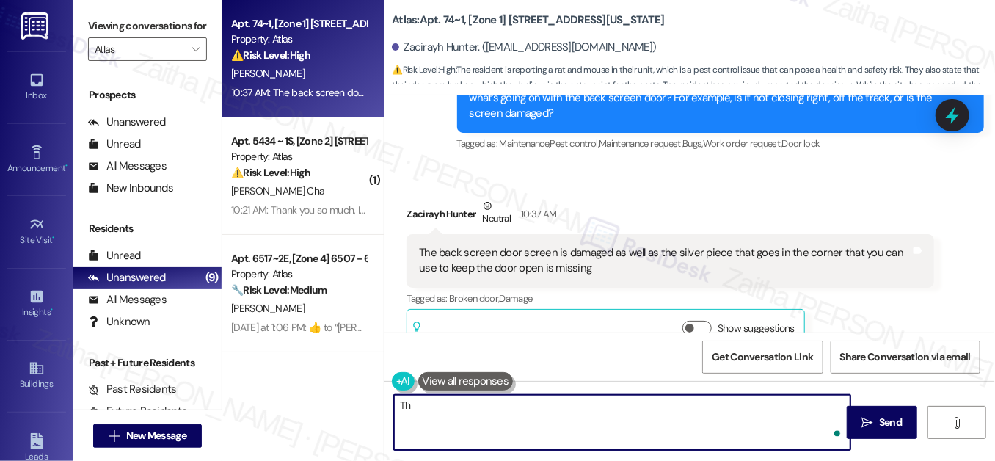
type textarea "T"
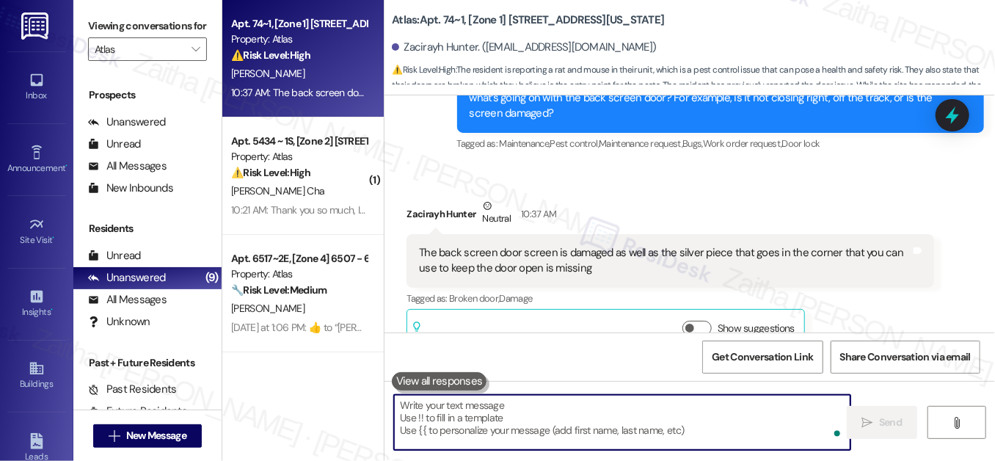
paste textarea "Thanks for letting me know about the damage to the screen and the missing corne…"
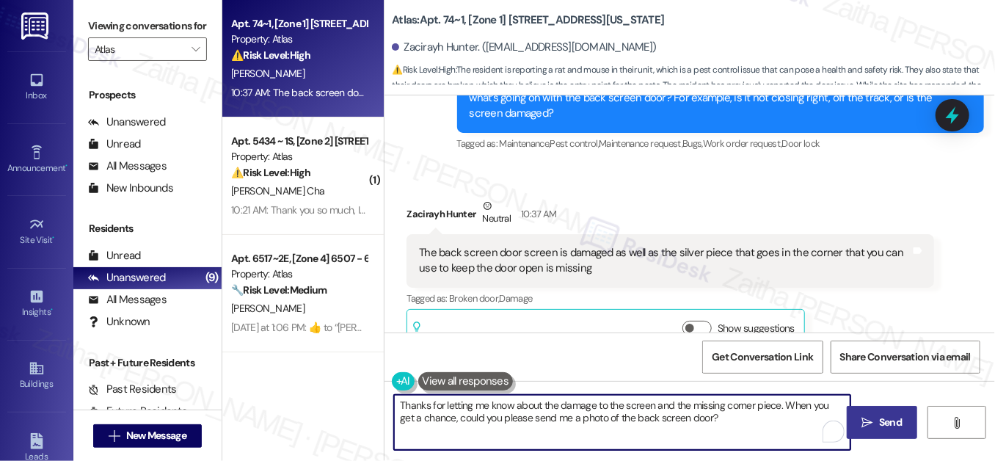
type textarea "Thanks for letting me know about the damage to the screen and the missing corne…"
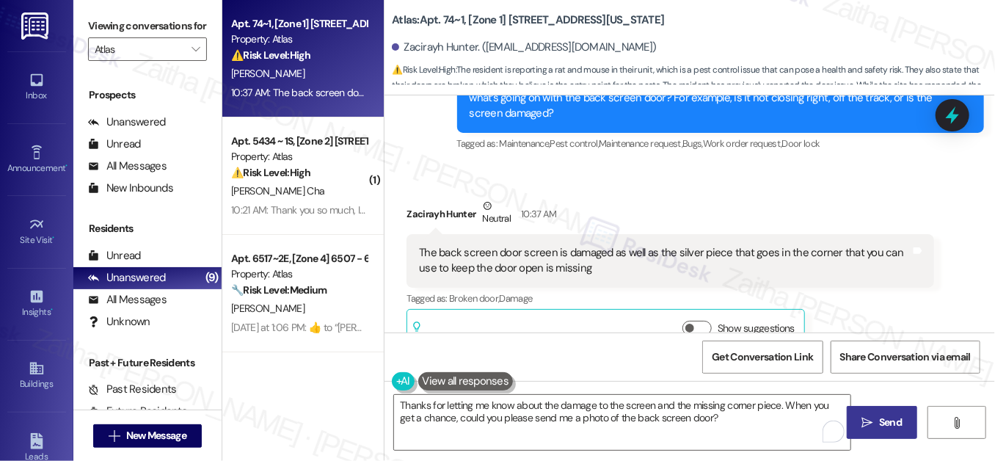
click at [887, 416] on span "Send" at bounding box center [890, 422] width 23 height 15
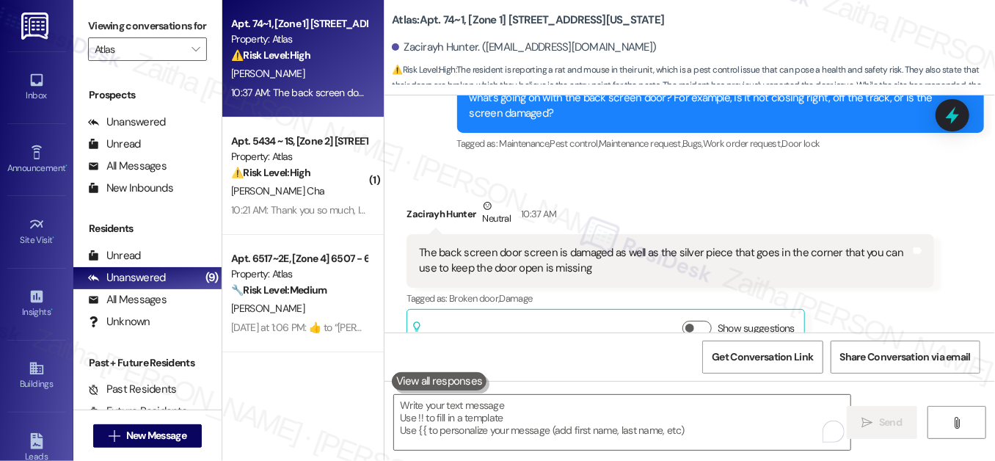
scroll to position [1106, 0]
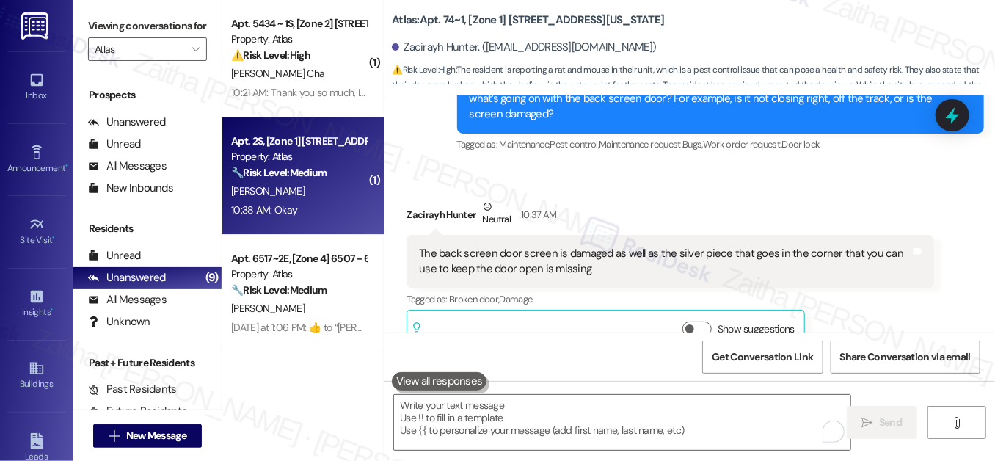
click at [335, 187] on div "M. Watson" at bounding box center [299, 191] width 139 height 18
type textarea "Fetching suggested responses. Please feel free to read through the conversation…"
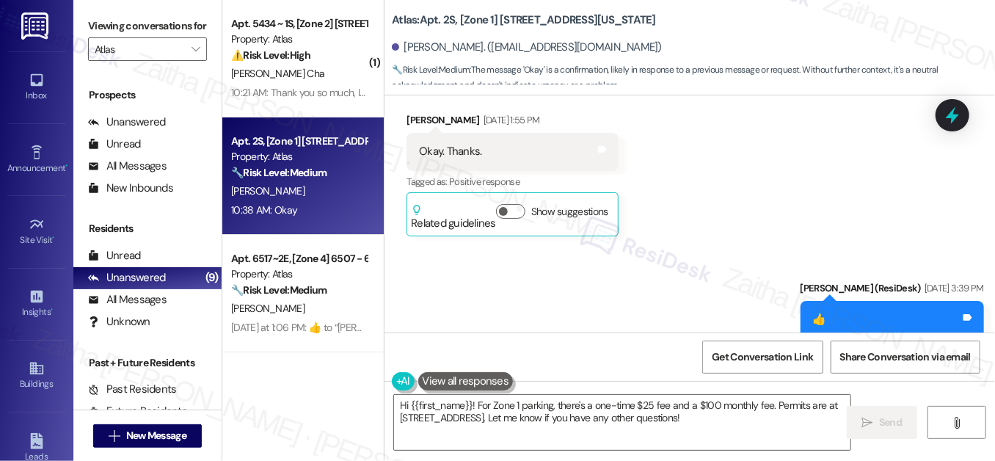
scroll to position [4176, 0]
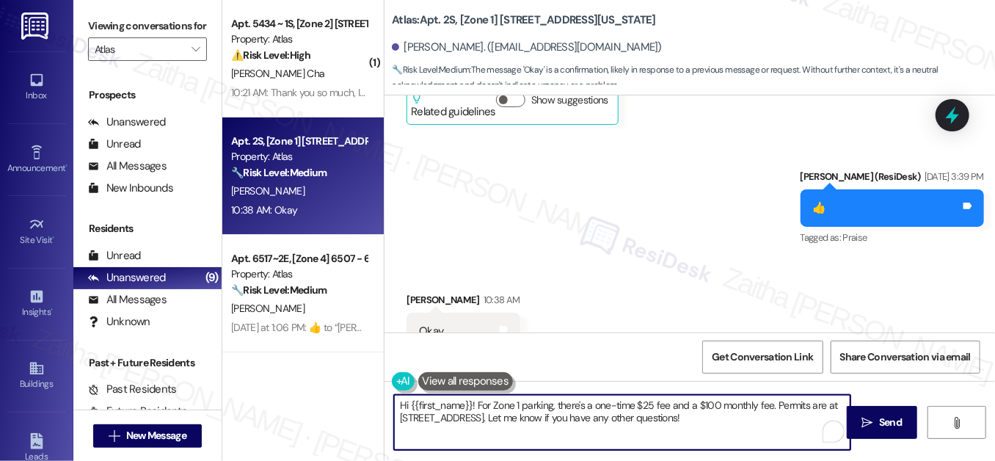
drag, startPoint x: 473, startPoint y: 402, endPoint x: 784, endPoint y: 420, distance: 311.0
click at [784, 420] on textarea "Hi {{first_name}}! For Zone 1 parking, there's a one-time $25 fee and a $100 mo…" at bounding box center [622, 422] width 457 height 55
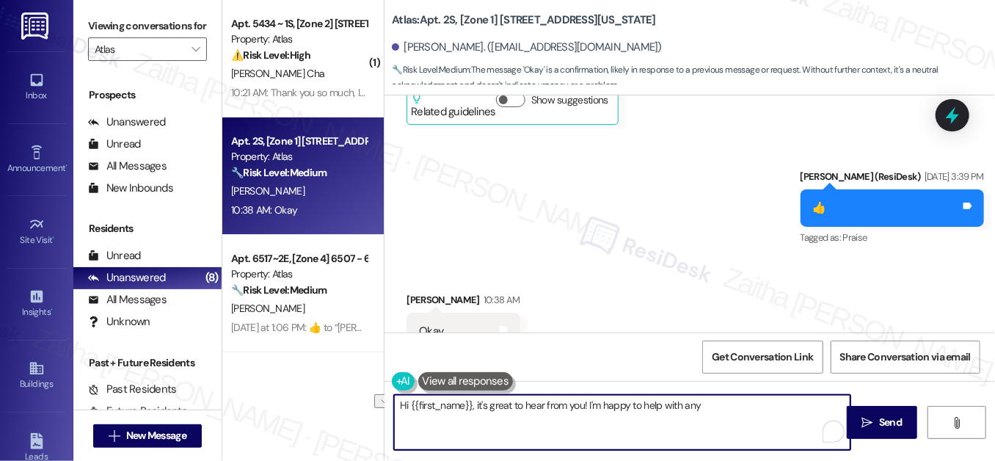
drag, startPoint x: 658, startPoint y: 402, endPoint x: 718, endPoint y: 402, distance: 59.5
click at [718, 402] on textarea "Hi {{first_name}}, it's great to hear from you! I'm happy to help with any" at bounding box center [622, 422] width 457 height 55
type textarea "Hi {{first_name}}, it's great to hear from you! I'm happy to help. Please let m…"
click at [888, 418] on span "Send" at bounding box center [890, 422] width 23 height 15
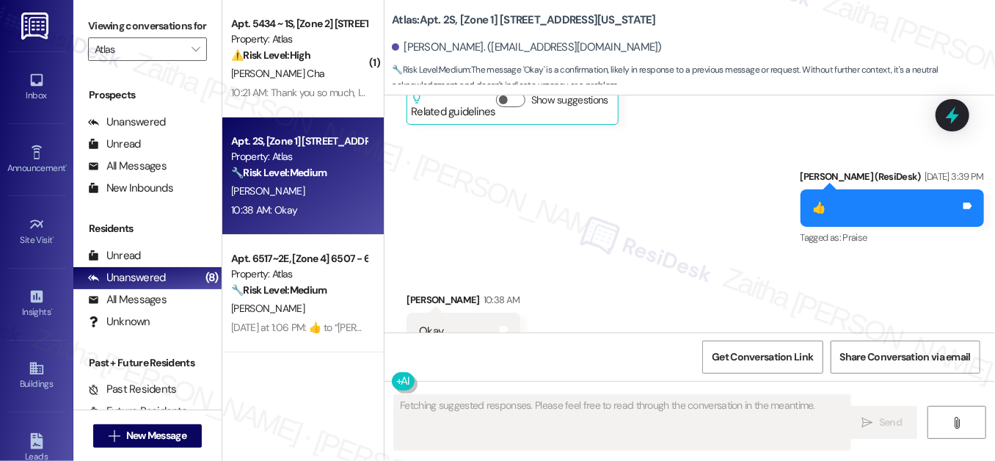
scroll to position [4175, 0]
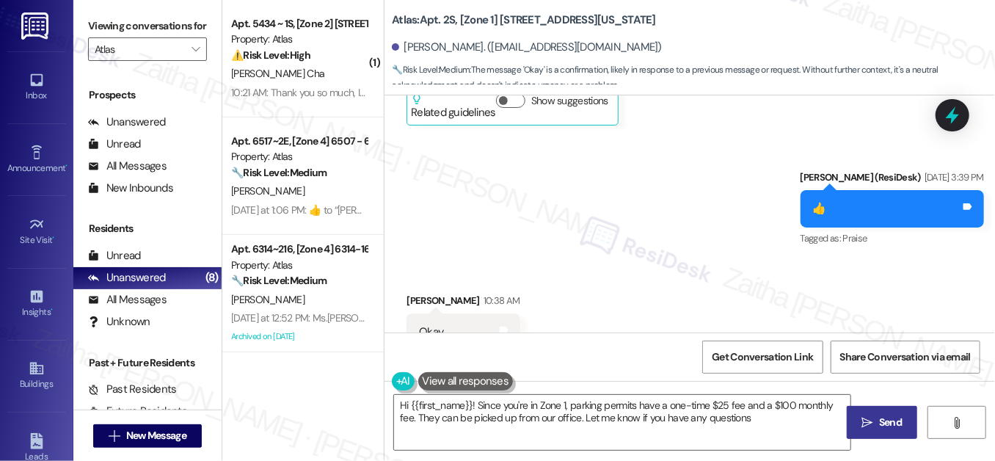
type textarea "Hi {{first_name}}! Since you're in Zone 1, parking permits have a one-time $25 …"
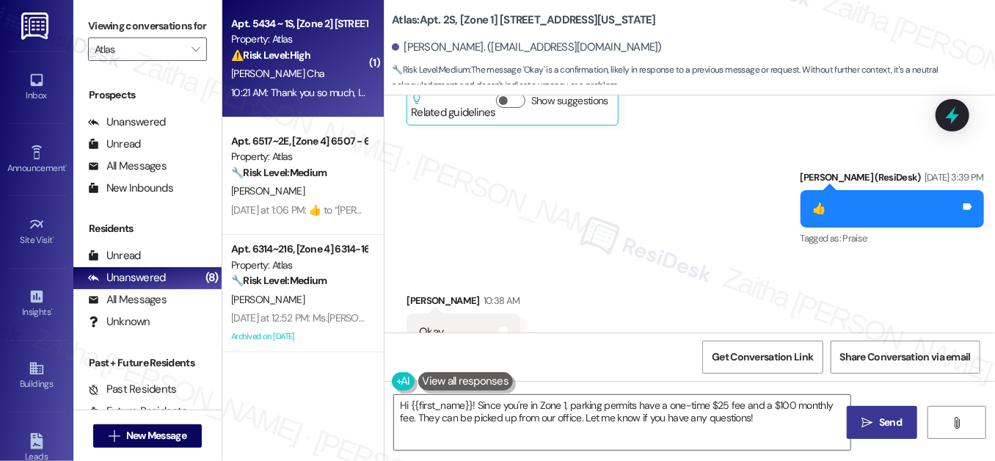
click at [316, 73] on div "T. Hines Cha" at bounding box center [299, 74] width 139 height 18
type textarea "Fetching suggested responses. Please feel free to read through the conversation…"
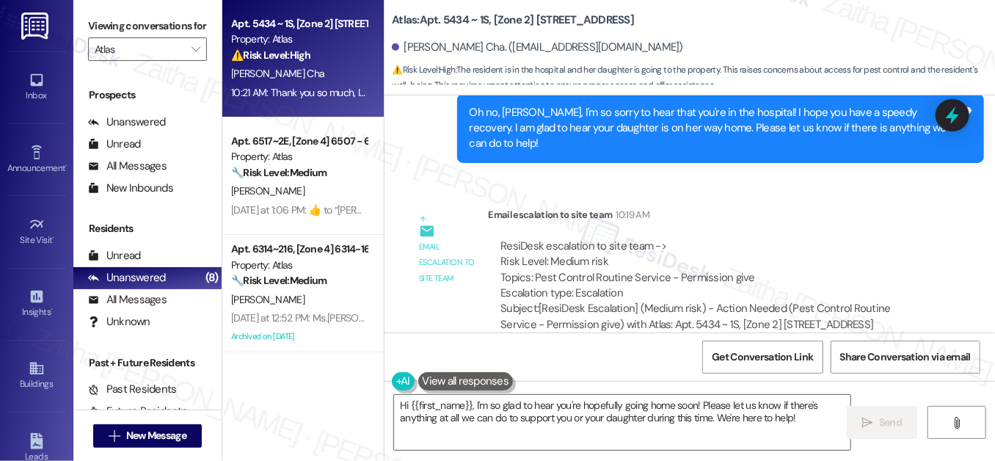
scroll to position [843, 0]
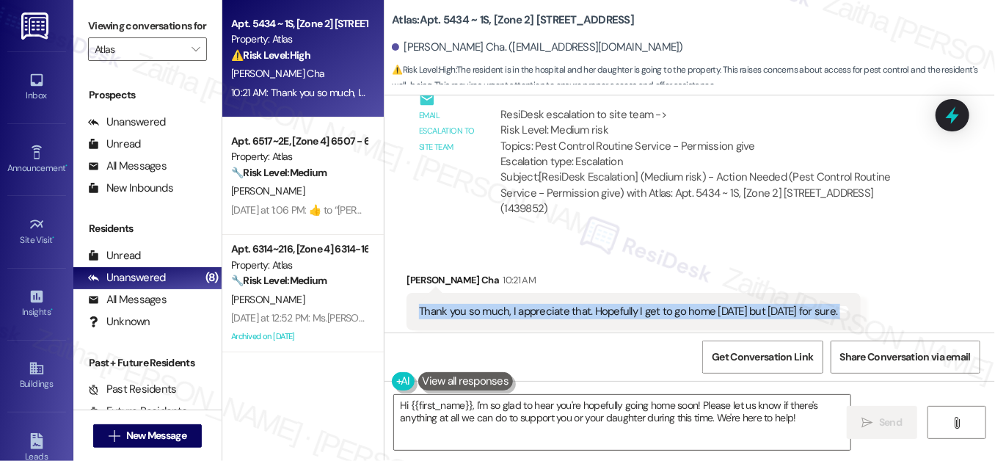
drag, startPoint x: 413, startPoint y: 279, endPoint x: 843, endPoint y: 297, distance: 431.3
click at [843, 297] on div "Thank you so much, I appreciate that. Hopefully I get to go home today but tomo…" at bounding box center [634, 311] width 454 height 37
copy div "Thank you so much, I appreciate that. Hopefully I get to go home today but tomo…"
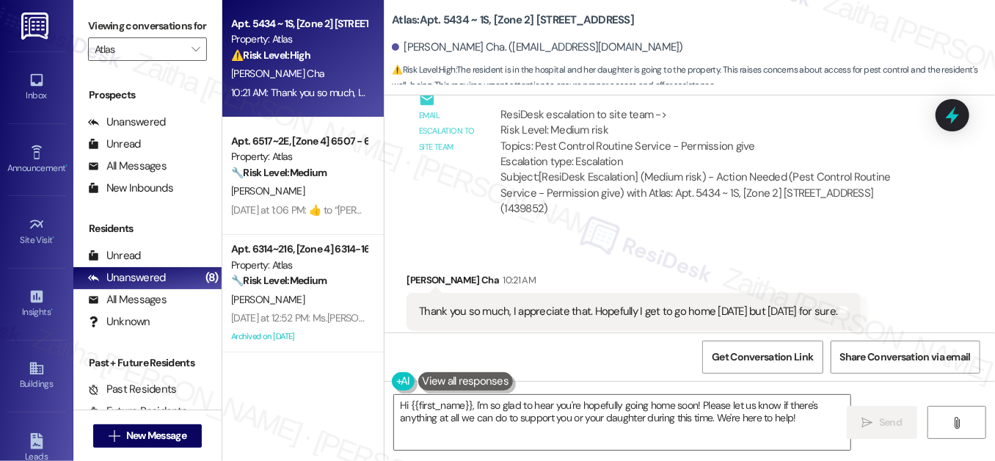
click at [593, 330] on div "Tagged as: Praise Click to highlight conversations about Praise" at bounding box center [634, 340] width 454 height 21
click at [403, 404] on textarea "Hi {{first_name}}, I'm so glad to hear you're hopefully going home soon! Please…" at bounding box center [622, 422] width 457 height 55
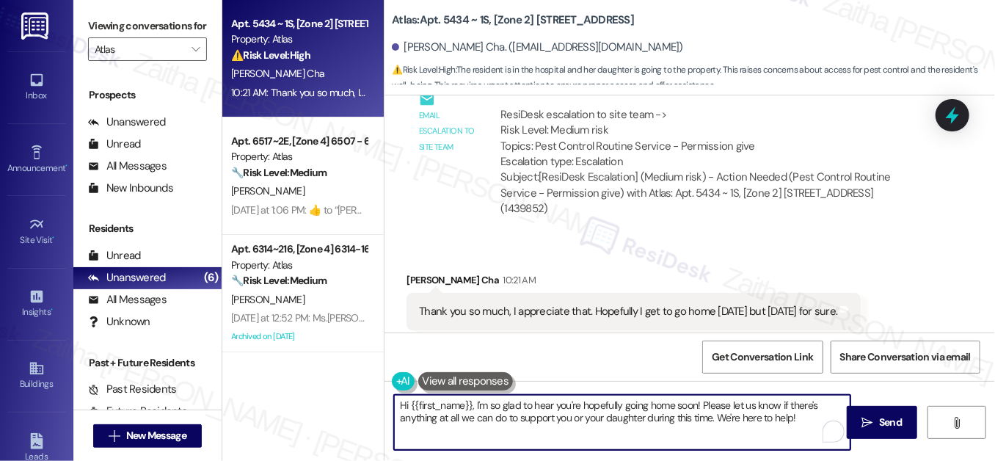
click at [403, 404] on textarea "Hi {{first_name}}, I'm so glad to hear you're hopefully going home soon! Please…" at bounding box center [622, 422] width 457 height 55
type textarea "You {{first_name}}, I'm so glad to hear you're hopefully going home soon! Pleas…"
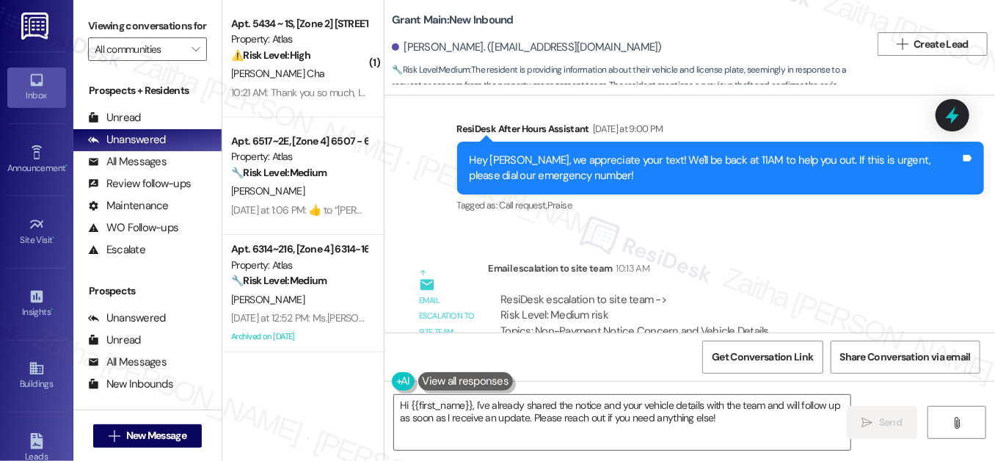
scroll to position [74466, 0]
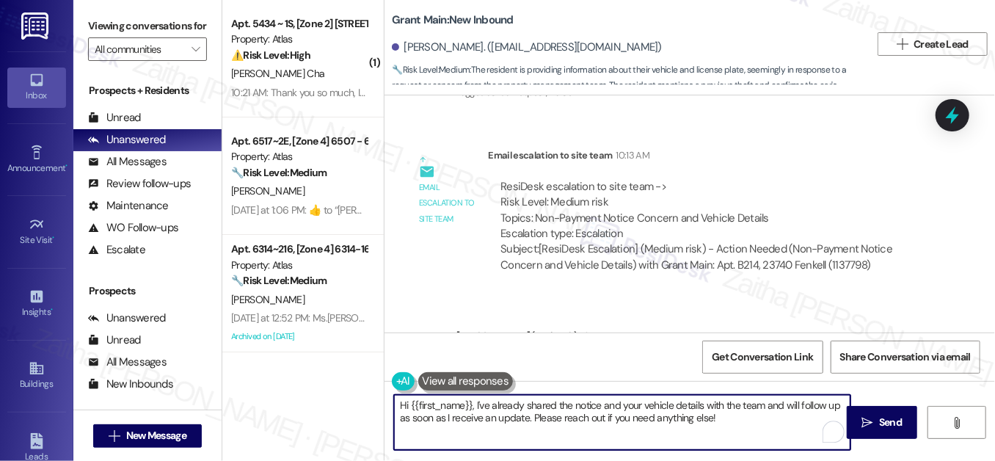
drag, startPoint x: 396, startPoint y: 407, endPoint x: 738, endPoint y: 432, distance: 343.0
click at [736, 432] on textarea "Hi {{first_name}}, I've already shared the notice and your vehicle details with…" at bounding box center [622, 422] width 457 height 55
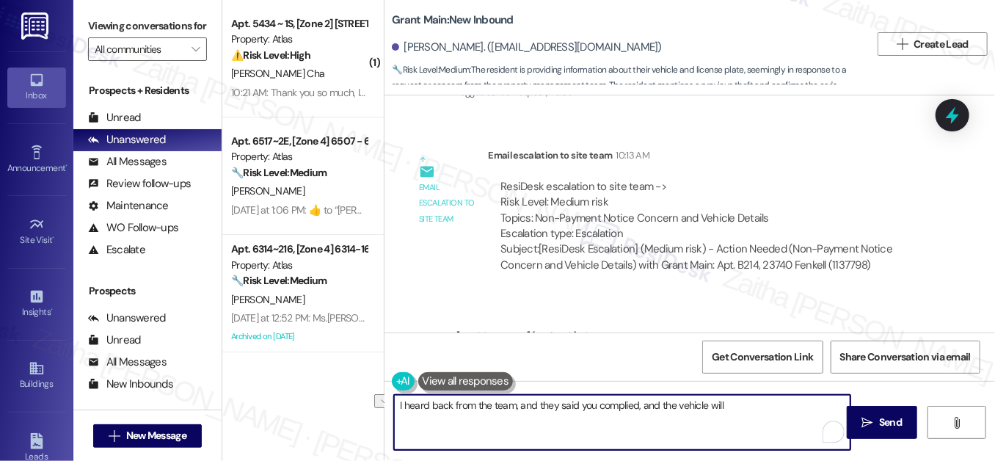
drag, startPoint x: 391, startPoint y: 408, endPoint x: 753, endPoint y: 413, distance: 361.9
click at [753, 413] on textarea "I heard back from the team, and they said you complied, and the vehicle will" at bounding box center [622, 422] width 457 height 55
click at [729, 404] on textarea "I heard back from the team, and they said you complied, and the vehicle will" at bounding box center [622, 422] width 457 height 55
click at [524, 405] on textarea "I heard back from the team, and they said you complied, and the vehicle will" at bounding box center [622, 422] width 457 height 55
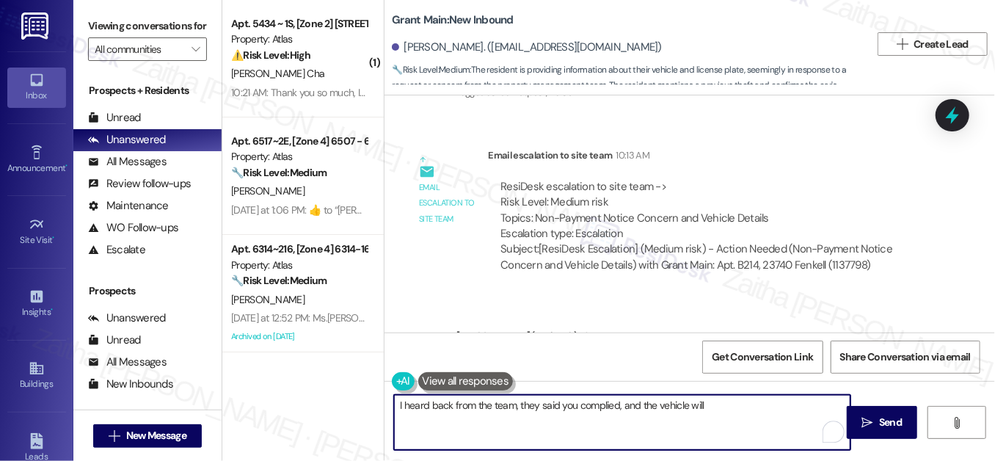
click at [712, 399] on textarea "I heard back from the team, they said you complied, and the vehicle will" at bounding box center [622, 422] width 457 height 55
drag, startPoint x: 520, startPoint y: 402, endPoint x: 806, endPoint y: 402, distance: 286.3
click at [806, 402] on textarea "I heard back from the team; they said you complied, and the vehicle will not be…" at bounding box center [622, 422] width 457 height 55
click at [774, 407] on textarea "I heard back from the team; they said you complied, and the vehicle will not be…" at bounding box center [622, 422] width 457 height 55
drag, startPoint x: 518, startPoint y: 401, endPoint x: 785, endPoint y: 404, distance: 266.5
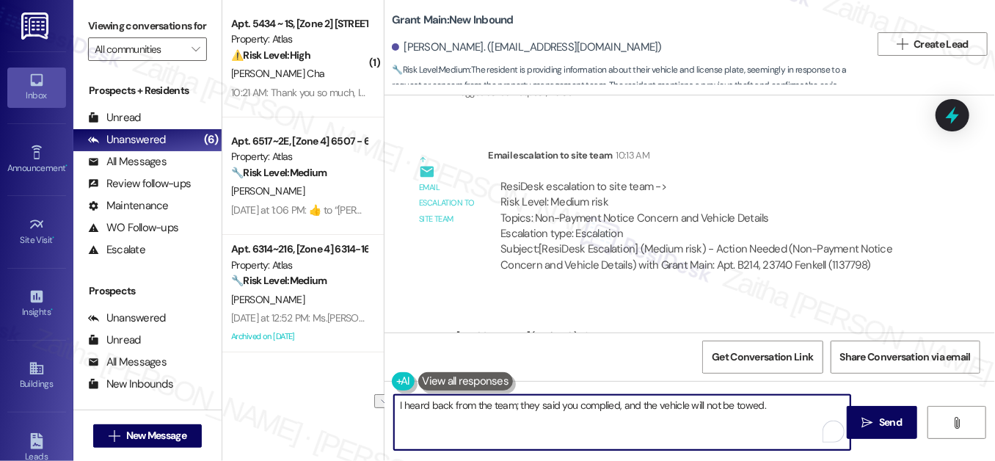
click at [785, 404] on textarea "I heard back from the team; they said you complied, and the vehicle will not be…" at bounding box center [622, 422] width 457 height 55
paste textarea "They’ve confirmed you’re in compliance, so your vehicle won’t be towed"
type textarea "I heard back from the team; They’ve confirmed you comply, so your vehicle won’t…"
drag, startPoint x: 888, startPoint y: 420, endPoint x: 874, endPoint y: 391, distance: 32.5
click at [888, 418] on span "Send" at bounding box center [890, 422] width 23 height 15
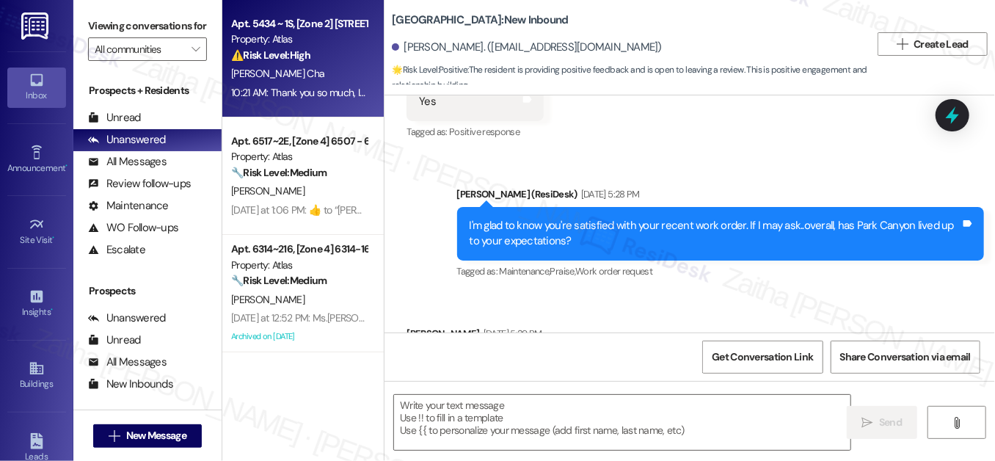
type textarea "Fetching suggested responses. Please feel free to read through the conversation…"
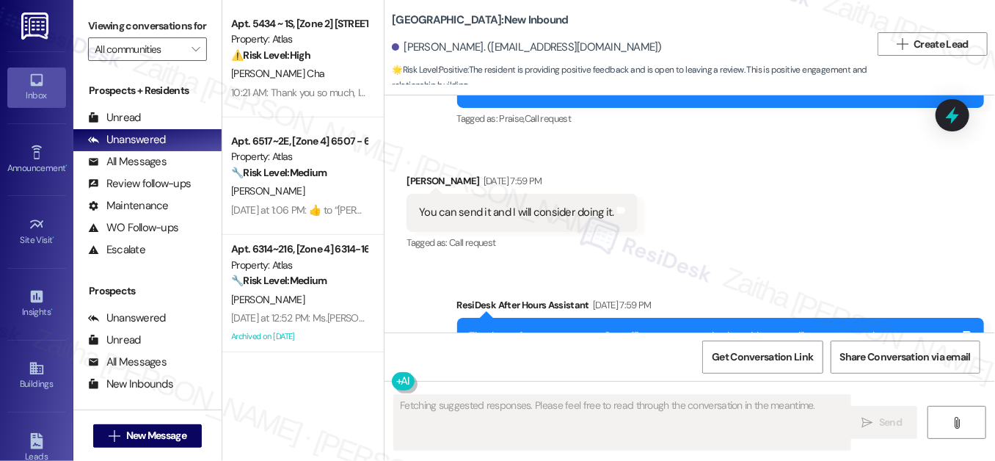
scroll to position [1931, 0]
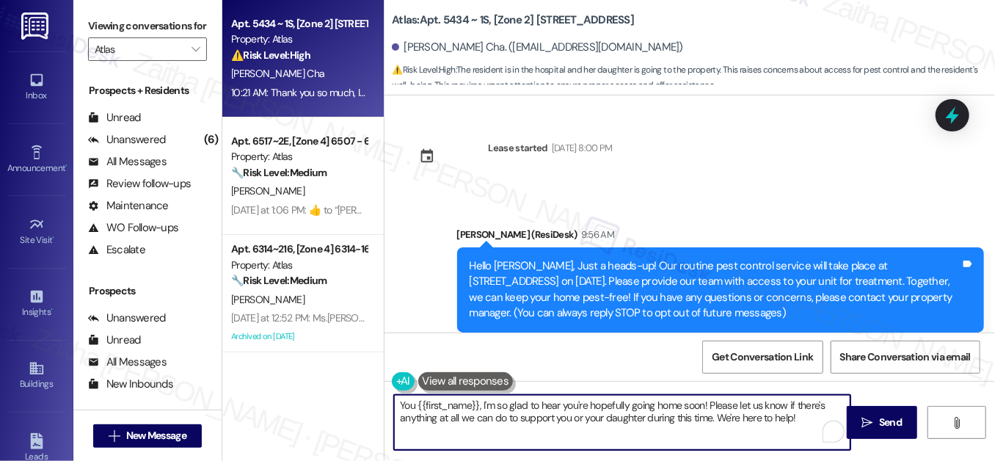
scroll to position [843, 0]
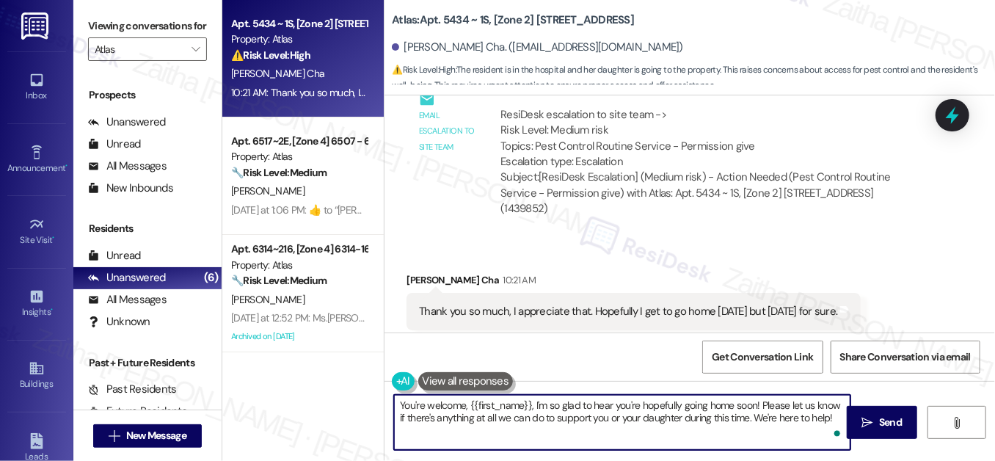
click at [532, 404] on textarea "You're welcome, {{first_name}}, I'm so glad to hear you're hopefully going home…" at bounding box center [622, 422] width 457 height 55
type textarea "You're welcome, {{first_name}}! I'm so glad to hear you're hopefully going home…"
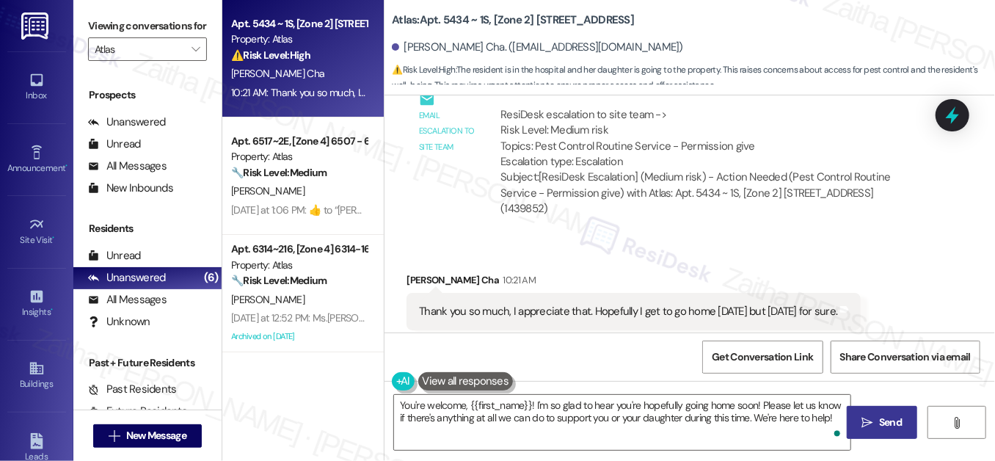
drag, startPoint x: 885, startPoint y: 421, endPoint x: 873, endPoint y: 414, distance: 13.9
click at [885, 421] on span "Send" at bounding box center [890, 422] width 23 height 15
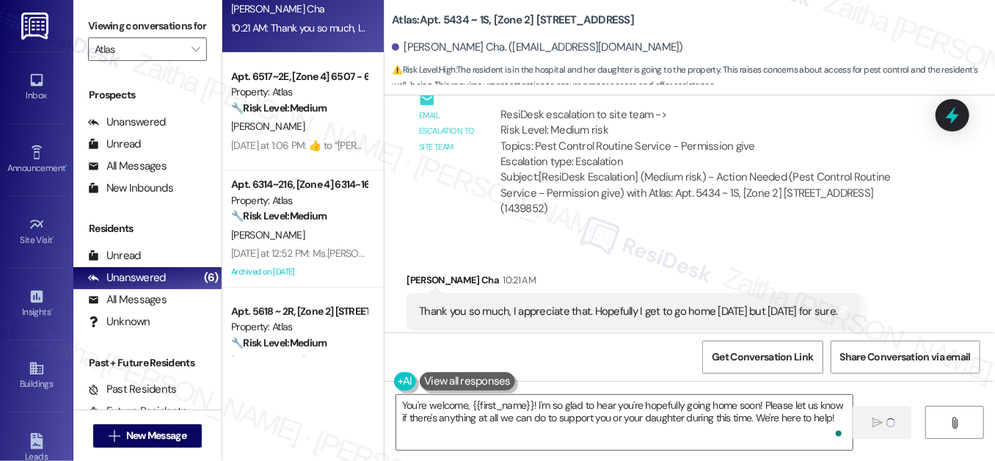
scroll to position [66, 0]
drag, startPoint x: 309, startPoint y: 255, endPoint x: 315, endPoint y: 267, distance: 13.8
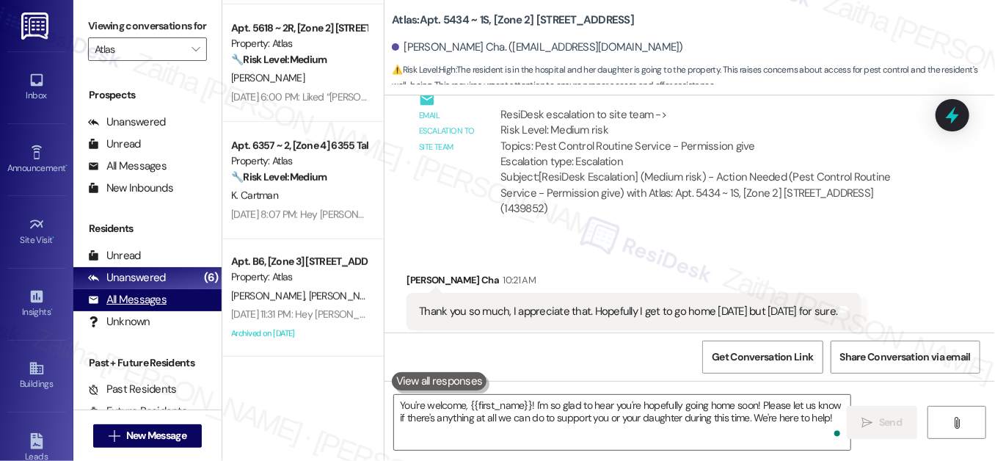
scroll to position [843, 0]
click at [150, 308] on div "All Messages" at bounding box center [127, 299] width 79 height 15
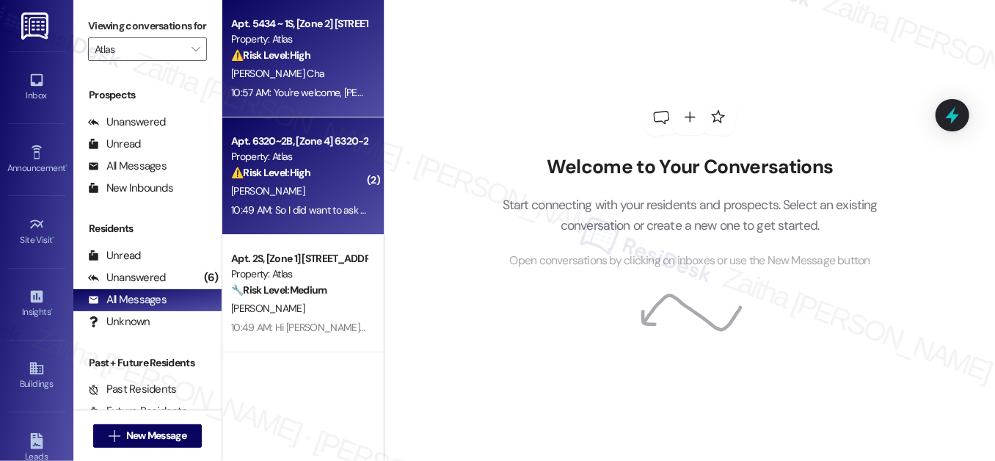
click at [341, 167] on div "⚠️ Risk Level: High The resident reports that homeless individuals have damaged…" at bounding box center [299, 172] width 136 height 15
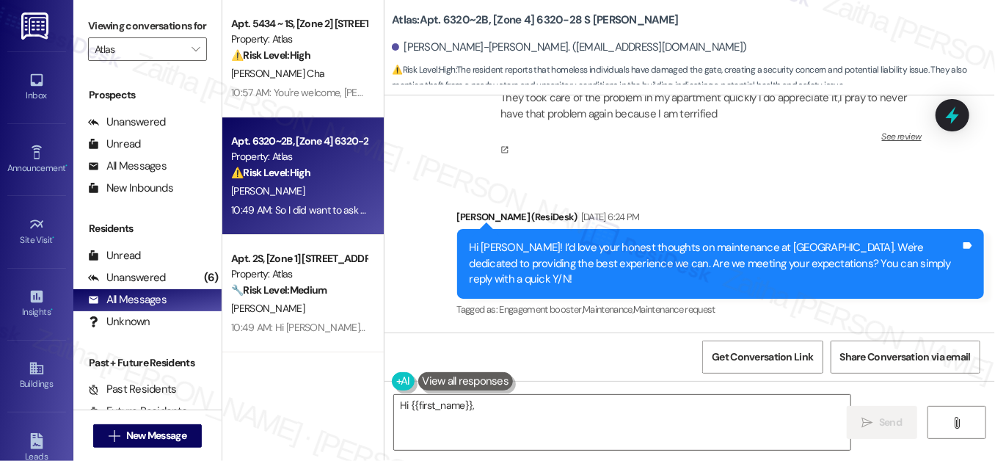
scroll to position [40896, 0]
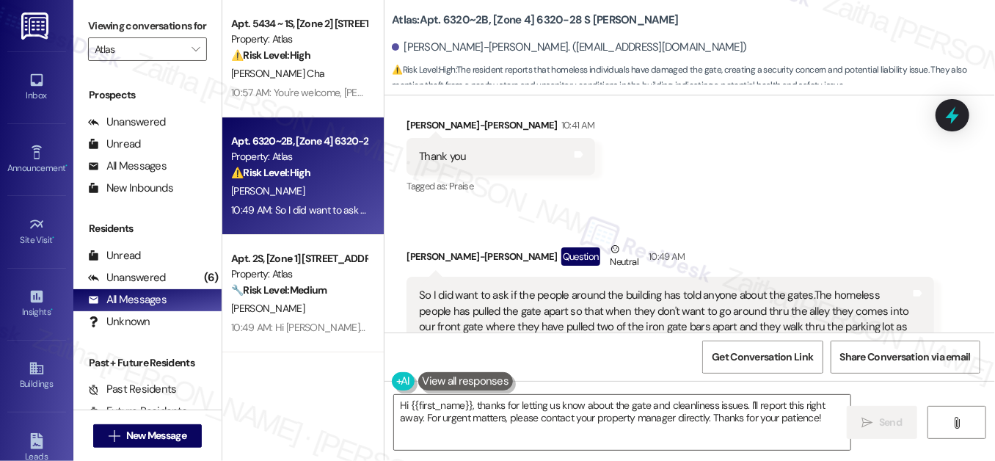
click at [691, 427] on button "Hide Suggestions" at bounding box center [700, 434] width 29 height 15
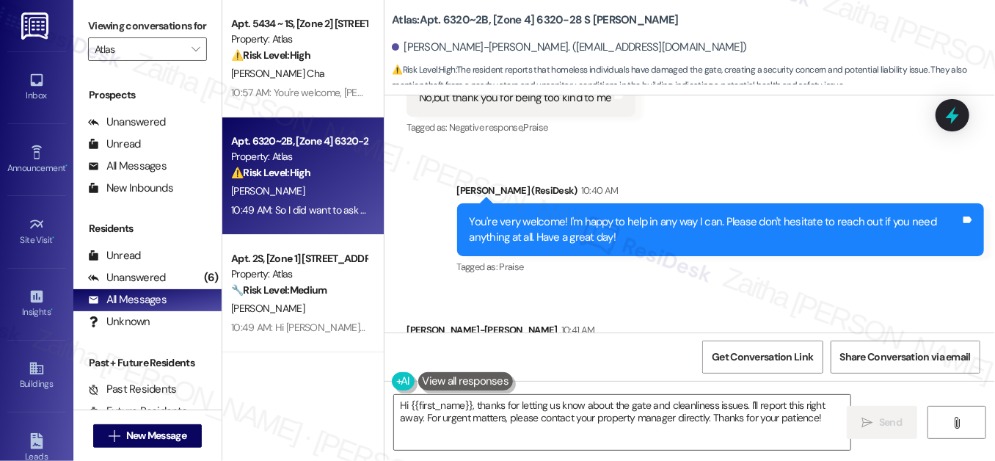
scroll to position [40713, 0]
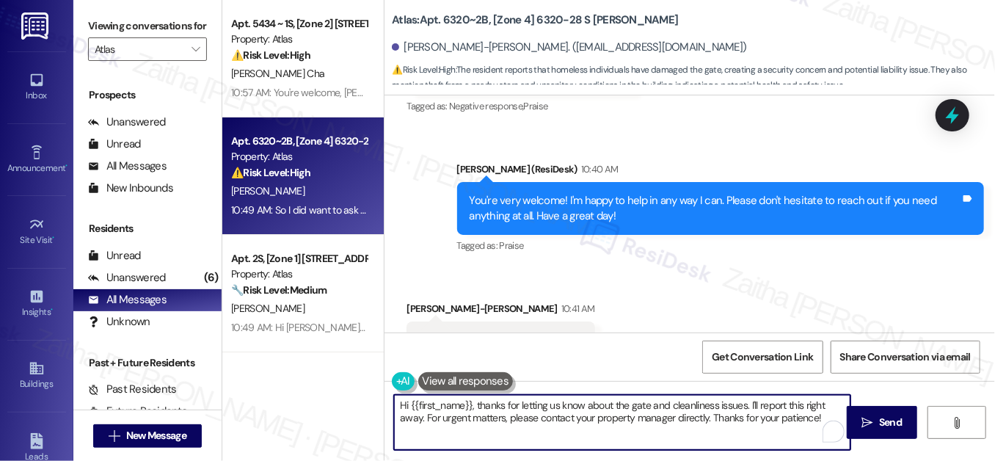
drag, startPoint x: 478, startPoint y: 402, endPoint x: 393, endPoint y: 399, distance: 84.5
click at [394, 399] on textarea "Hi {{first_name}}, thanks for letting us know about the gate and cleanliness is…" at bounding box center [622, 422] width 457 height 55
type textarea "Thanks for letting us know about the gate and cleanliness issues. I'll report t…"
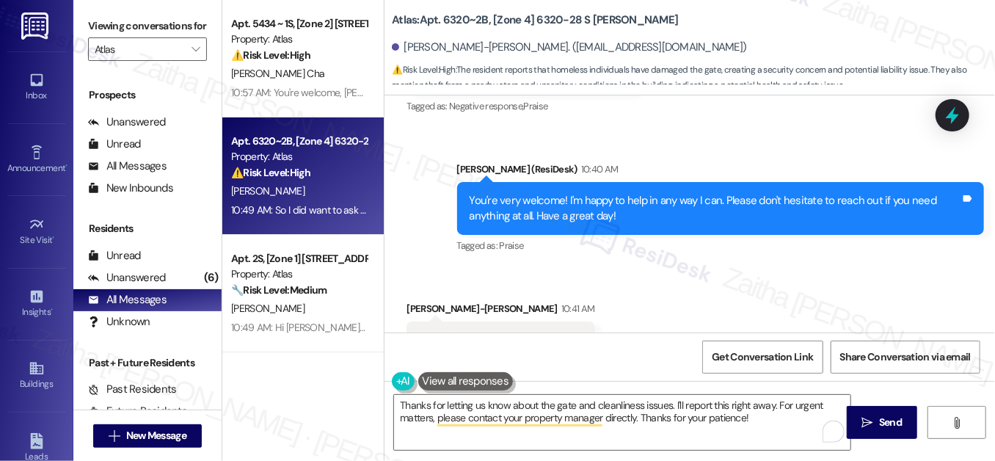
drag, startPoint x: 418, startPoint y: 153, endPoint x: 879, endPoint y: 246, distance: 470.9
copy div "So I did want to ask if the people around the building has told anyone about th…"
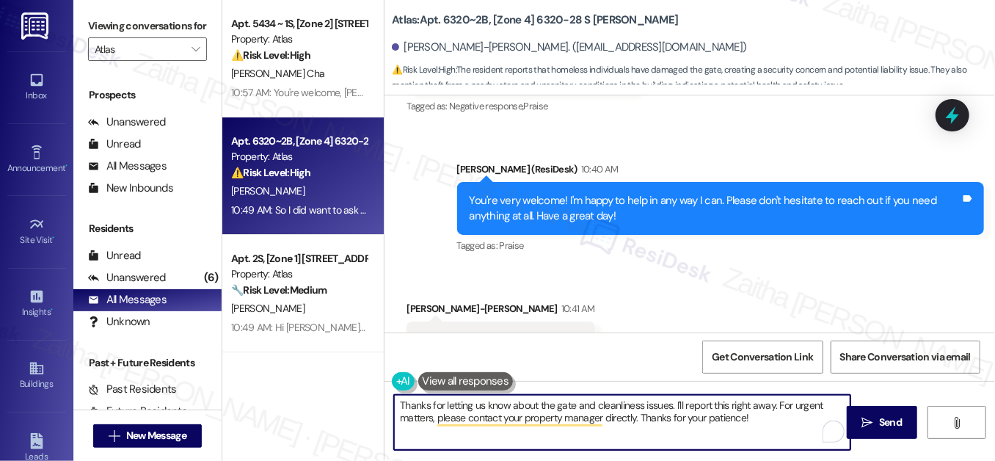
drag, startPoint x: 509, startPoint y: 407, endPoint x: 534, endPoint y: 407, distance: 25.0
click at [534, 407] on textarea "Thanks for letting us know about the gate and cleanliness issues. I'll report t…" at bounding box center [622, 422] width 457 height 55
click at [403, 407] on textarea "Thanks for letting us know about the gate and cleanliness issues. I'll report t…" at bounding box center [622, 422] width 457 height 55
drag, startPoint x: 397, startPoint y: 405, endPoint x: 787, endPoint y: 451, distance: 392.5
click at [787, 451] on div "Thanks for letting us know about the gate and cleanliness issues. I'll report t…" at bounding box center [690, 436] width 611 height 110
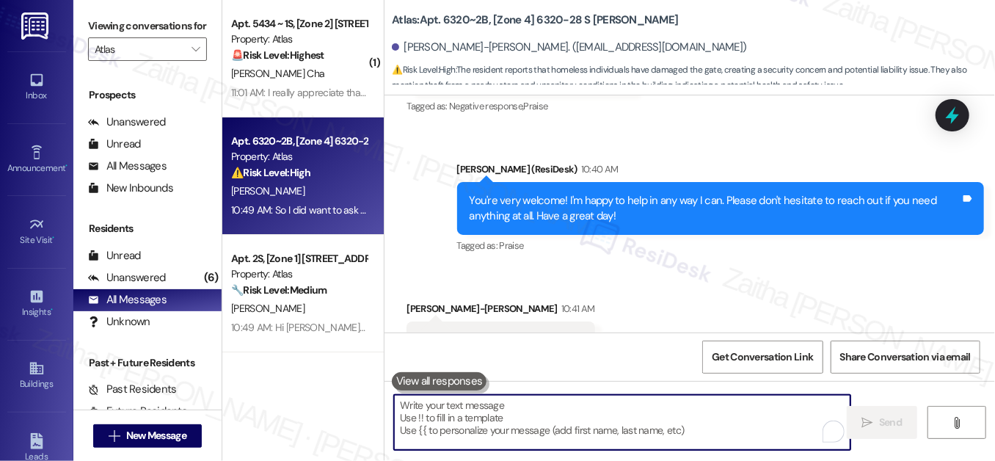
paste textarea "Thanks for letting me know about the gate and cleanliness concerns. I’ll relay …"
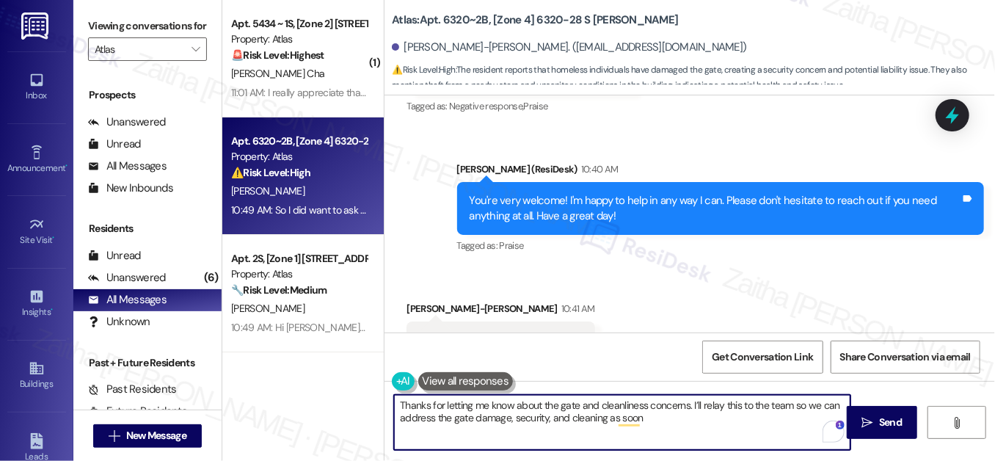
click at [691, 407] on textarea "Thanks for letting me know about the gate and cleanliness concerns. I’ll relay …" at bounding box center [622, 422] width 457 height 55
paste textarea "really appreciate you bringing this to our attentiI"
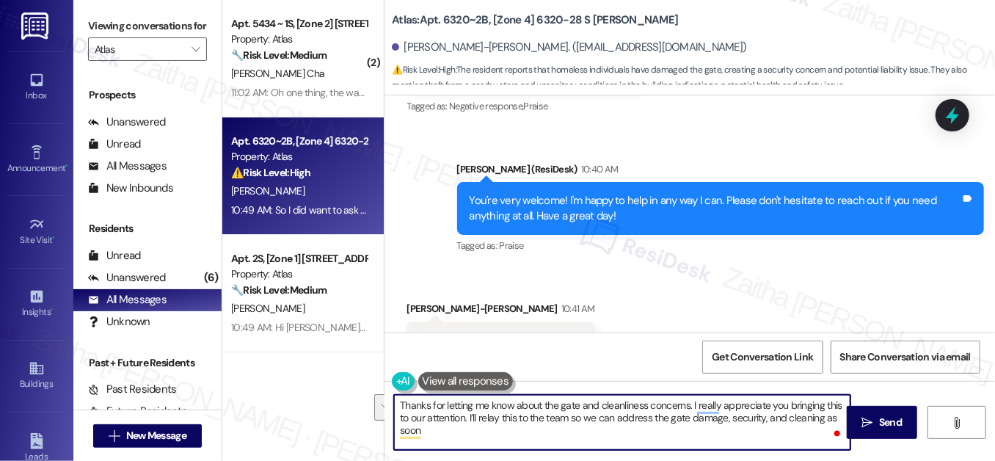
drag, startPoint x: 822, startPoint y: 419, endPoint x: 816, endPoint y: 433, distance: 15.1
click at [816, 433] on textarea "Thanks for letting me know about the gate and cleanliness concerns. I really ap…" at bounding box center [622, 422] width 457 height 55
type textarea "Thanks for letting me know about the gate and cleanliness concerns. I really ap…"
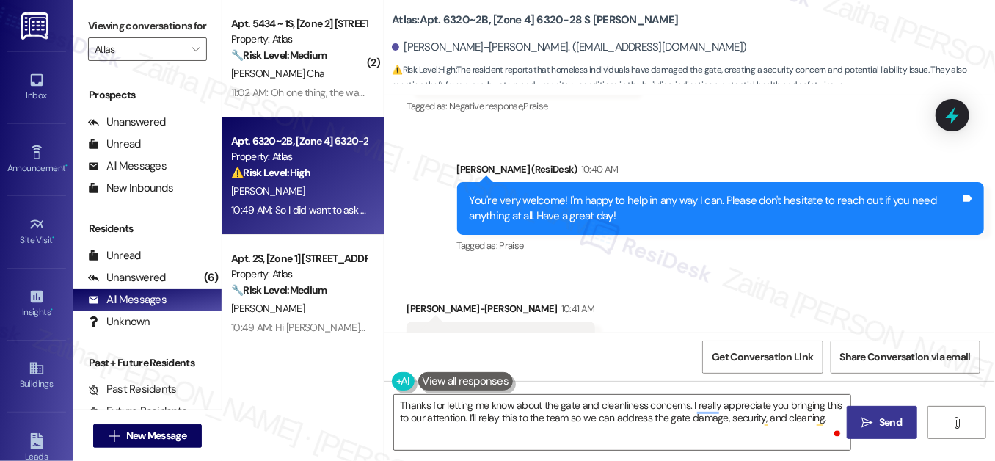
click at [875, 421] on span " Send" at bounding box center [883, 422] width 46 height 15
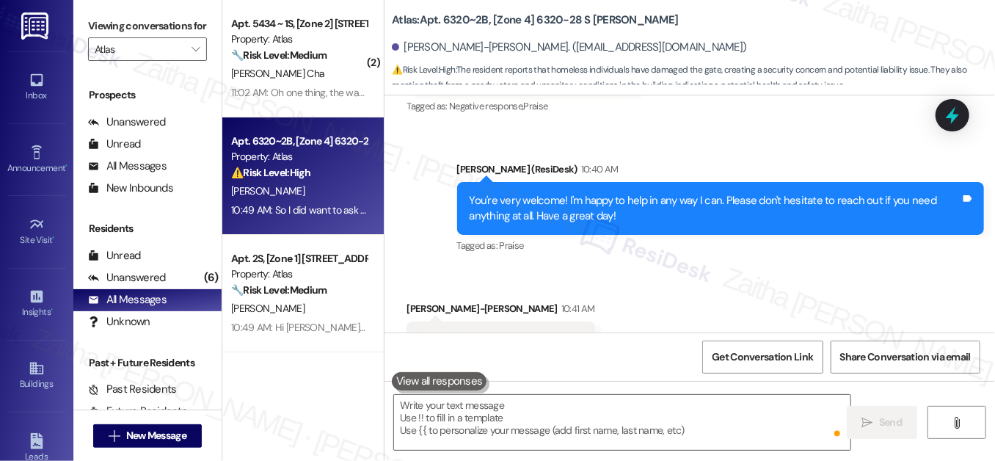
scroll to position [40712, 0]
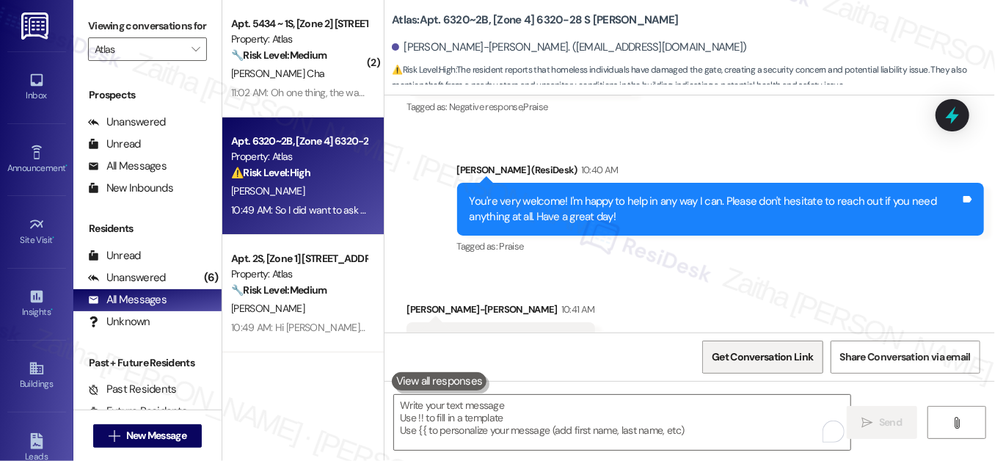
click at [739, 354] on span "Get Conversation Link" at bounding box center [762, 356] width 101 height 15
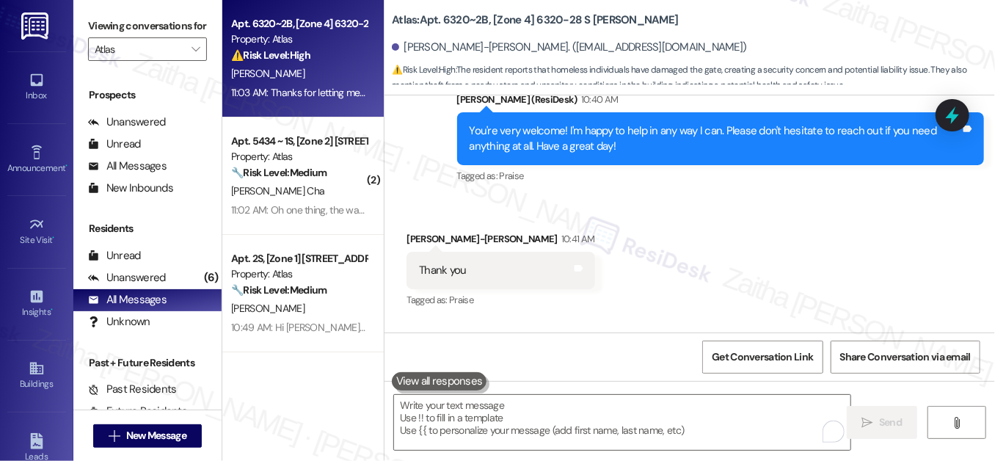
scroll to position [40831, 0]
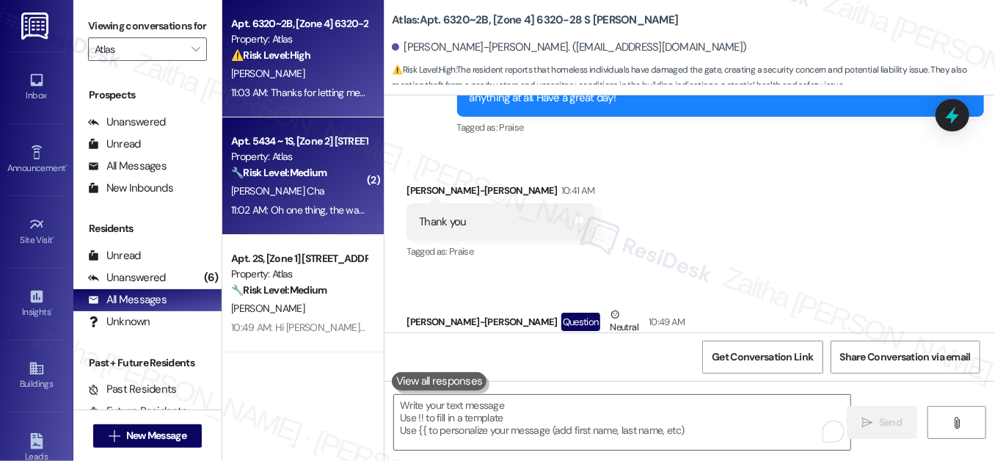
click at [344, 192] on div "T. Hines Cha" at bounding box center [299, 191] width 139 height 18
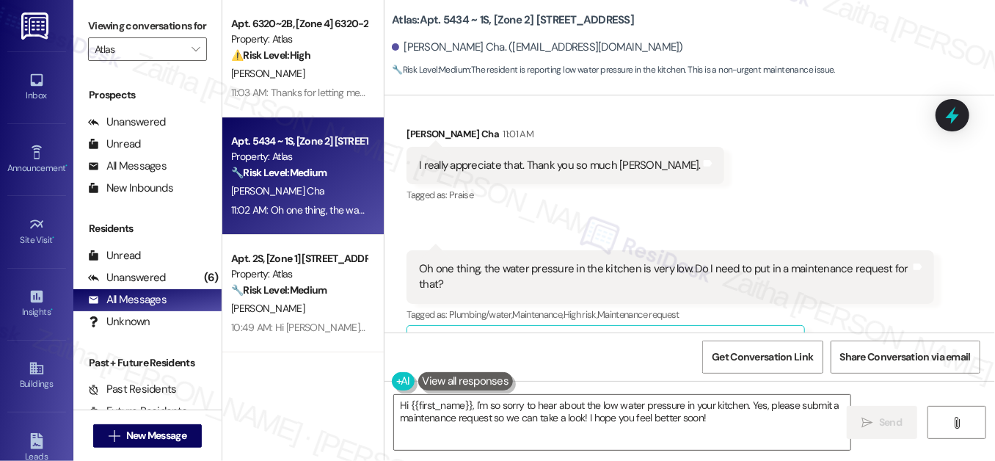
scroll to position [1269, 0]
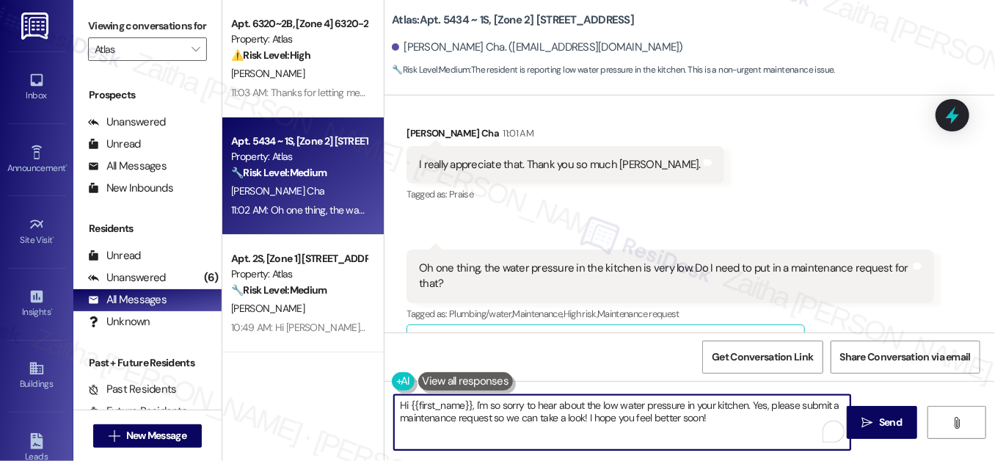
drag, startPoint x: 397, startPoint y: 404, endPoint x: 731, endPoint y: 413, distance: 334.1
click at [731, 413] on textarea "Hi {{first_name}}, I'm so sorry to hear about the low water pressure in your ki…" at bounding box center [622, 422] width 457 height 55
drag, startPoint x: 402, startPoint y: 403, endPoint x: 731, endPoint y: 426, distance: 329.7
click at [731, 426] on textarea "Hi {{first_name}}, I'm so sorry to hear about the low water pressure in your ki…" at bounding box center [622, 422] width 457 height 55
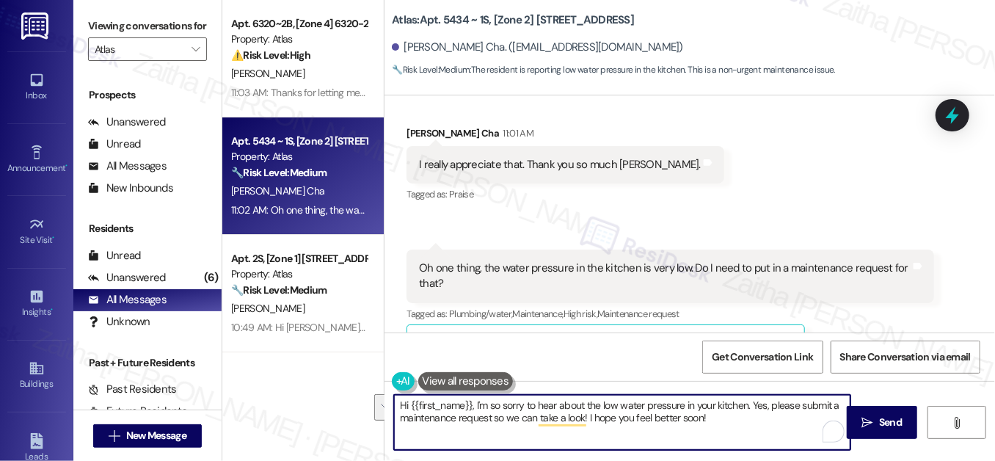
type textarea "H"
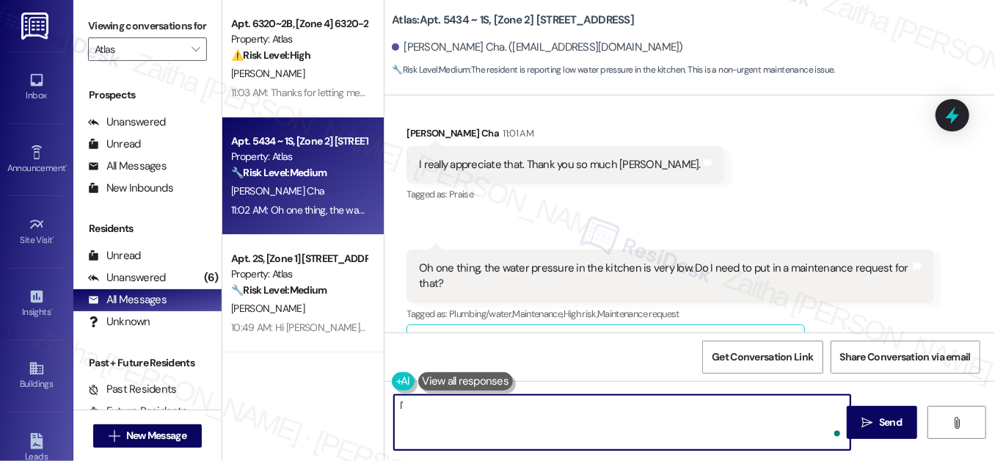
type textarea "I"
type textarea "Yes"
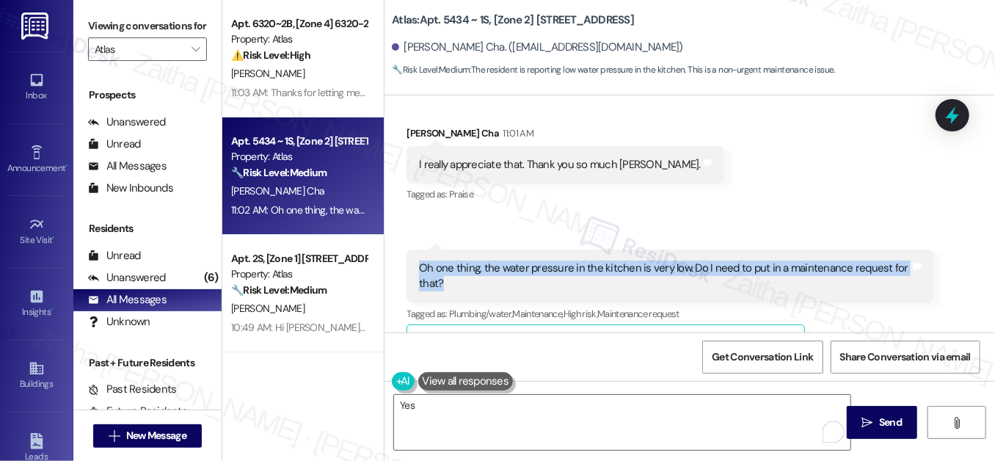
drag, startPoint x: 415, startPoint y: 220, endPoint x: 461, endPoint y: 233, distance: 47.9
click at [461, 261] on div "Oh one thing, the water pressure in the kitchen is very low. Do I need to put i…" at bounding box center [665, 277] width 494 height 32
copy div "Oh one thing, the water pressure in the kitchen is very low. Do I need to put i…"
click at [720, 182] on div "Received via SMS Tressa Hines Cha 11:01 AM I really appreciate that. Thank you …" at bounding box center [690, 235] width 611 height 286
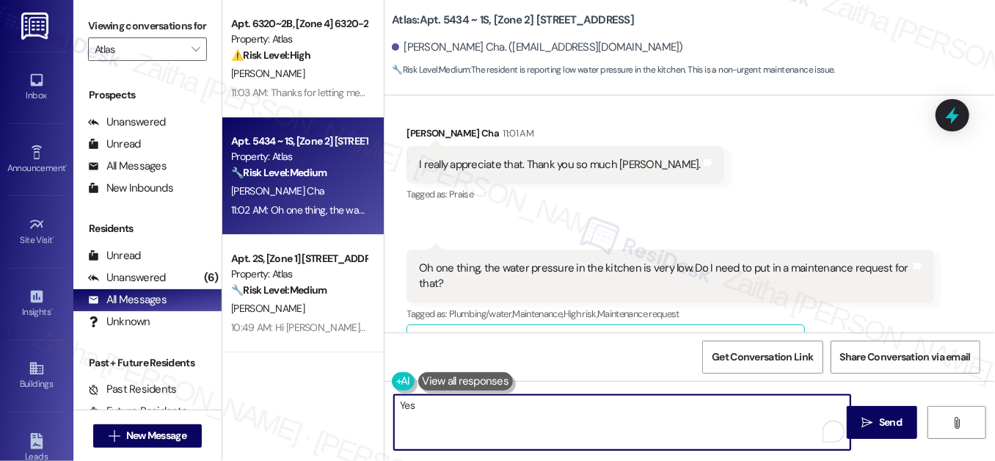
drag, startPoint x: 421, startPoint y: 406, endPoint x: 385, endPoint y: 404, distance: 36.0
click at [386, 404] on div "Yes" at bounding box center [615, 422] width 458 height 57
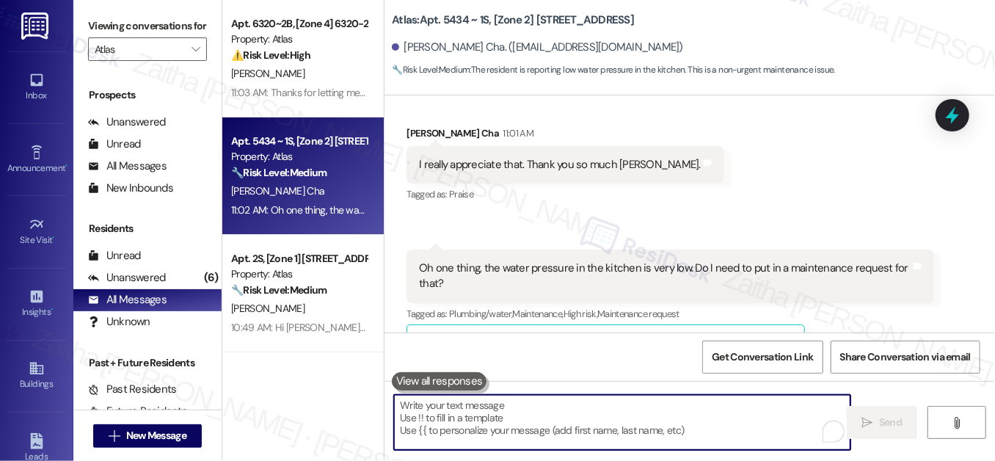
paste textarea "Thanks for letting me know. I can put in the maintenance request for you, or yo…"
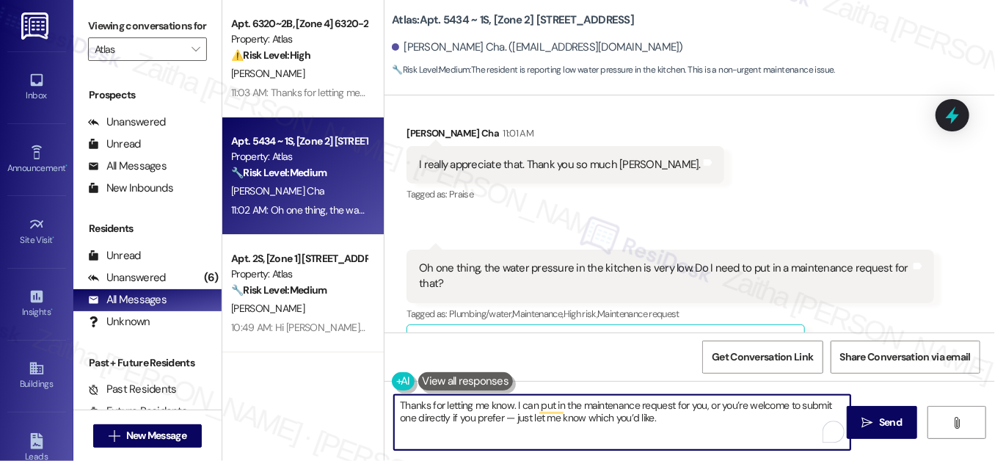
click at [517, 418] on textarea "Thanks for letting me know. I can put in the maintenance request for you, or yo…" at bounding box center [622, 422] width 457 height 55
type textarea "Thanks for letting me know. I can put in the maintenance request for you, or yo…"
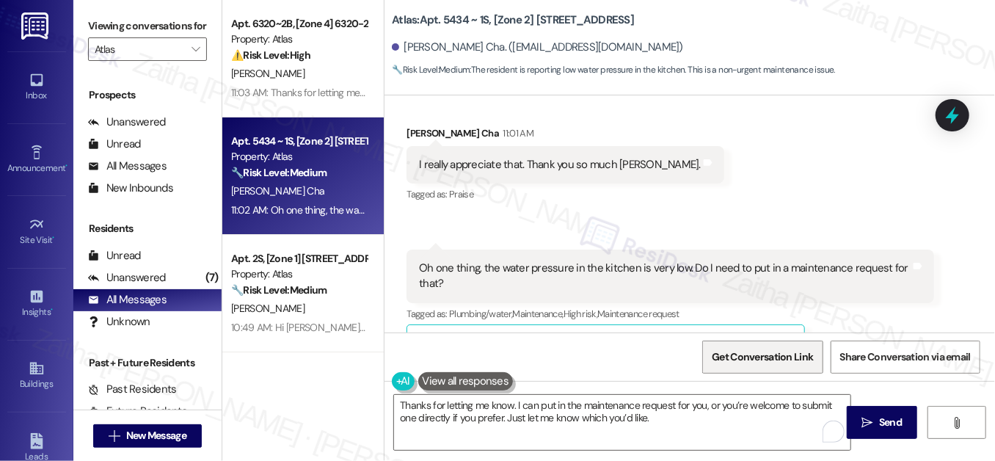
drag, startPoint x: 879, startPoint y: 420, endPoint x: 800, endPoint y: 371, distance: 92.9
click at [879, 420] on span "Send" at bounding box center [890, 422] width 23 height 15
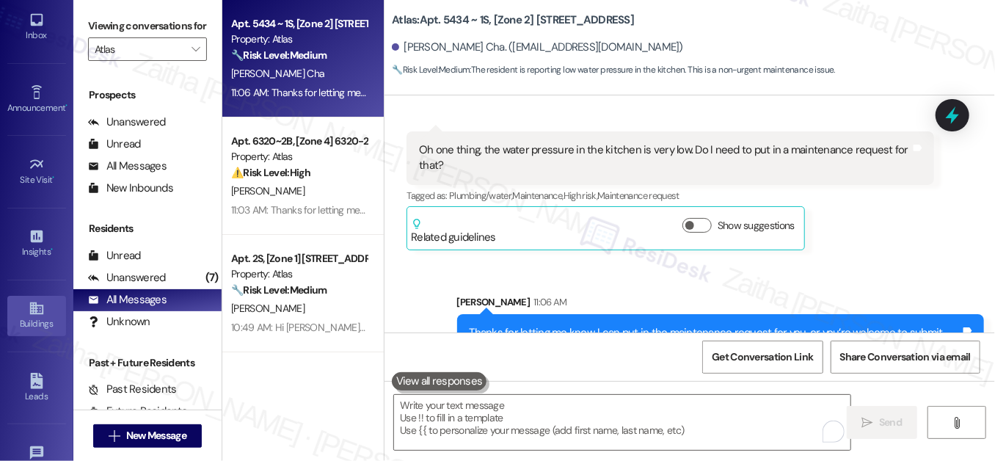
scroll to position [234, 0]
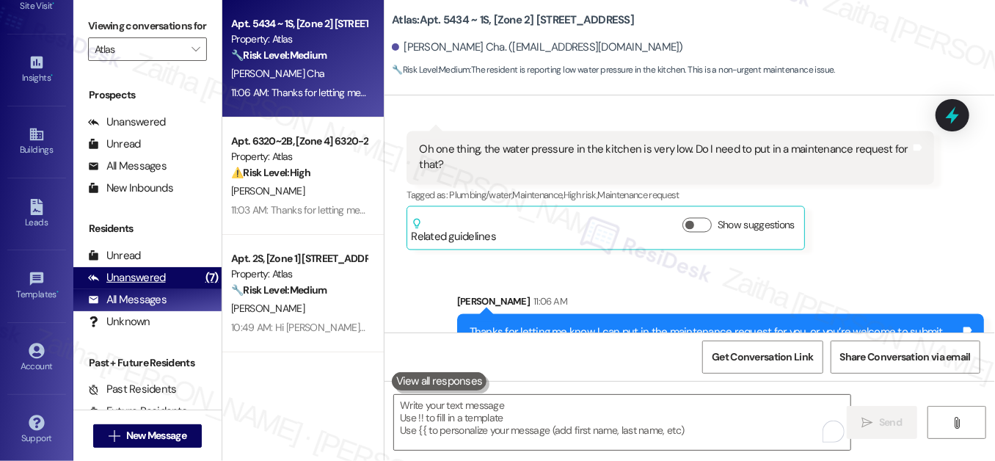
click at [139, 286] on div "Unanswered" at bounding box center [127, 277] width 78 height 15
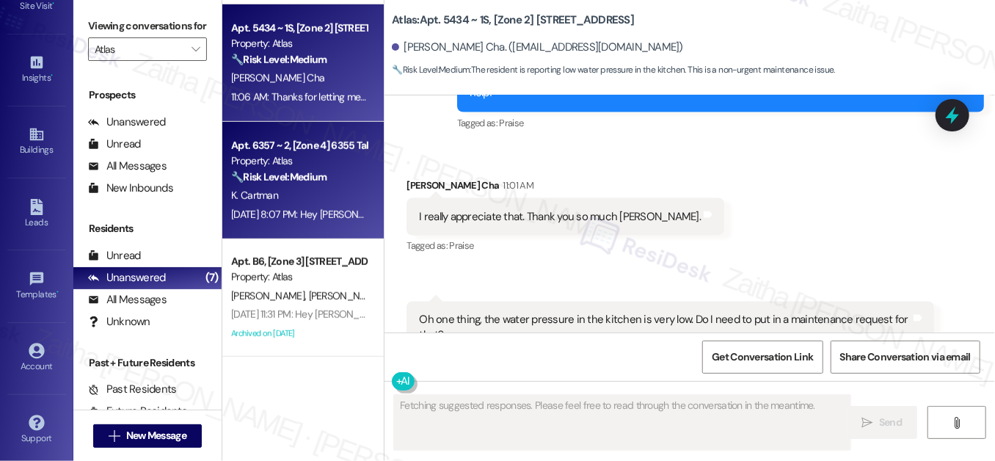
scroll to position [1269, 0]
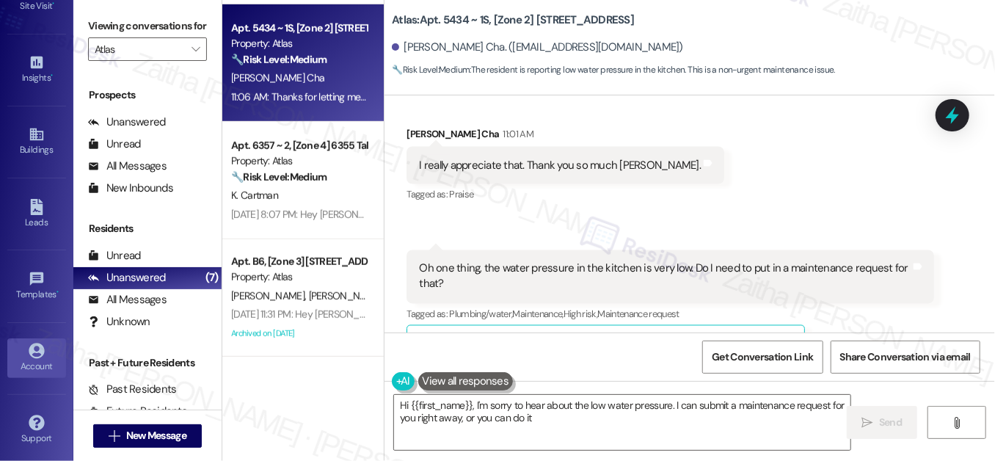
type textarea "Hi {{first_name}}, I'm sorry to hear about the low water pressure. I can submit…"
click at [21, 338] on link "Account" at bounding box center [36, 358] width 59 height 40
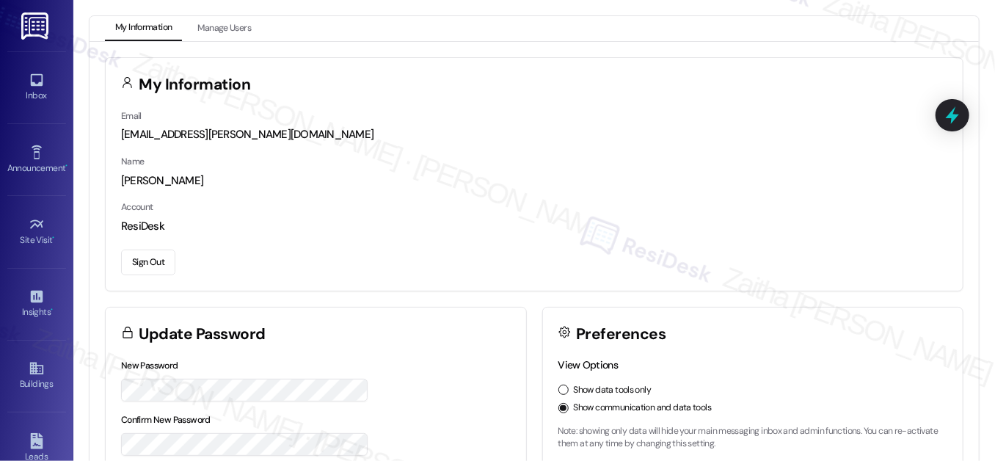
drag, startPoint x: 39, startPoint y: 90, endPoint x: 67, endPoint y: 112, distance: 36.0
click at [39, 90] on div "Inbox" at bounding box center [36, 95] width 73 height 15
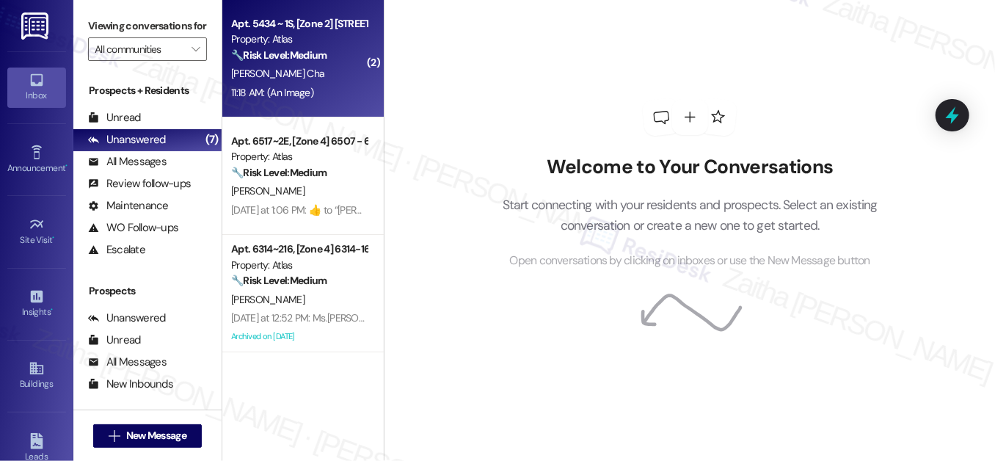
click at [317, 82] on div "T. Hines Cha" at bounding box center [299, 74] width 139 height 18
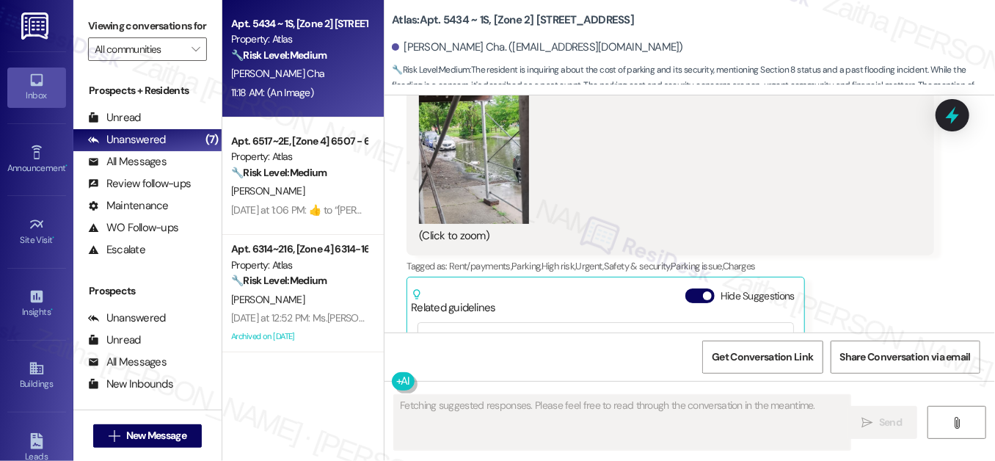
scroll to position [2273, 0]
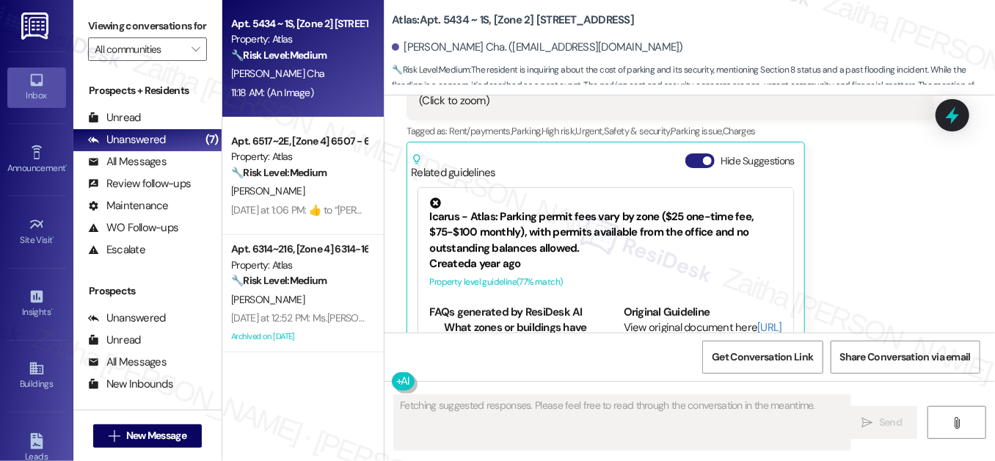
click at [691, 153] on button "Hide Suggestions" at bounding box center [700, 160] width 29 height 15
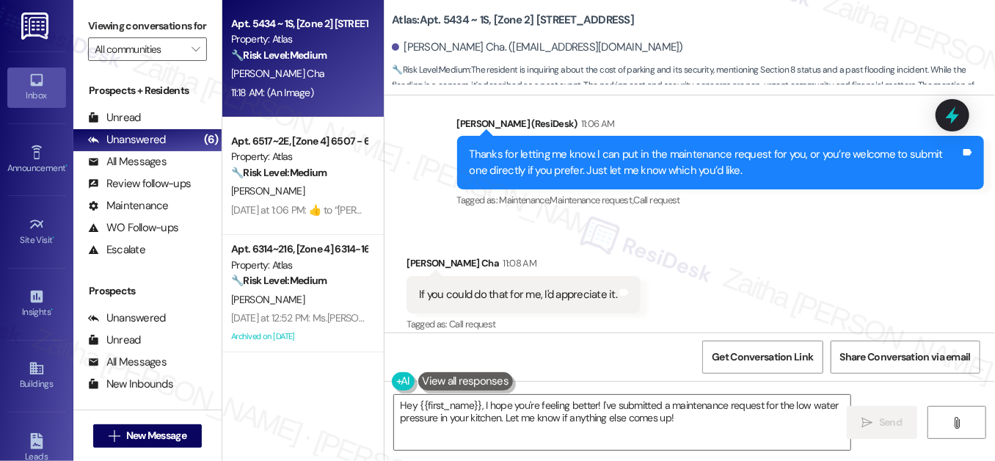
scroll to position [1688, 0]
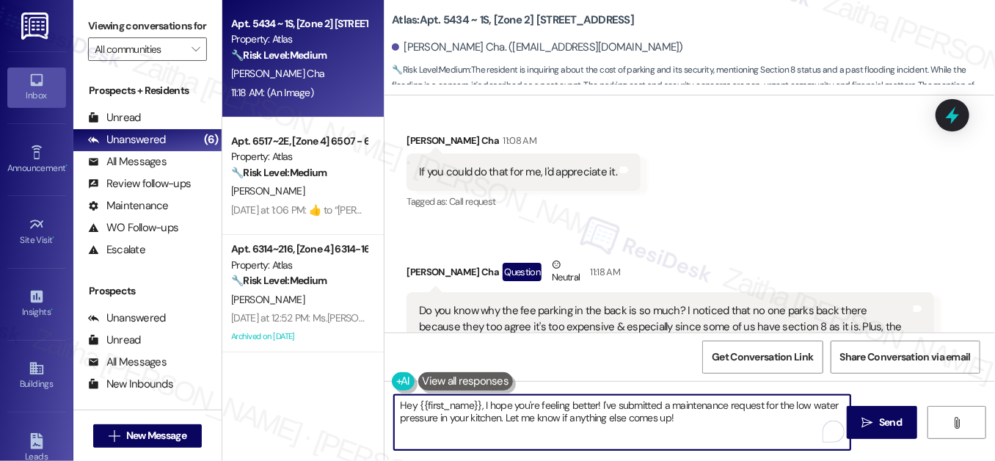
drag, startPoint x: 396, startPoint y: 405, endPoint x: 705, endPoint y: 419, distance: 308.6
click at [705, 419] on textarea "Hey {{first_name}}, I hope you're feeling better! I've submitted a maintenance …" at bounding box center [622, 422] width 457 height 55
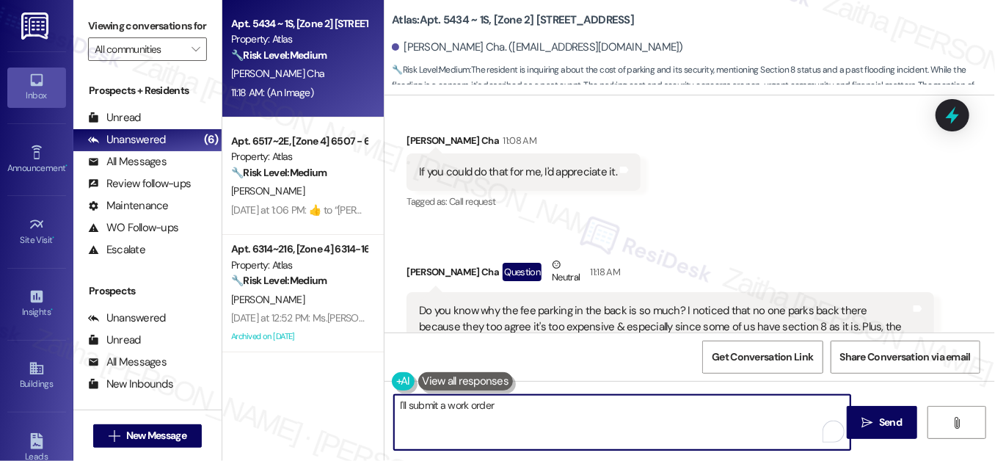
drag, startPoint x: 400, startPoint y: 407, endPoint x: 554, endPoint y: 421, distance: 154.7
click at [554, 421] on textarea "I'll submit a work order" at bounding box center [622, 422] width 457 height 55
drag, startPoint x: 546, startPoint y: 405, endPoint x: 622, endPoint y: 404, distance: 75.6
click at [621, 406] on textarea "I'm happy to submit the work order for you." at bounding box center [622, 422] width 457 height 55
paste textarea "Do we have your permission to enter during your absence? Do you have pets that …"
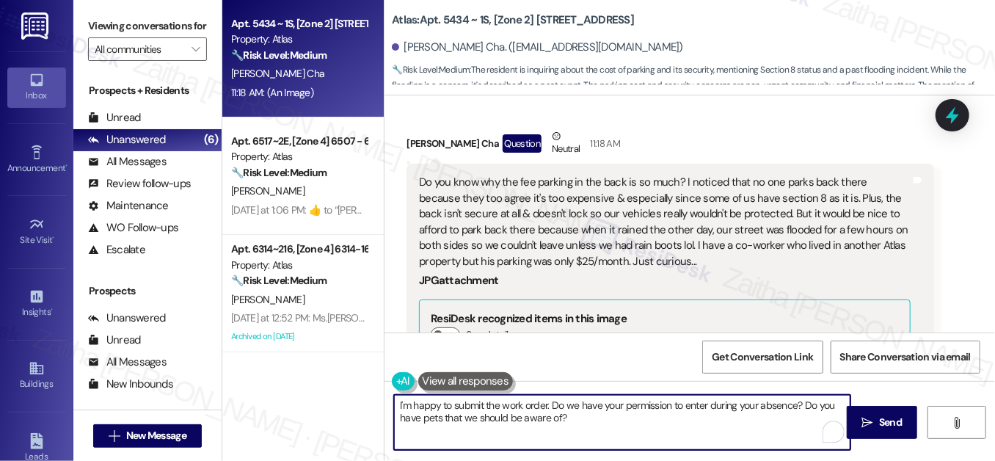
scroll to position [1822, 0]
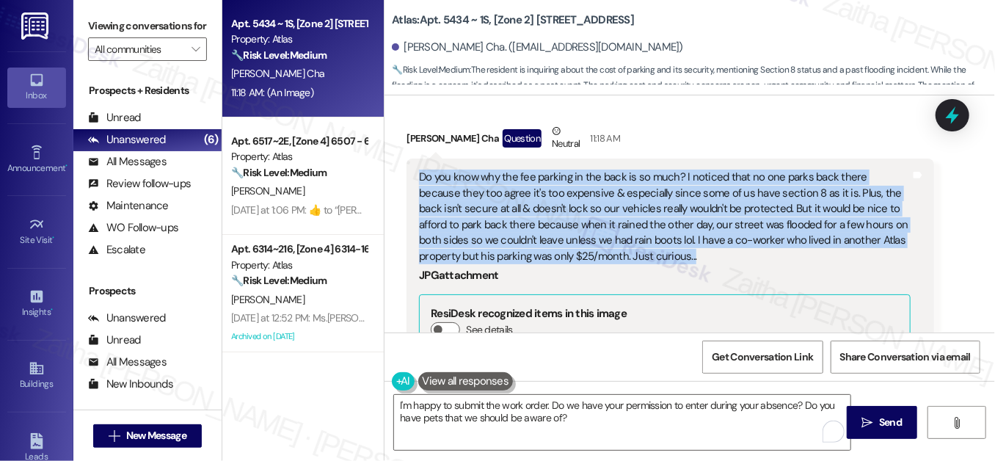
drag, startPoint x: 415, startPoint y: 126, endPoint x: 691, endPoint y: 205, distance: 287.2
click at [691, 205] on div "Do you know why the fee parking in the back is so much? I noticed that no one p…" at bounding box center [665, 365] width 494 height 390
copy div "Do you know why the fee parking in the back is so much? I noticed that no one p…"
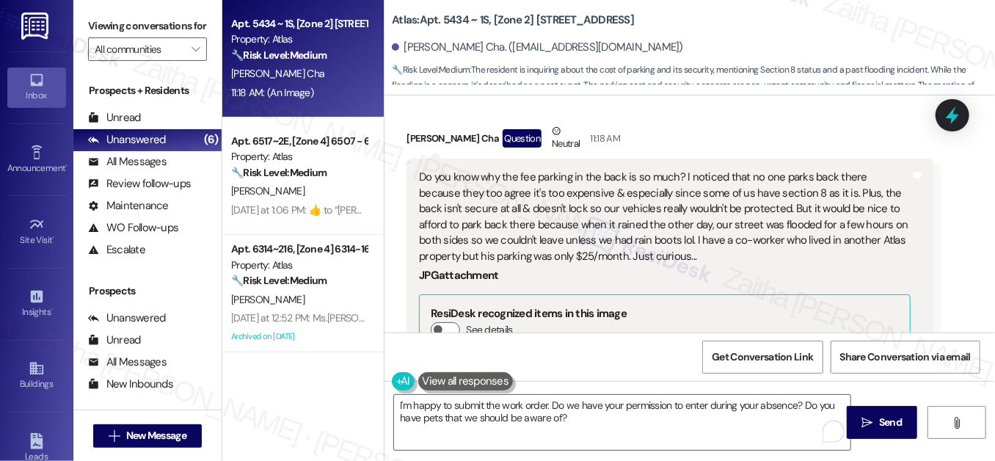
click at [691, 264] on div "JPG attachment ResiDesk recognized items in this image See details Download (Cl…" at bounding box center [664, 412] width 491 height 296
click at [448, 322] on button "See details" at bounding box center [445, 329] width 29 height 15
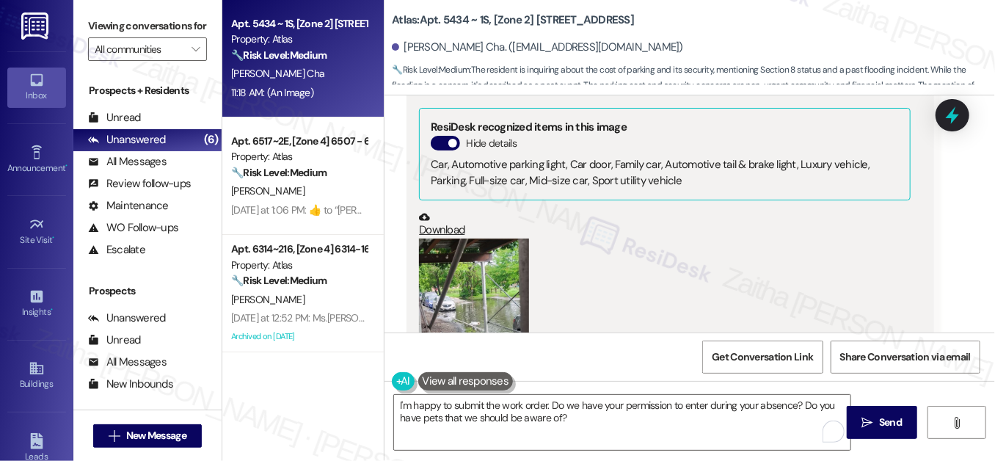
scroll to position [2022, 0]
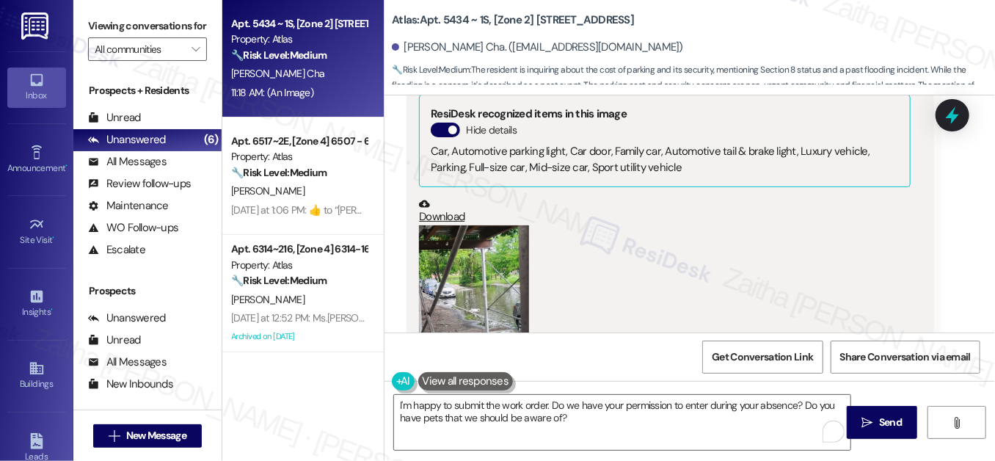
click at [496, 285] on button "Zoom image" at bounding box center [474, 298] width 110 height 146
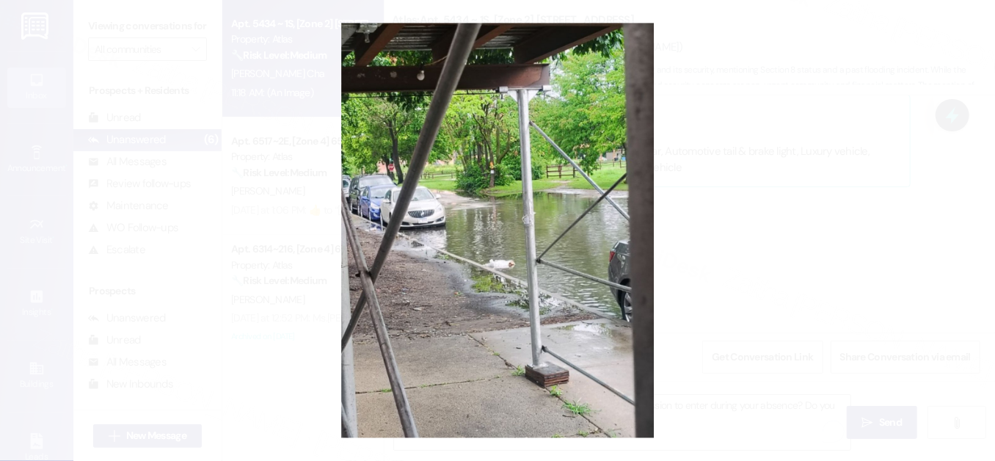
click at [745, 232] on button "Unzoom image" at bounding box center [497, 230] width 995 height 461
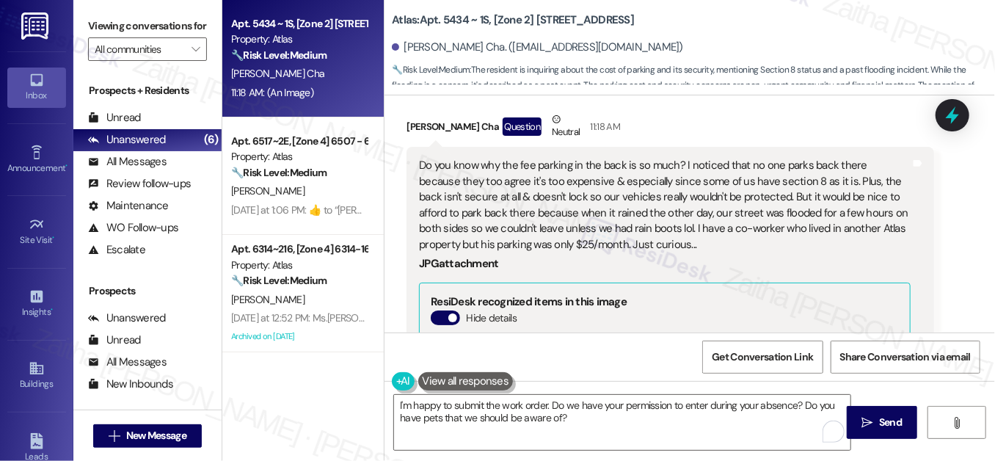
scroll to position [1822, 0]
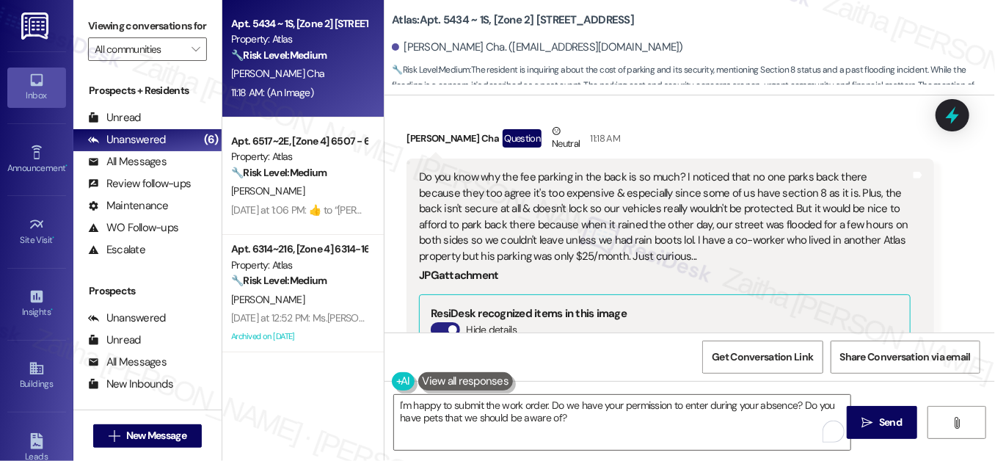
click at [435, 322] on button "Hide details" at bounding box center [445, 329] width 29 height 15
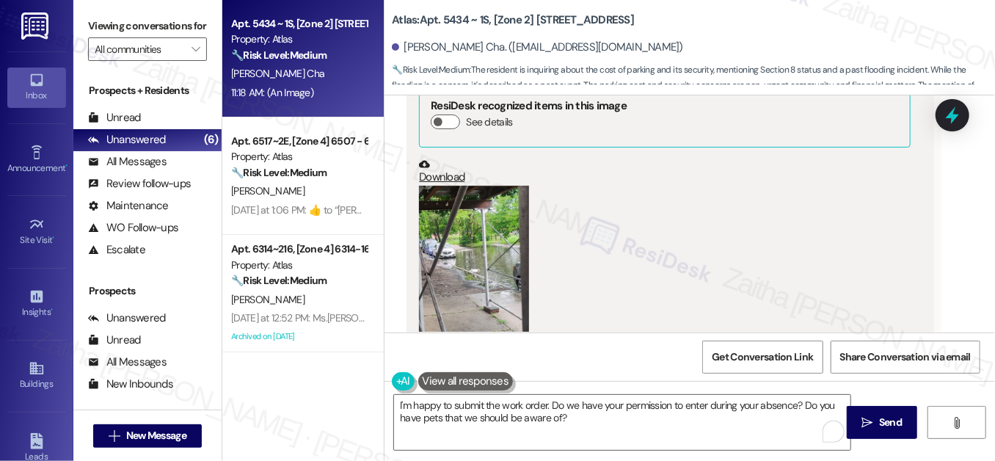
scroll to position [2089, 0]
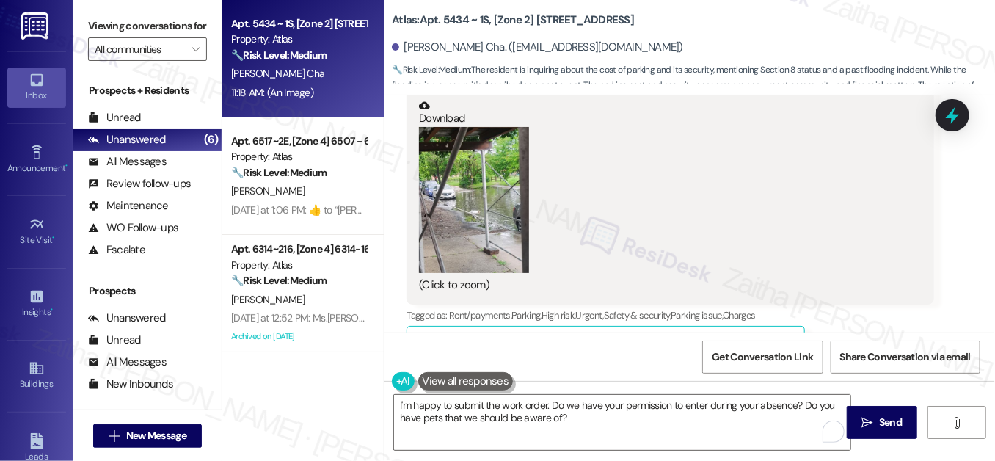
click at [486, 183] on button "Zoom image" at bounding box center [474, 200] width 110 height 146
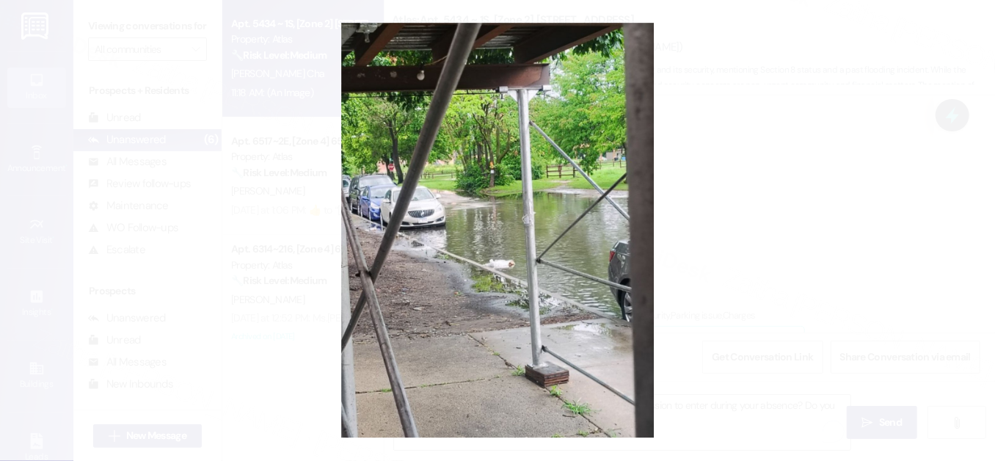
click at [789, 226] on button "Unzoom image" at bounding box center [497, 230] width 995 height 461
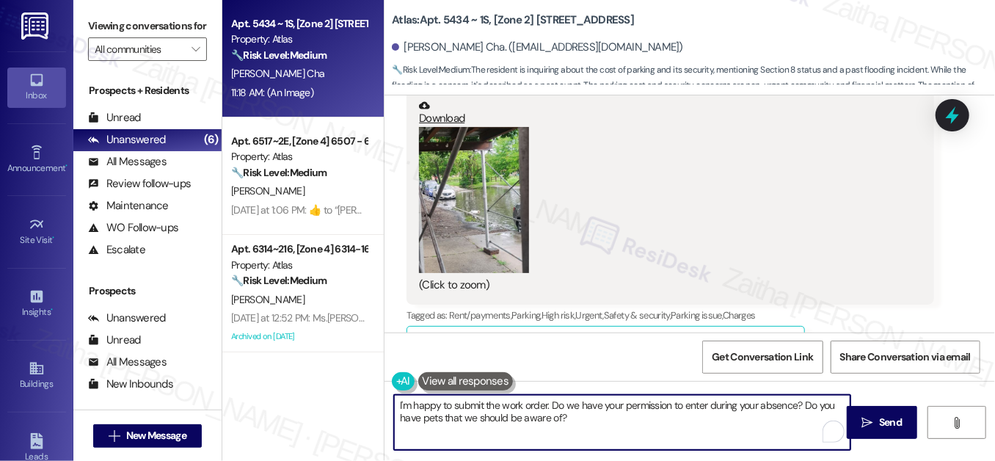
click at [571, 419] on textarea "I'm happy to submit the work order. Do we have your permission to enter during …" at bounding box center [622, 422] width 457 height 55
paste textarea "I understand your concerns about the parking cost and security. I'll share your…"
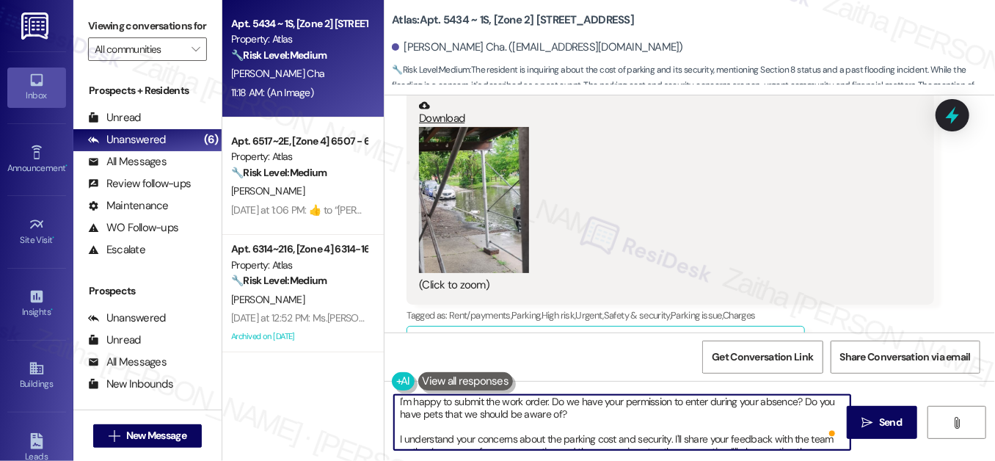
scroll to position [0, 0]
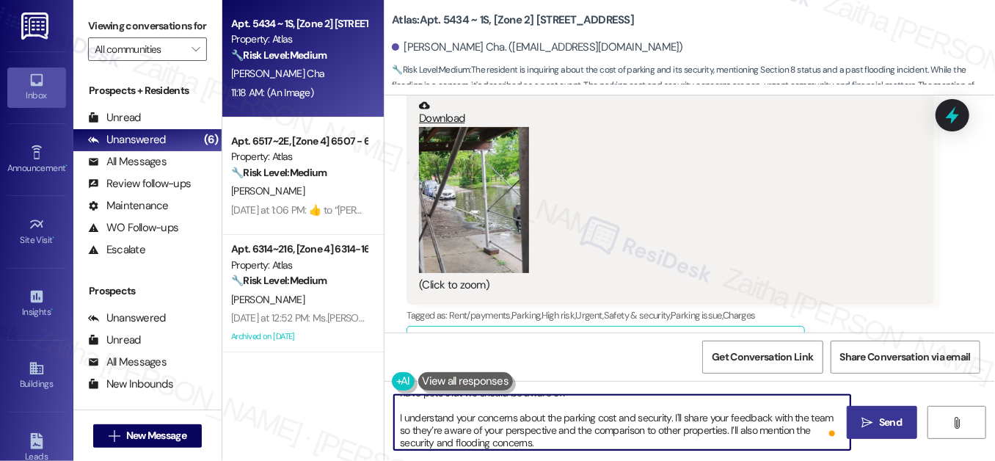
type textarea "I'm happy to submit the work order. Do we have your permission to enter during …"
click at [883, 413] on button " Send" at bounding box center [882, 422] width 71 height 33
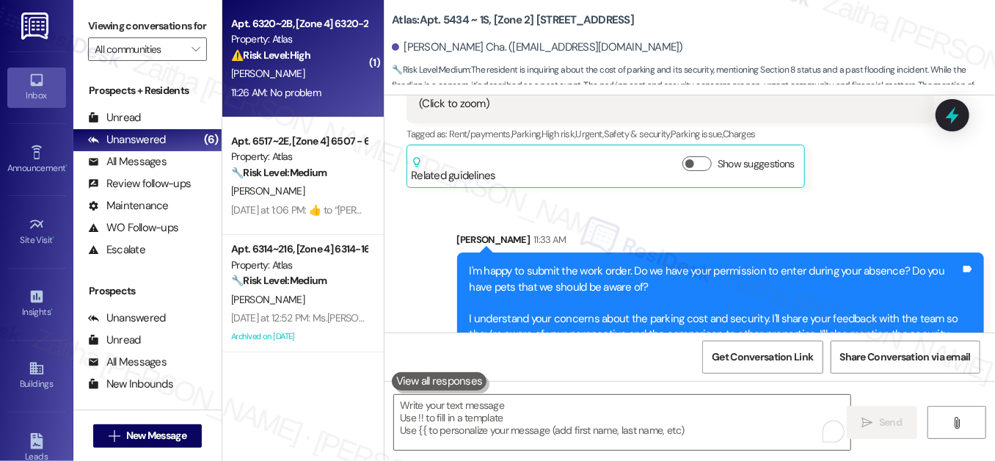
click at [342, 84] on div "11:26 AM: No problem 11:26 AM: No problem" at bounding box center [299, 93] width 139 height 18
type textarea "Fetching suggested responses. Please feel free to read through the conversation…"
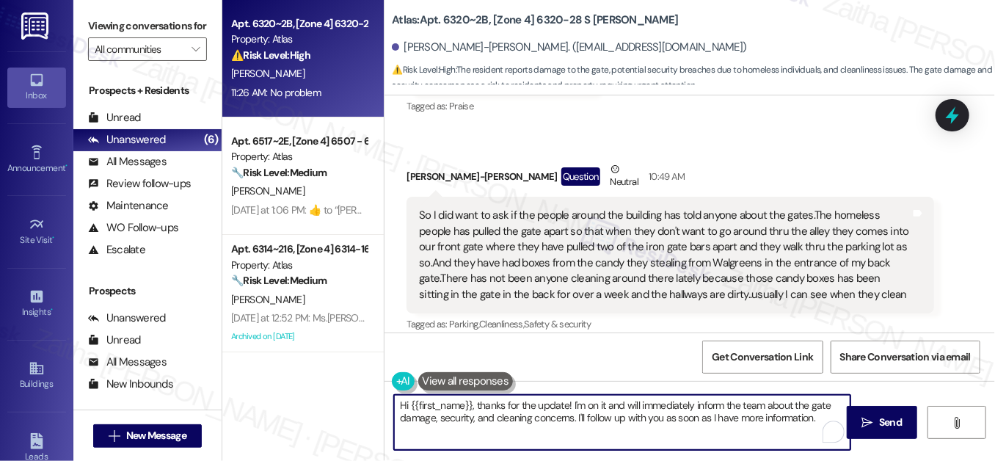
drag, startPoint x: 399, startPoint y: 405, endPoint x: 811, endPoint y: 418, distance: 412.8
click at [811, 418] on textarea "Hi {{first_name}}, thanks for the update! I'm on it and will immediately inform…" at bounding box center [622, 422] width 457 height 55
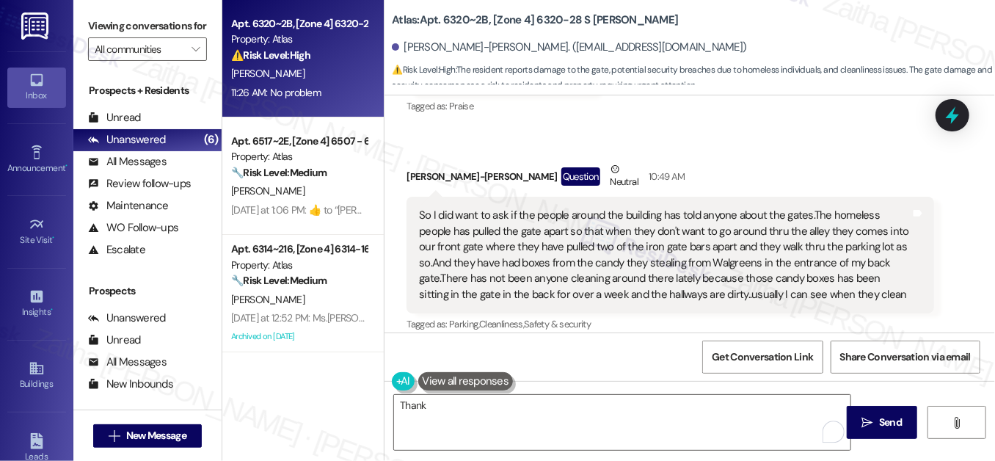
drag, startPoint x: 409, startPoint y: 277, endPoint x: 520, endPoint y: 285, distance: 111.8
copy div "No problem Tags and notes"
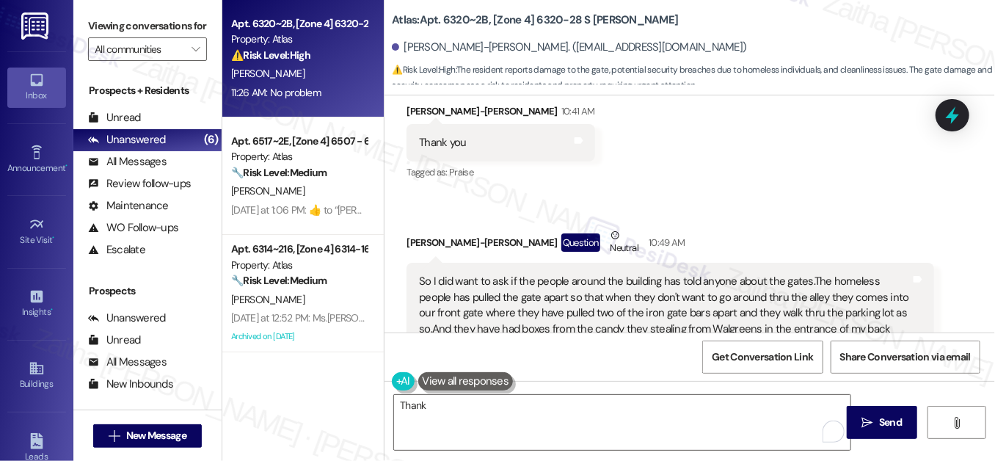
scroll to position [40976, 0]
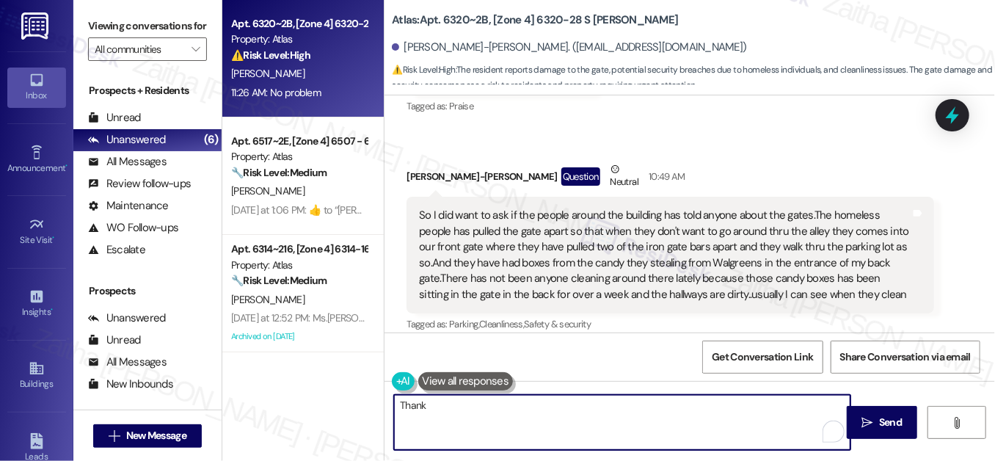
click at [457, 409] on textarea "Thank" at bounding box center [622, 422] width 457 height 55
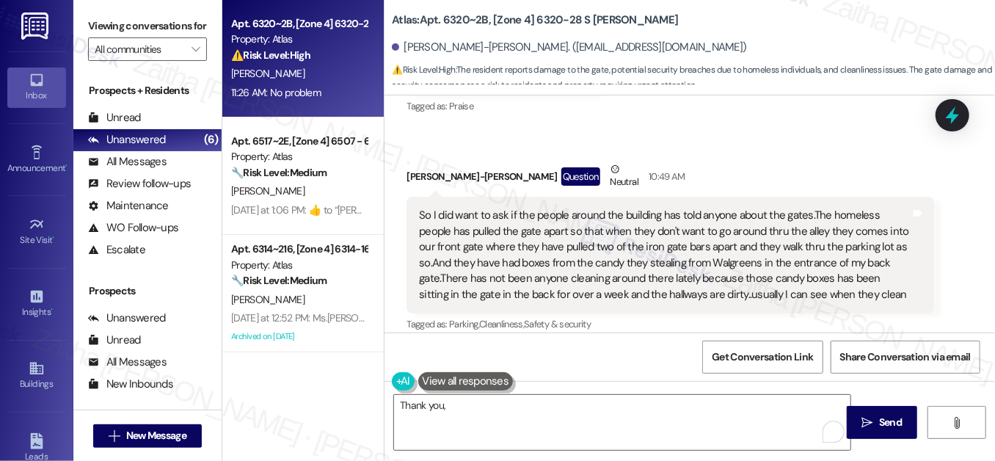
copy div "Brenda"
click at [466, 401] on textarea "Thank you," at bounding box center [622, 422] width 457 height 55
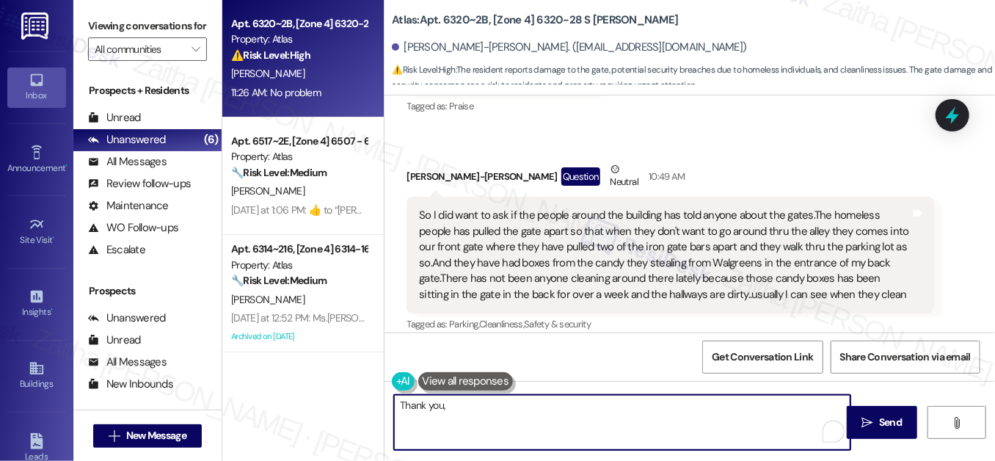
paste textarea "Brenda"
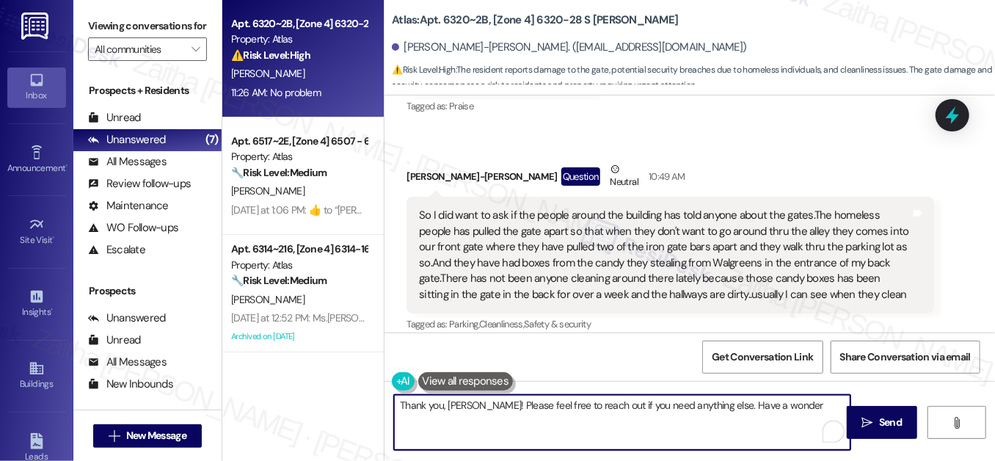
click at [482, 404] on textarea "Thank you, Brenda! Please feel free to reach out if you need anything else. Hav…" at bounding box center [622, 422] width 457 height 55
click at [788, 406] on textarea "Thank you, Brenda! Please feel free to reach out if you need anything else. Hav…" at bounding box center [622, 422] width 457 height 55
type textarea "Thank you, Brenda! Please feel free to reach out if you need anything else. Hav…"
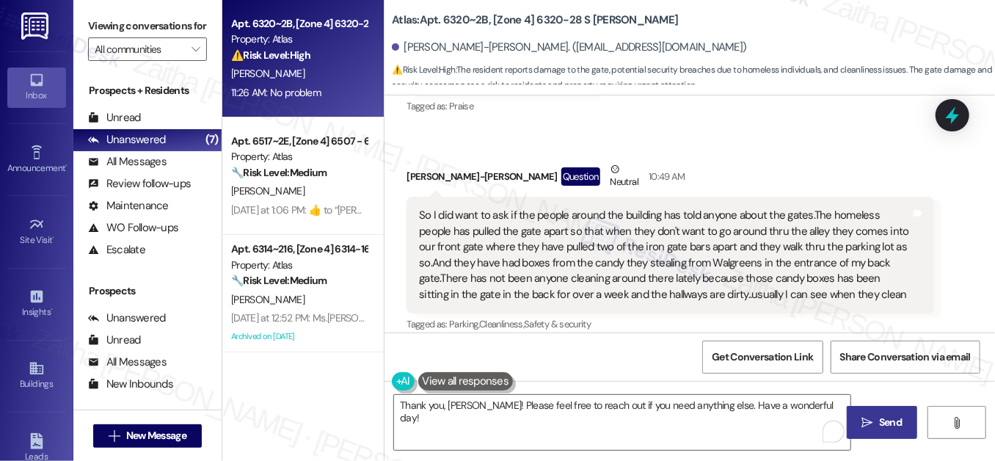
click at [877, 418] on span "Send" at bounding box center [891, 422] width 29 height 15
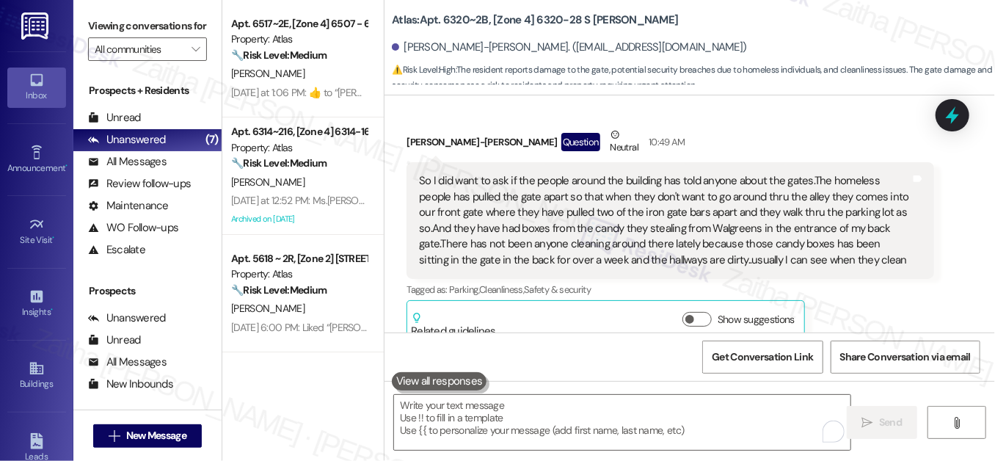
scroll to position [40945, 0]
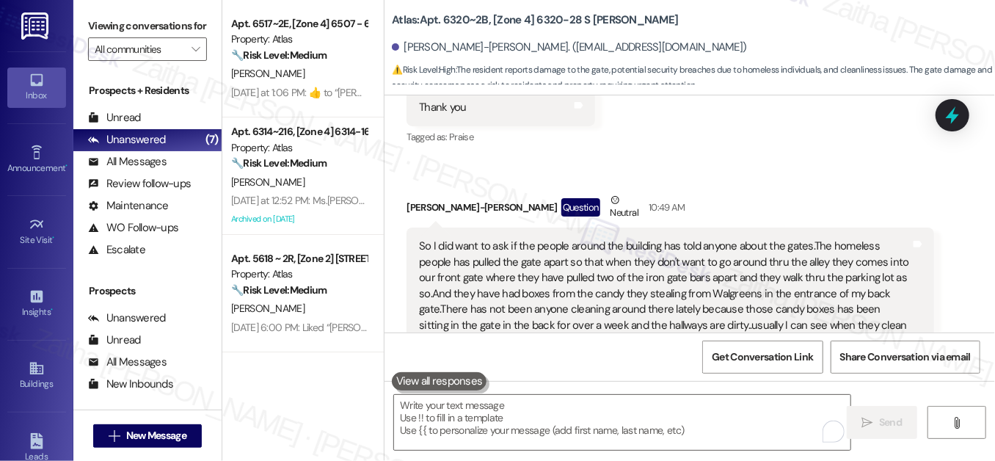
drag, startPoint x: 744, startPoint y: 186, endPoint x: 906, endPoint y: 185, distance: 162.2
copy div "gate damage, security, and cleaning"
click at [953, 99] on div at bounding box center [953, 115] width 44 height 42
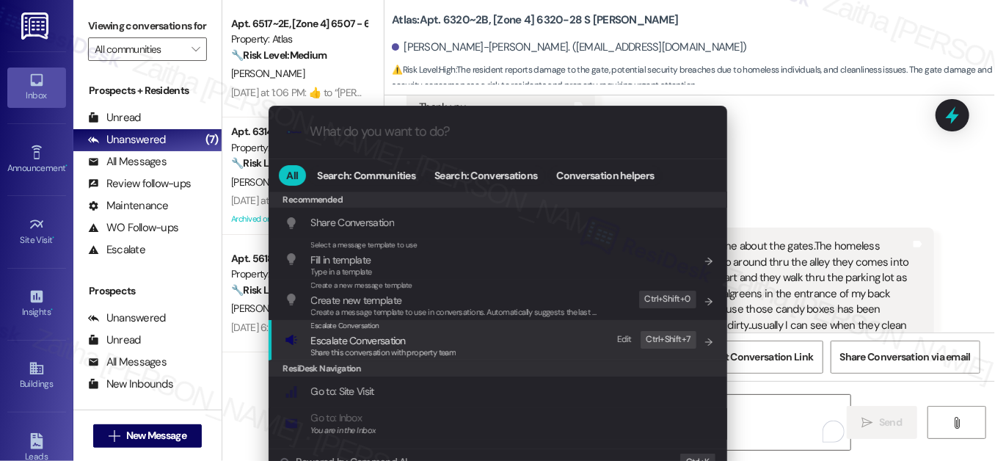
click at [388, 342] on span "Escalate Conversation" at bounding box center [358, 340] width 95 height 13
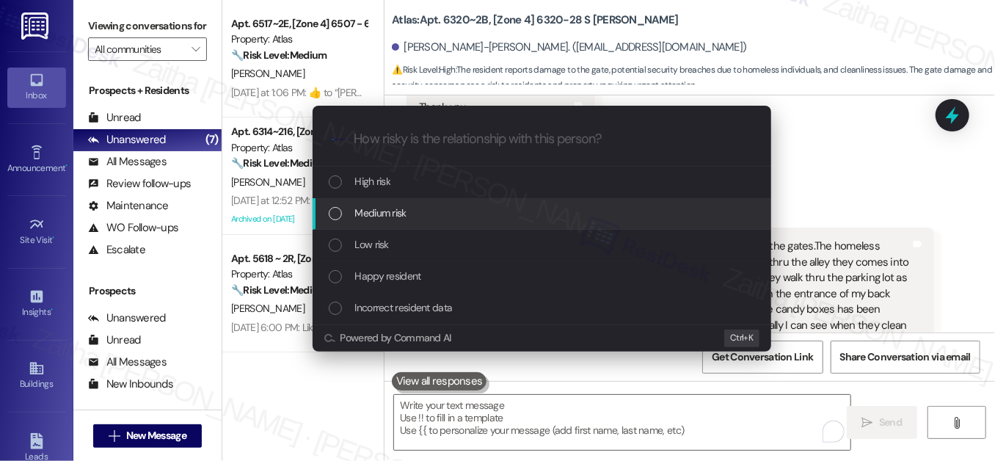
click at [390, 213] on span "Medium risk" at bounding box center [380, 213] width 51 height 16
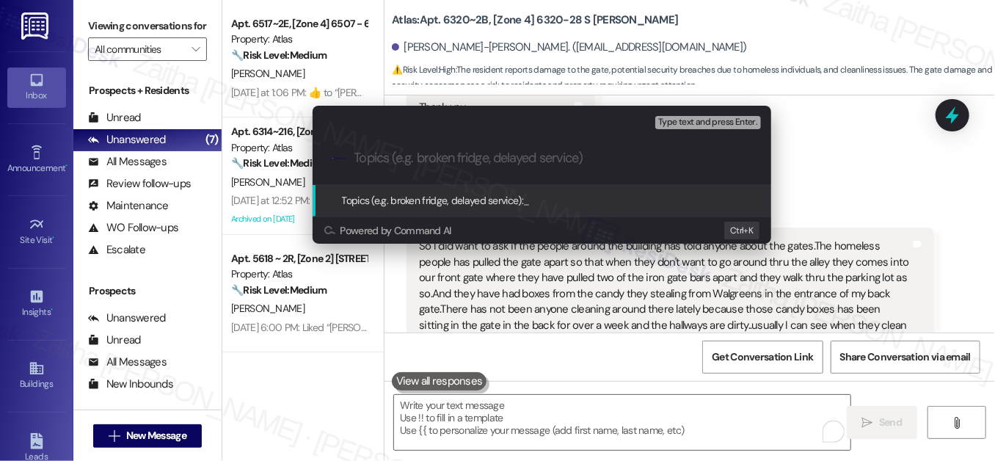
paste input "gate damage, security, and cleaning"
click at [369, 157] on input "gate damage, security, and cleaning" at bounding box center [548, 157] width 387 height 15
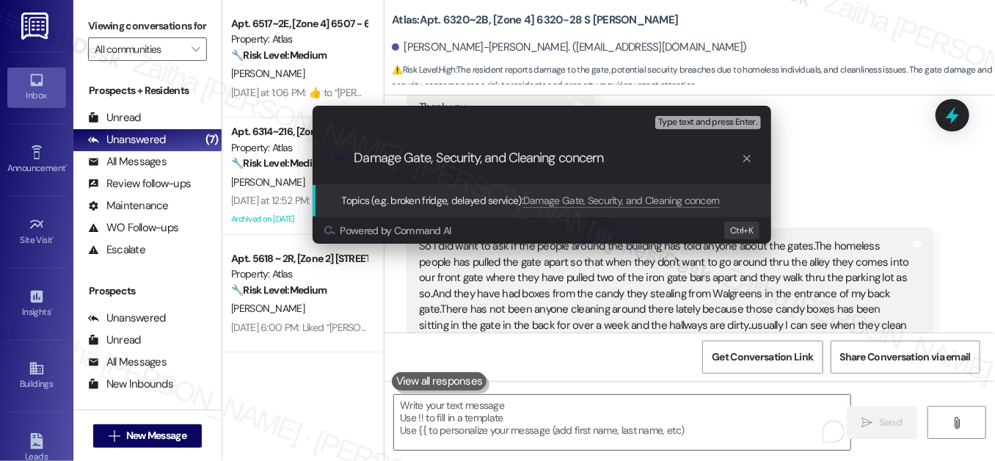
click at [565, 156] on input "Damage Gate, Security, and Cleaning concern" at bounding box center [548, 157] width 387 height 15
click at [627, 164] on input "Damage Gate, Security, and Cleaning Concern" at bounding box center [548, 157] width 387 height 15
drag, startPoint x: 483, startPoint y: 159, endPoint x: 479, endPoint y: 178, distance: 19.4
click at [316, 150] on div ".cls-1{fill:#0a055f;}.cls-2{fill:#0cc4c4;} resideskLogoBlueOrange Damage Gate, …" at bounding box center [542, 158] width 459 height 52
click at [397, 157] on input "Damage Gate, Security, and Cleaning Concern" at bounding box center [548, 157] width 387 height 15
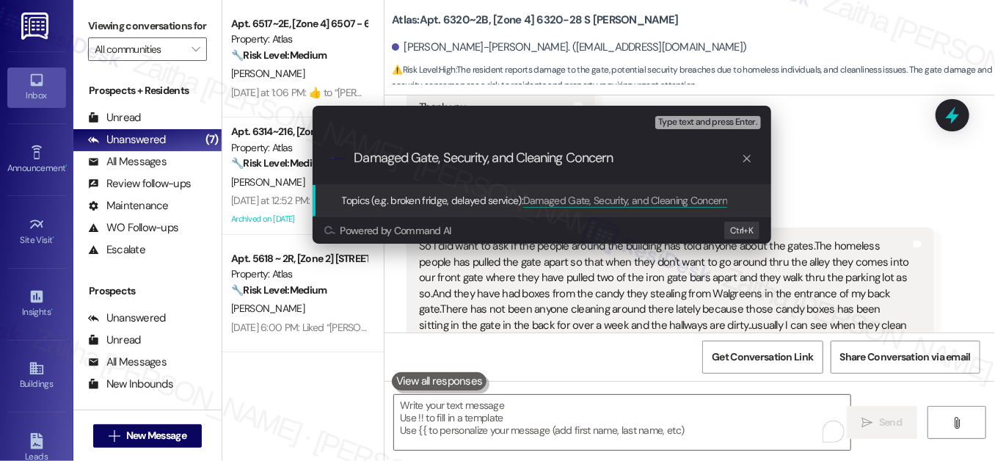
click at [388, 158] on input "Damaged Gate, Security, and Cleaning Concern" at bounding box center [548, 157] width 387 height 15
click at [387, 159] on input "Damaged Gate, Security, and Cleaning Concern" at bounding box center [548, 157] width 387 height 15
paste input "Damaged"
click at [618, 153] on input "Gate Damage, Security, and Cleaning Concern" at bounding box center [548, 157] width 387 height 15
type input "Gate Damage, Security, and Cleaning Concerns"
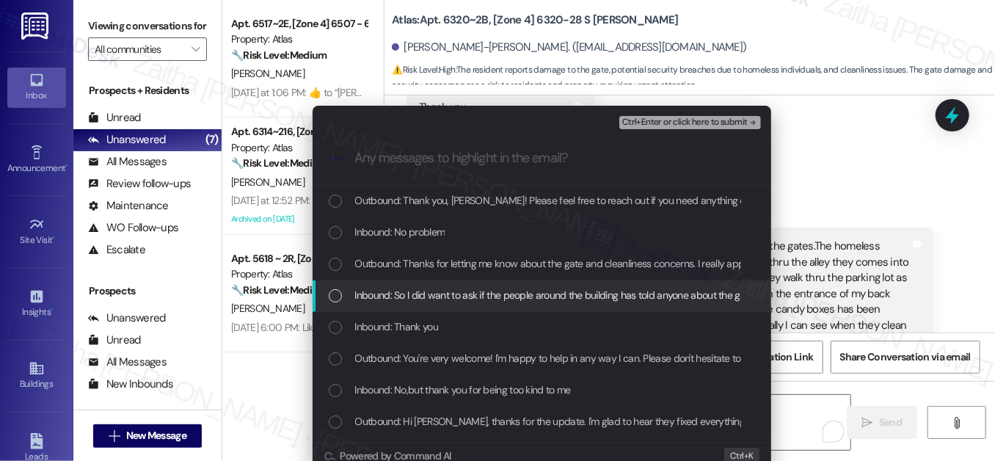
click at [329, 302] on div "Inbound: So I did want to ask if the people around the building has told anyone…" at bounding box center [543, 295] width 429 height 16
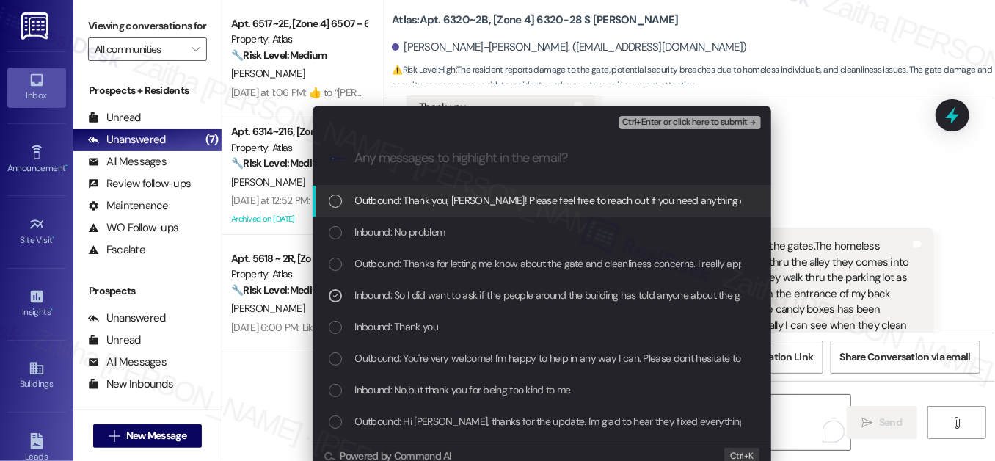
click at [693, 126] on span "Ctrl+Enter or click here to submit" at bounding box center [686, 122] width 126 height 10
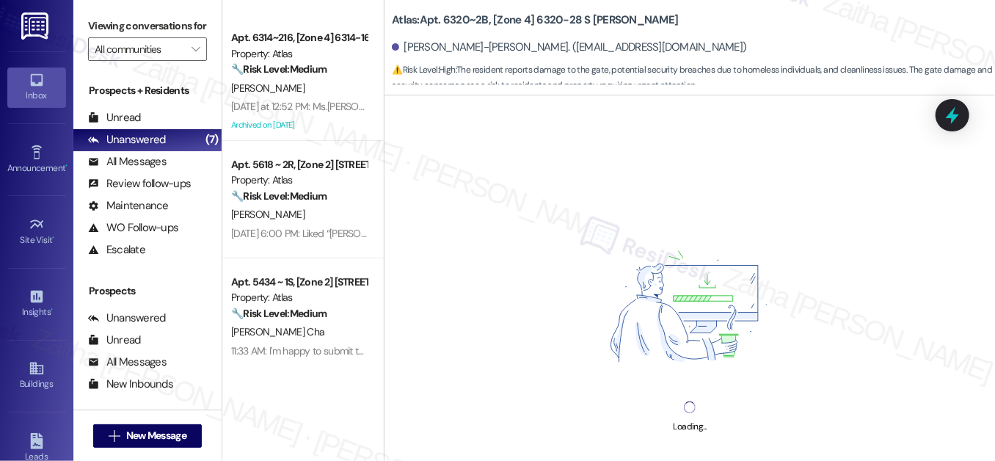
scroll to position [400, 0]
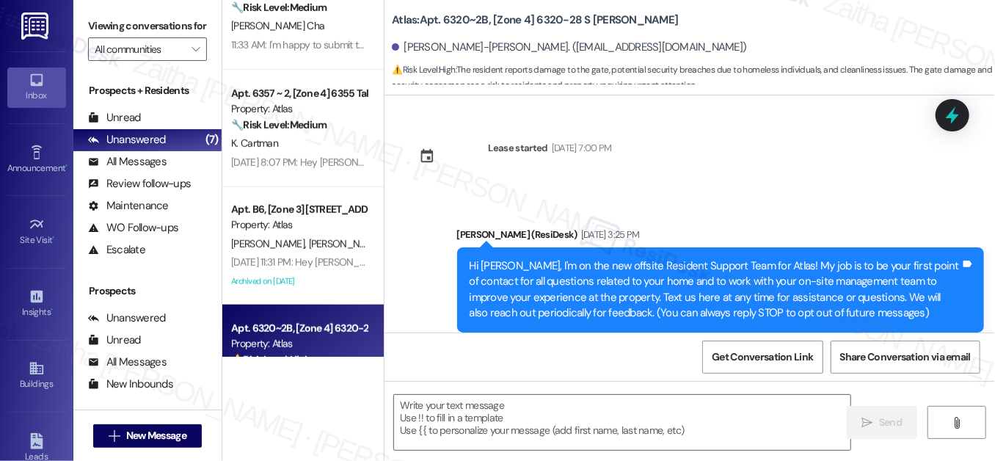
type textarea "Fetching suggested responses. Please feel free to read through the conversation…"
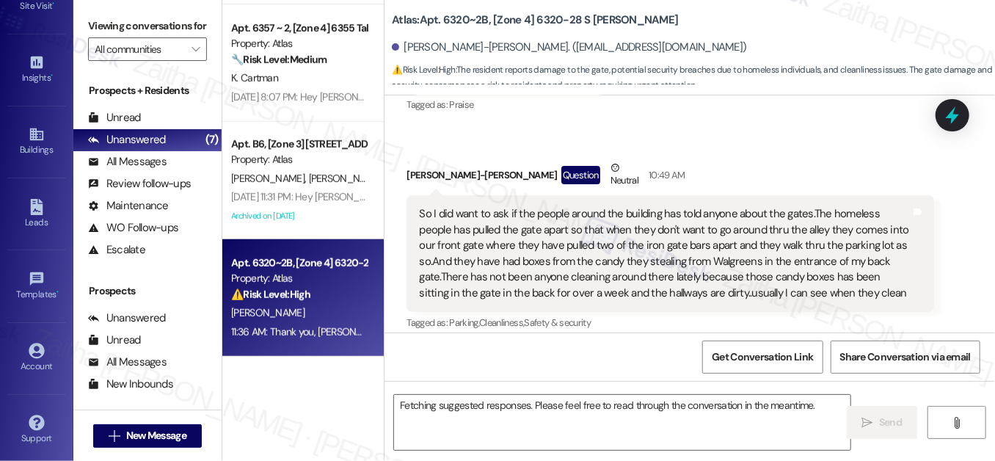
scroll to position [40976, 0]
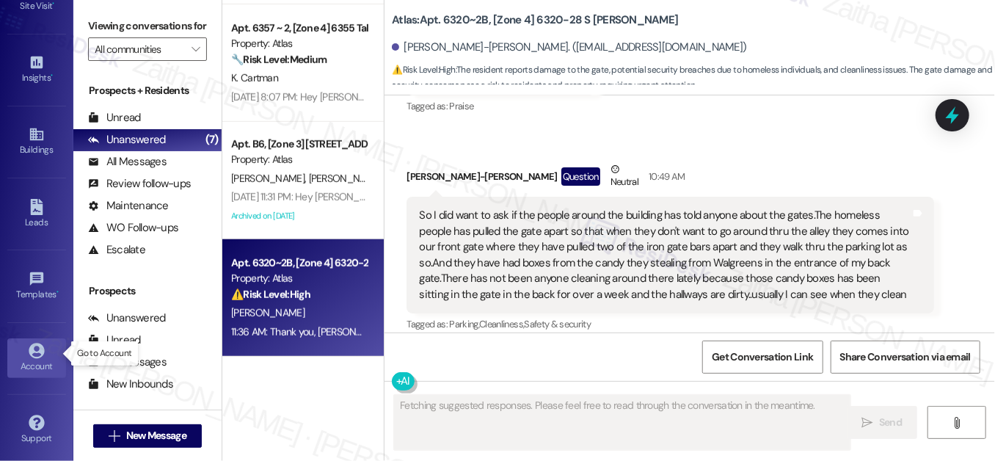
click at [39, 359] on div "Account" at bounding box center [36, 366] width 73 height 15
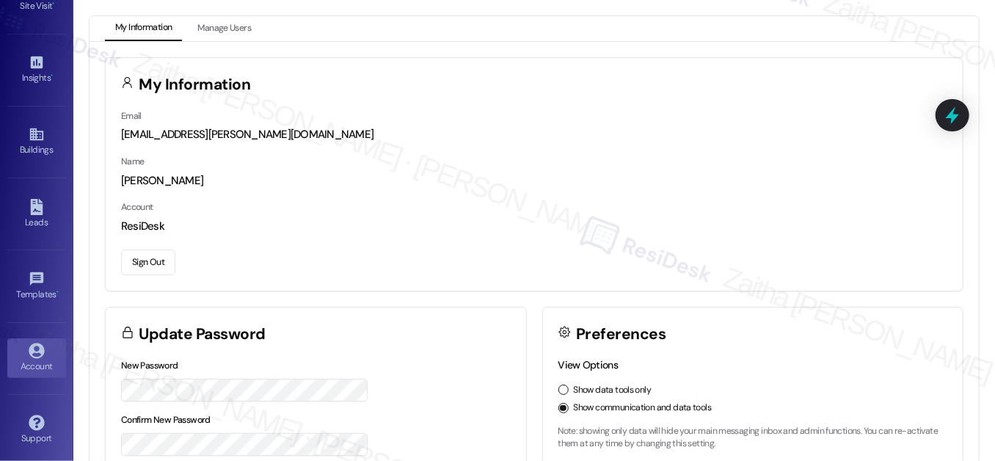
click at [148, 264] on button "Sign Out" at bounding box center [148, 263] width 54 height 26
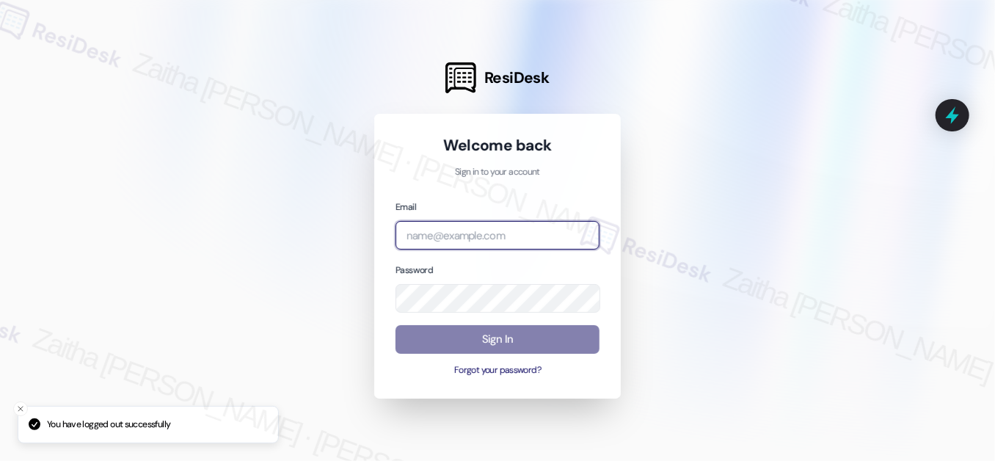
click at [449, 234] on input "email" at bounding box center [498, 235] width 204 height 29
type input "g"
type input "automated-surveys-meridian_management-zaitha.mae.garcia@meridian_management.com"
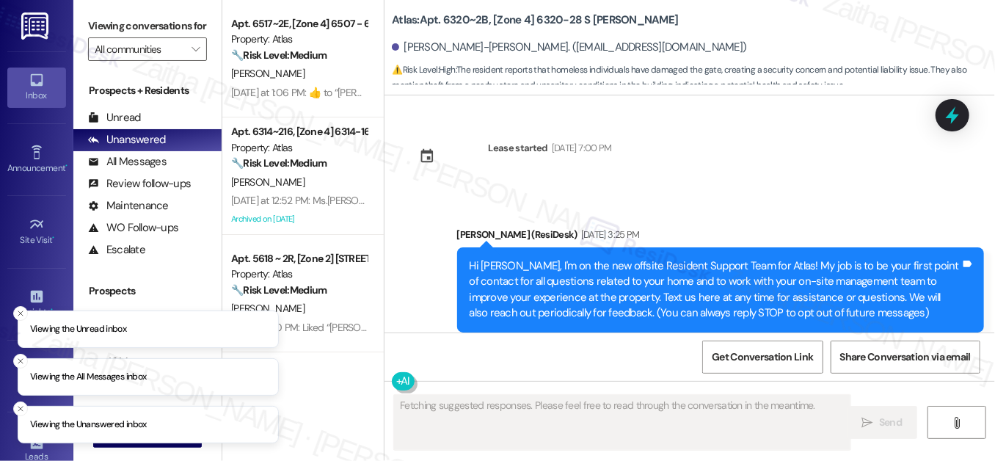
scroll to position [41037, 0]
